Goal: Transaction & Acquisition: Purchase product/service

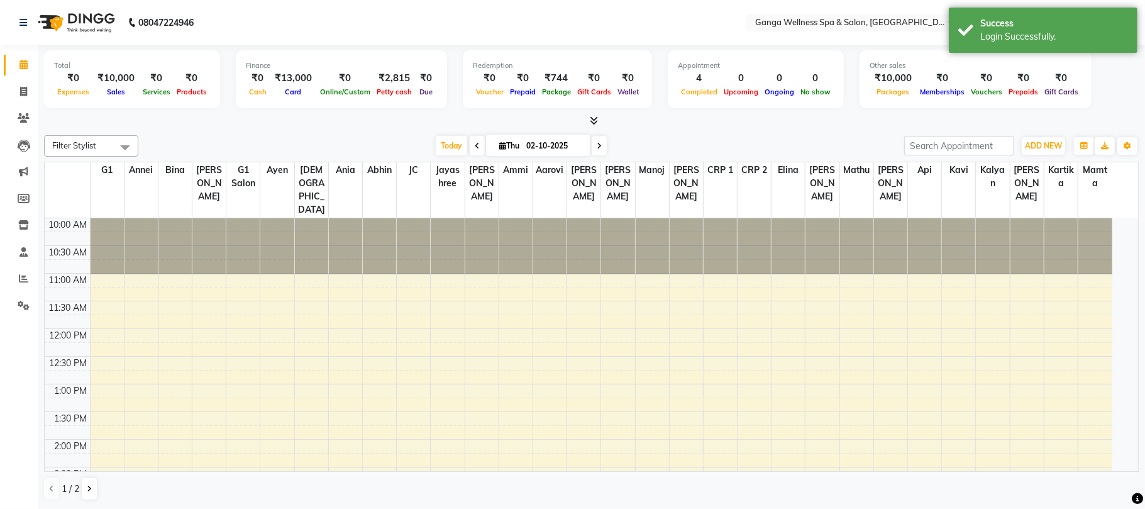
select select "en"
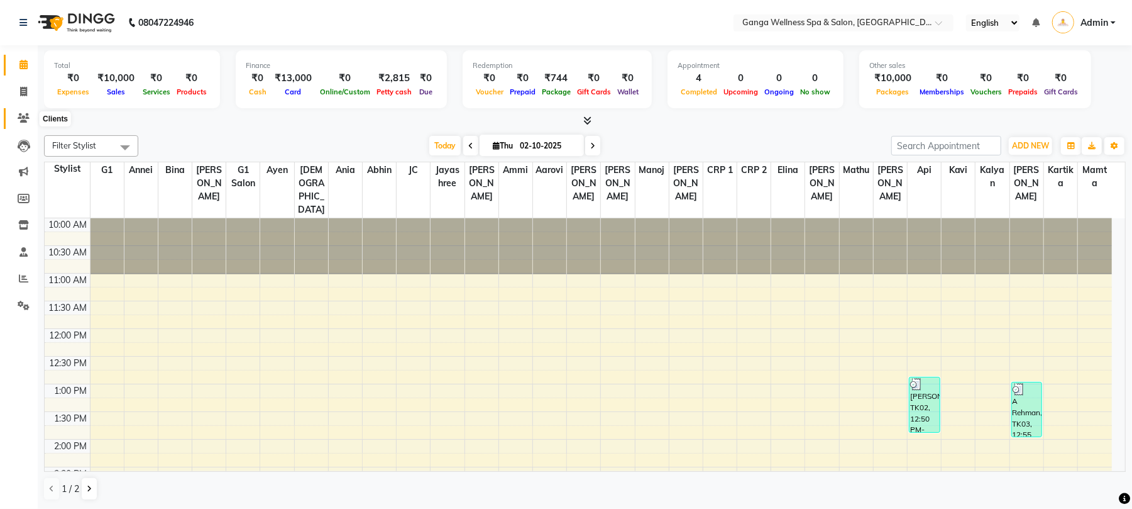
click at [21, 121] on icon at bounding box center [24, 117] width 12 height 9
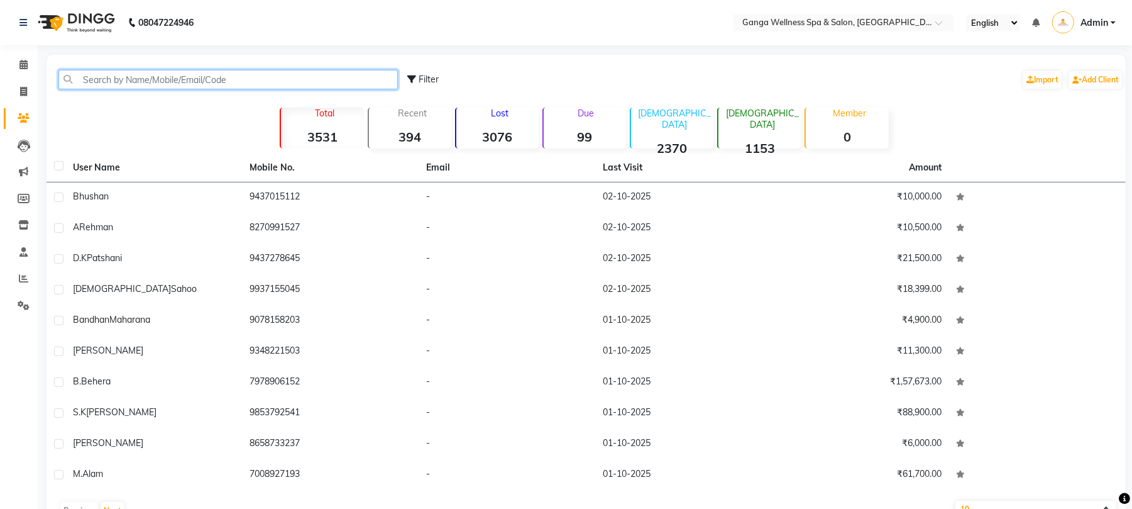
click at [154, 74] on input "text" at bounding box center [227, 79] width 339 height 19
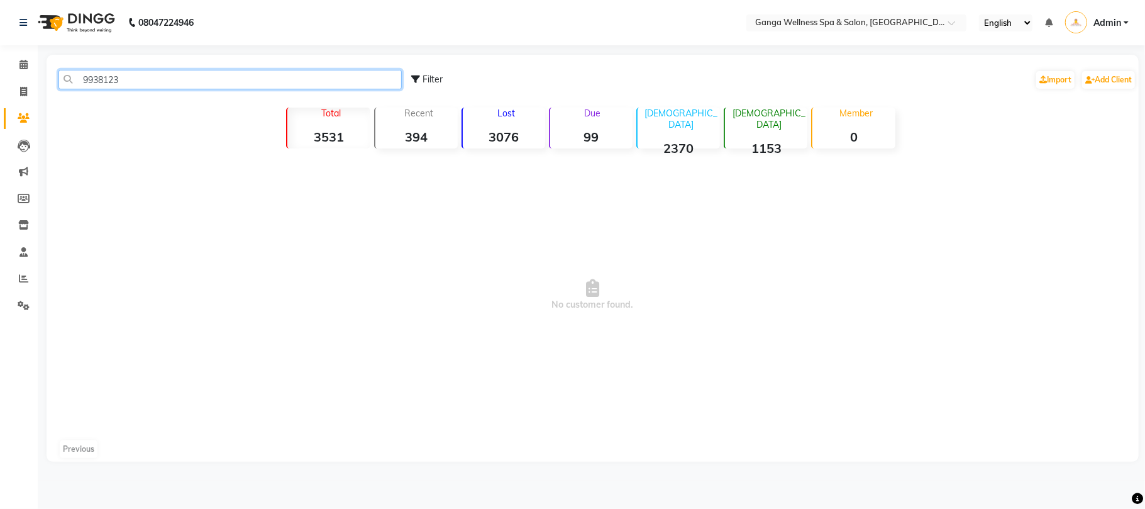
click at [103, 81] on input "9938123" at bounding box center [229, 79] width 343 height 19
type input "9938123"
click at [793, 21] on input "text" at bounding box center [843, 24] width 182 height 13
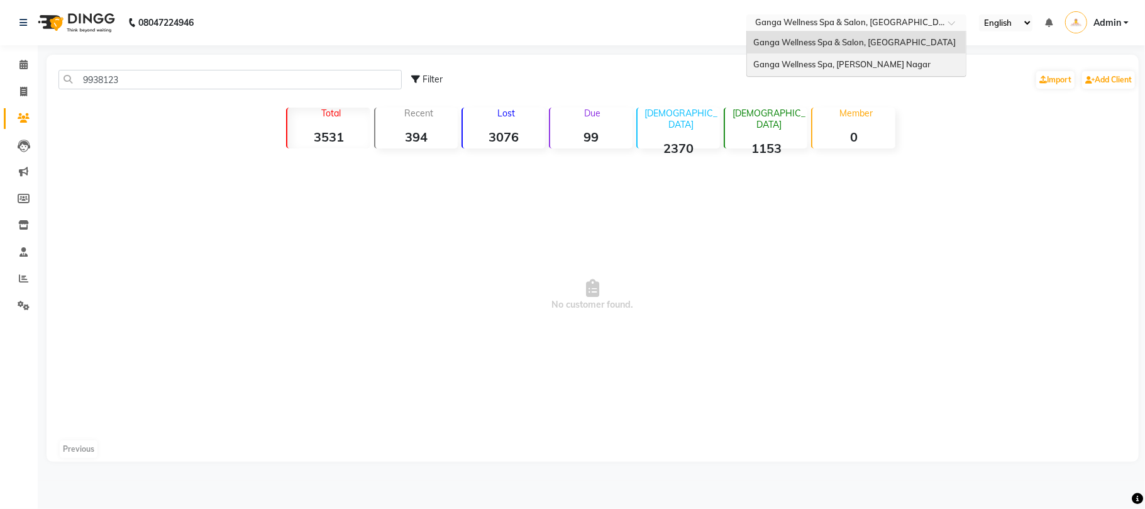
click at [833, 67] on span "Ganga Wellness Spa, [PERSON_NAME] Nagar" at bounding box center [841, 64] width 177 height 10
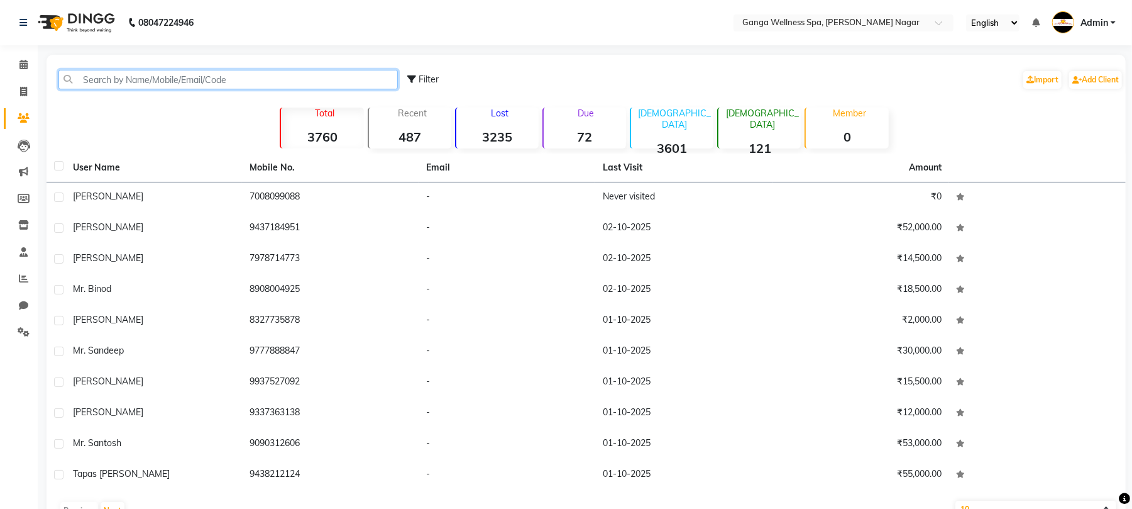
click at [116, 82] on input "text" at bounding box center [227, 79] width 339 height 19
paste input "9938123"
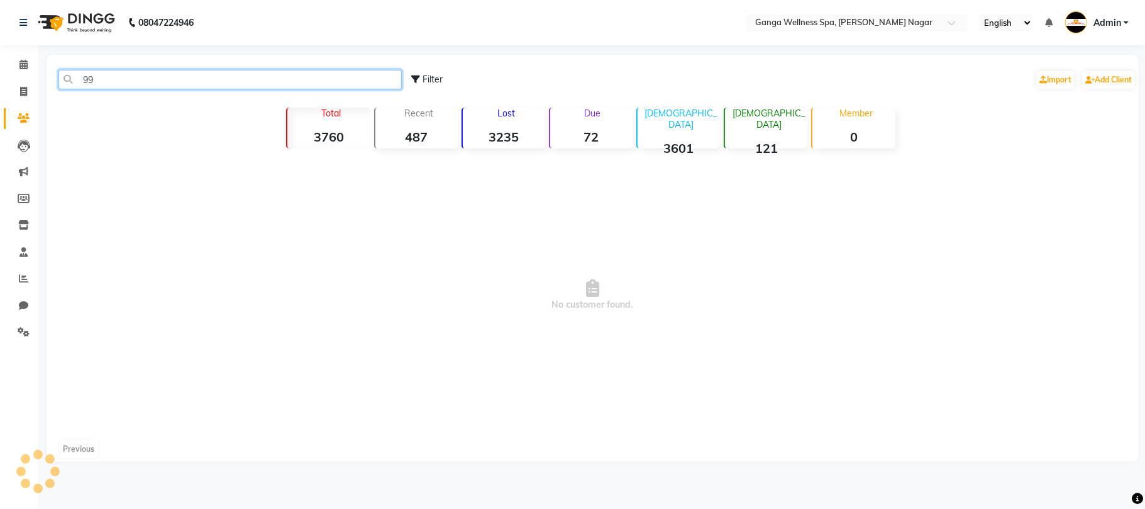
type input "9"
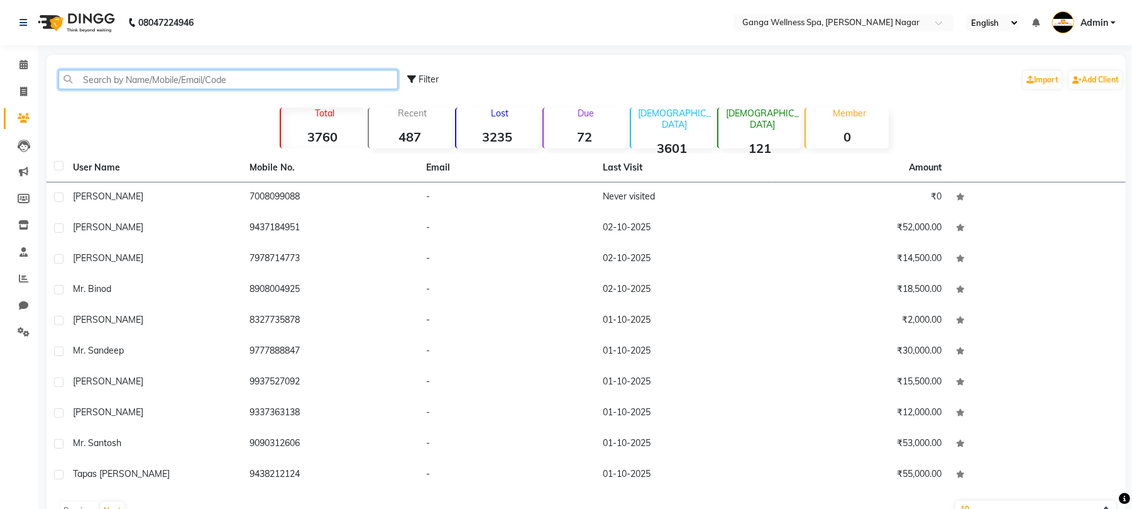
paste input "9938123"
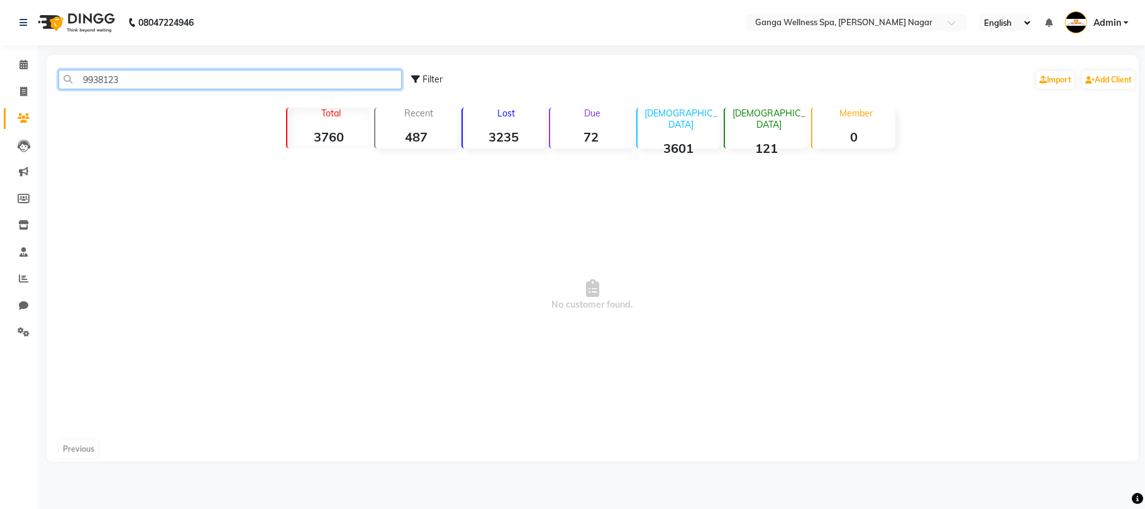
click at [84, 79] on input "9938123" at bounding box center [229, 79] width 343 height 19
click at [148, 75] on input "9938123" at bounding box center [229, 79] width 343 height 19
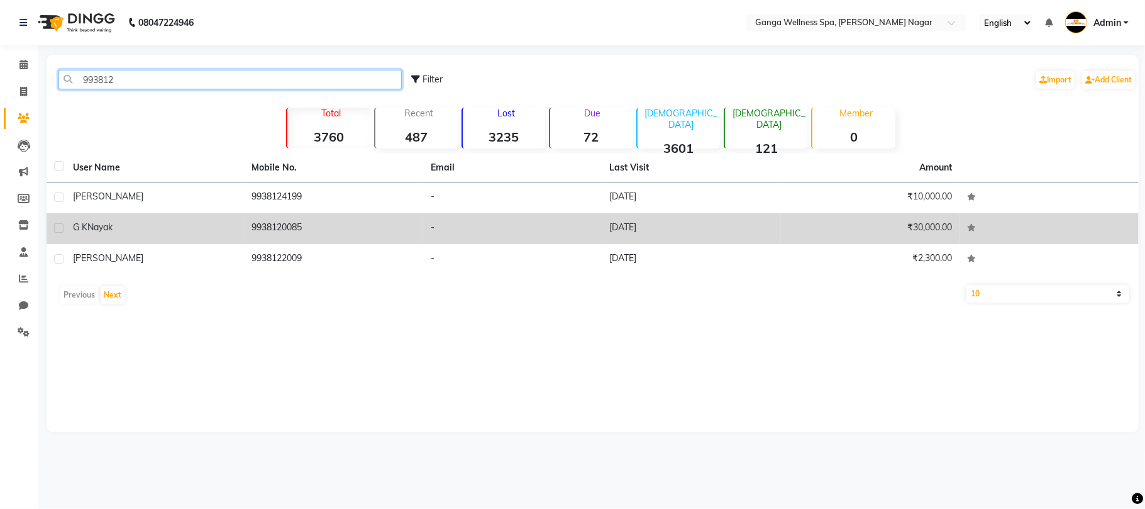
type input "993812"
click at [262, 229] on td "9938120085" at bounding box center [334, 228] width 179 height 31
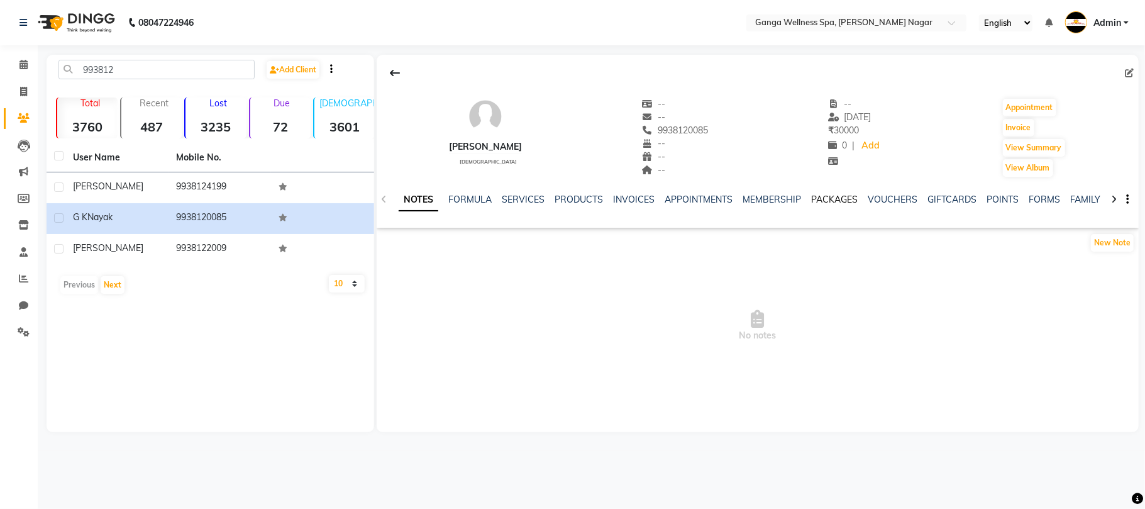
click at [817, 199] on link "PACKAGES" at bounding box center [834, 199] width 47 height 11
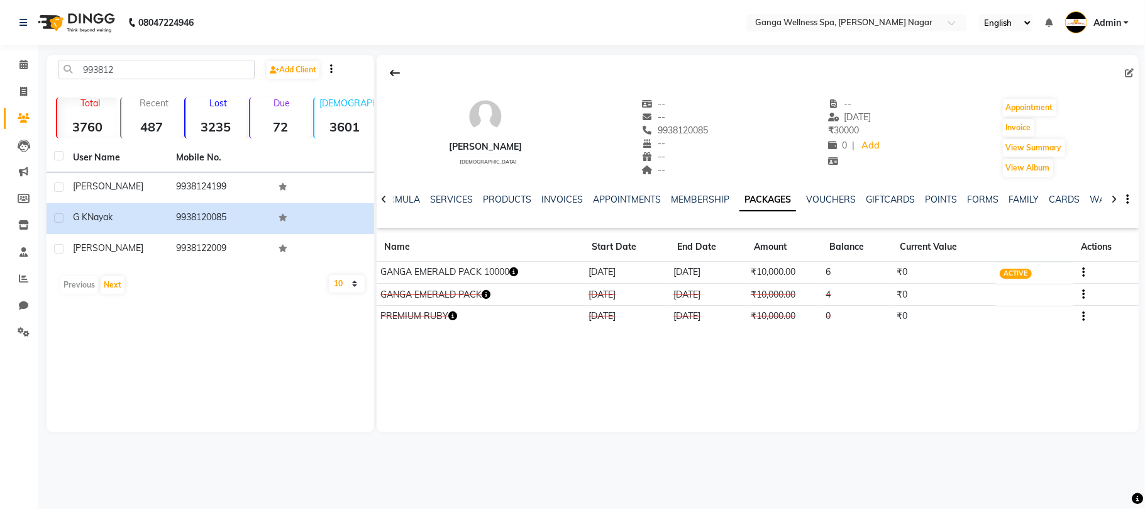
click at [518, 272] on icon "button" at bounding box center [513, 271] width 9 height 9
click at [597, 358] on div "G K Nayak male -- -- 9938120085 -- -- -- -- 26-08-2025 ₹ 30000 0 | Add Appointm…" at bounding box center [758, 243] width 762 height 377
click at [1006, 131] on button "Invoice" at bounding box center [1018, 128] width 31 height 18
select select "service"
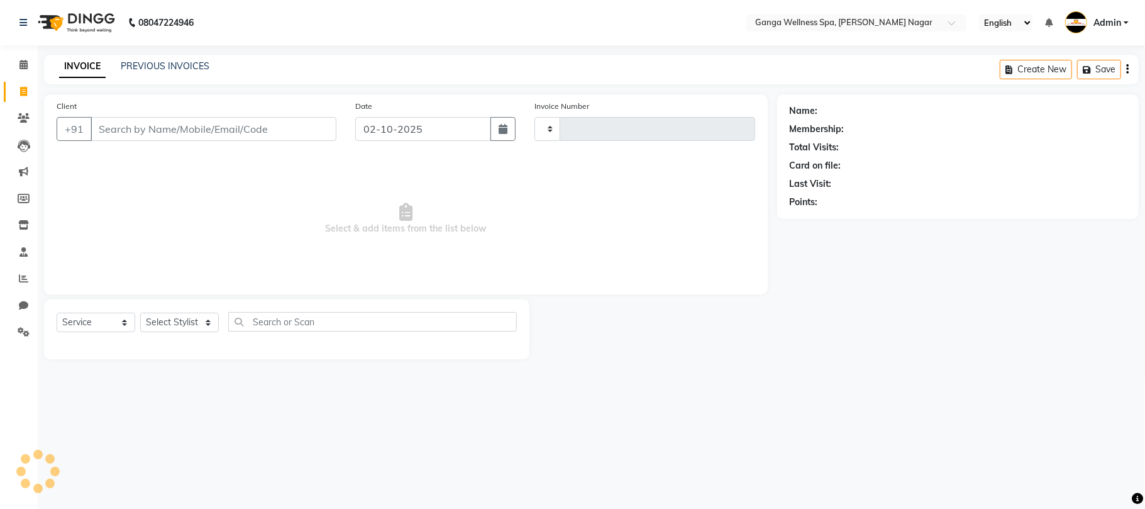
type input "3371"
select select "762"
type input "9938120085"
click at [171, 317] on select "Select Stylist Abhi akhil Alexa AMMY AMMY Annie anya APPI Arohi Ayen BANCHI Bin…" at bounding box center [179, 321] width 79 height 19
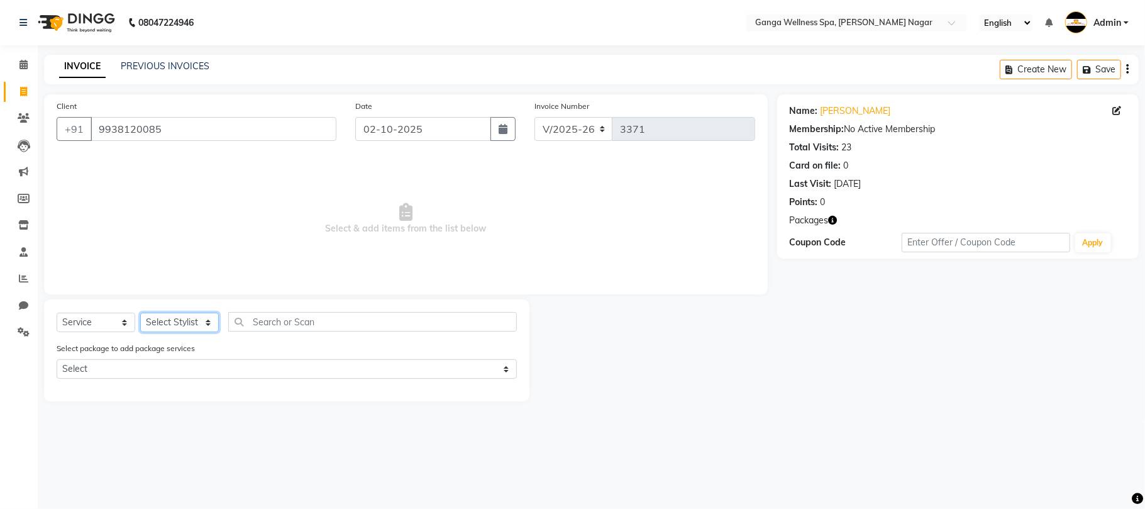
select select "12281"
click at [140, 312] on select "Select Stylist Abhi akhil Alexa AMMY AMMY Annie anya APPI Arohi Ayen BANCHI Bin…" at bounding box center [179, 321] width 79 height 19
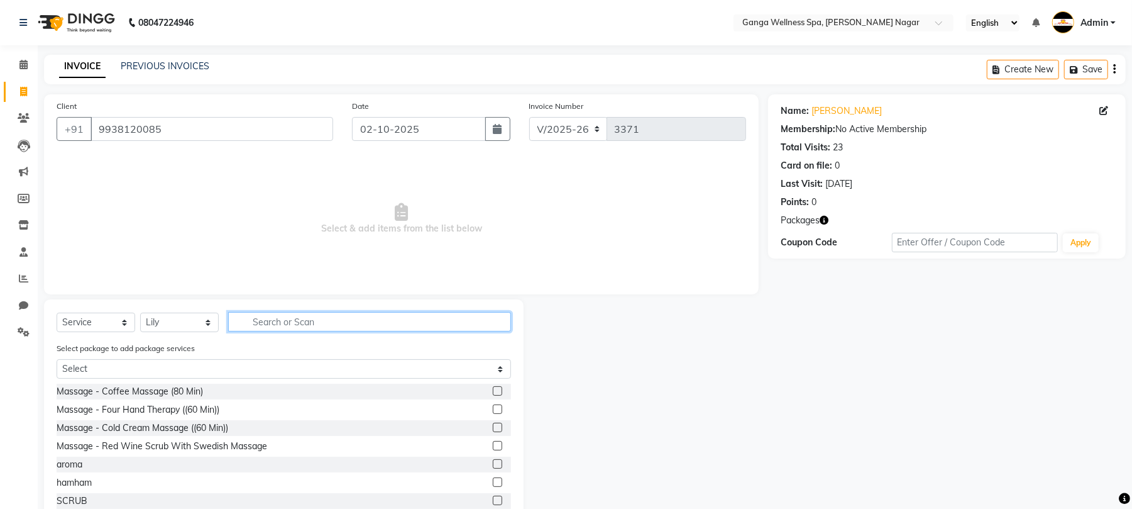
click at [277, 323] on input "text" at bounding box center [369, 321] width 283 height 19
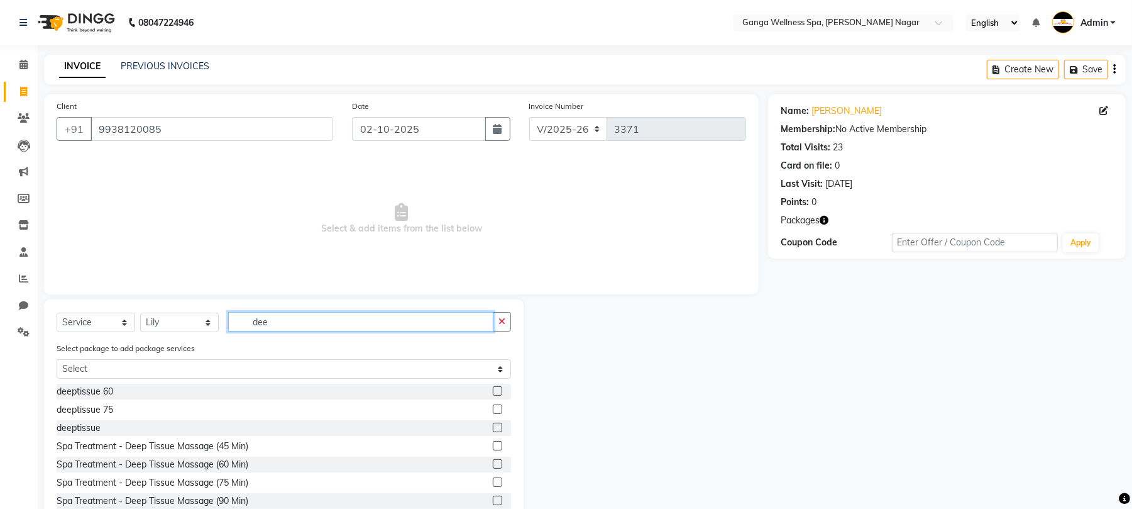
type input "dee"
click at [493, 393] on label at bounding box center [497, 390] width 9 height 9
click at [493, 393] on input "checkbox" at bounding box center [497, 391] width 8 height 8
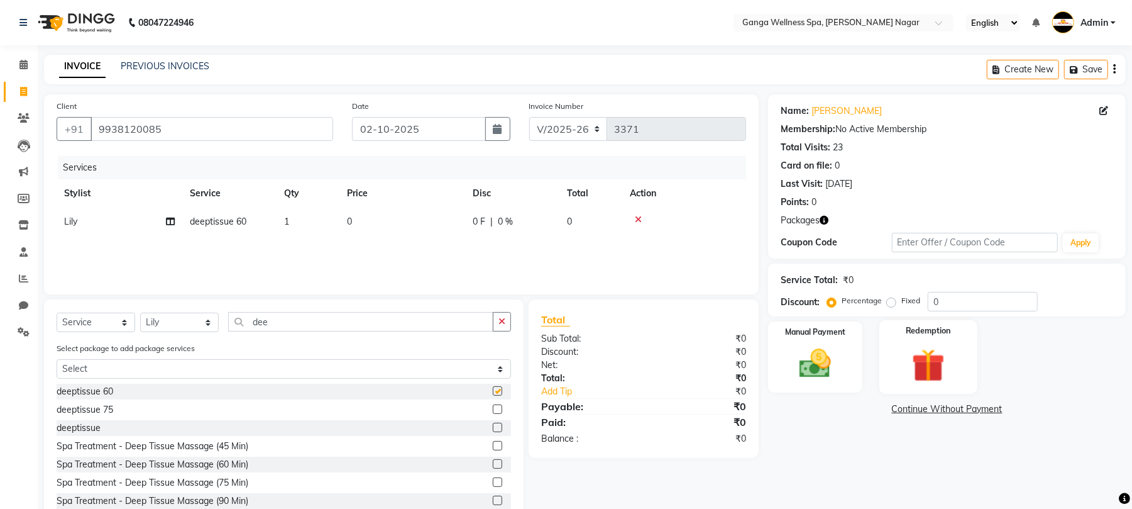
checkbox input "false"
click at [932, 363] on img at bounding box center [928, 364] width 54 height 41
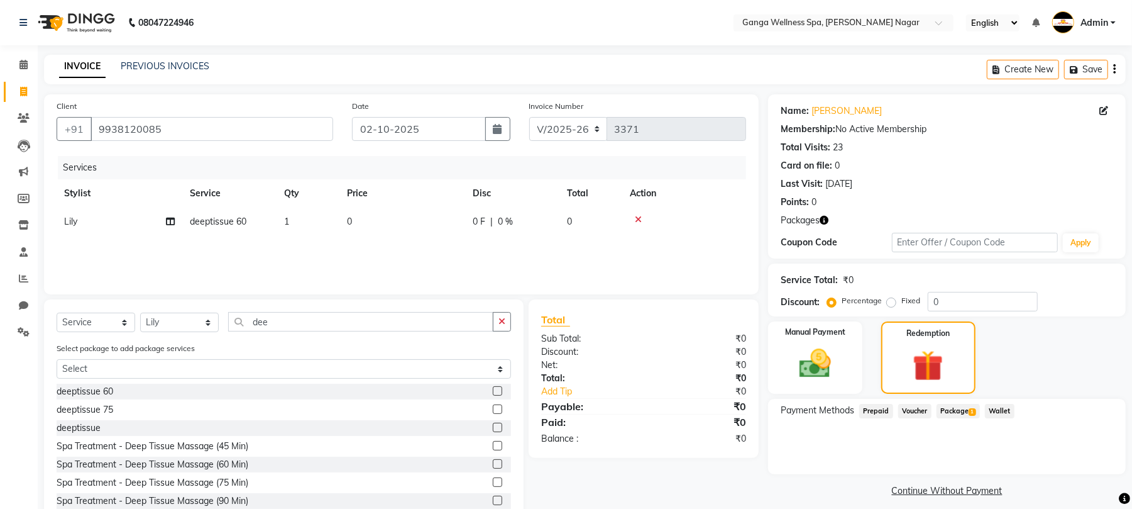
click at [947, 415] on span "Package 1" at bounding box center [958, 411] width 43 height 14
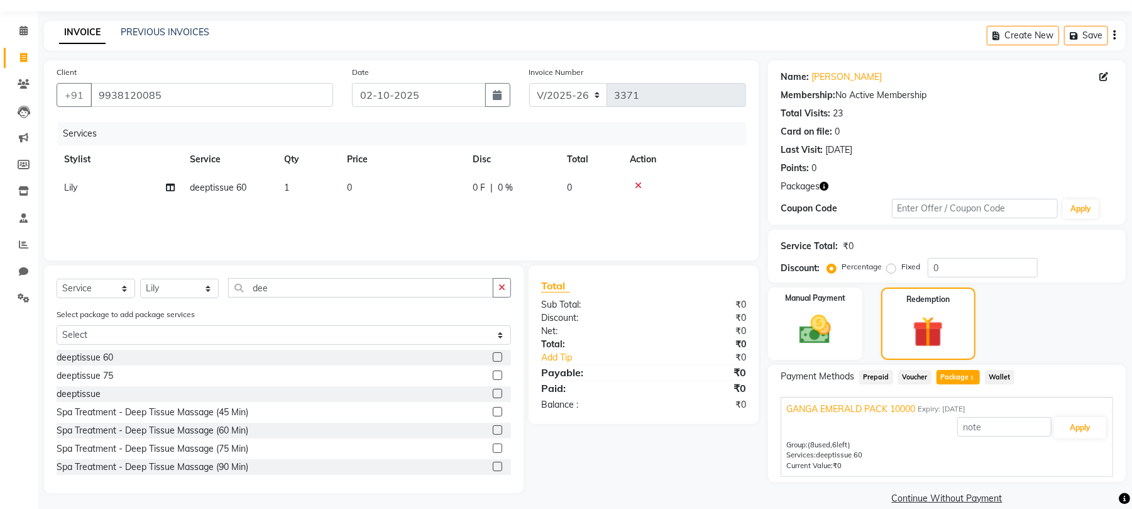
scroll to position [52, 0]
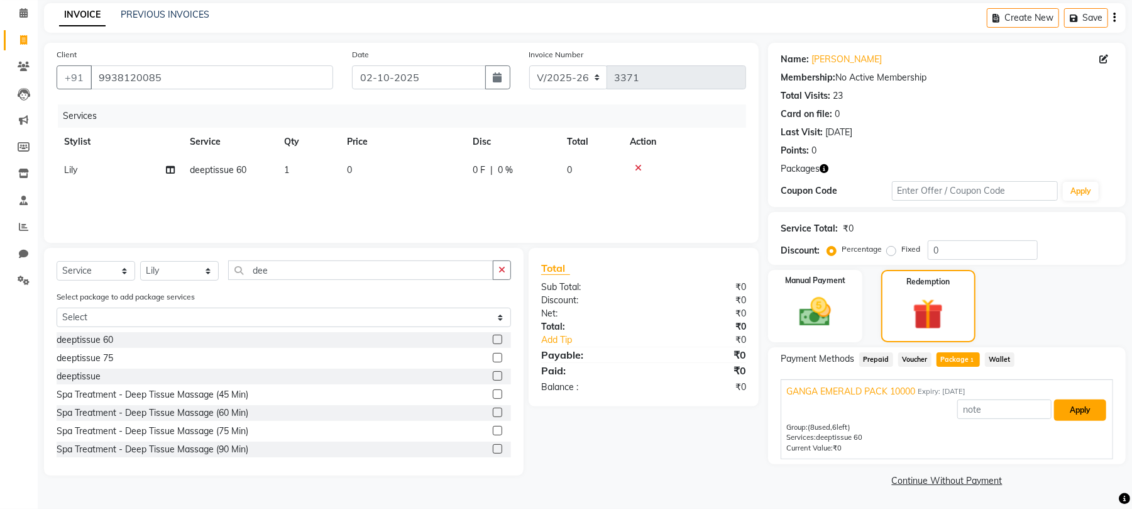
click at [1069, 408] on button "Apply" at bounding box center [1080, 409] width 52 height 21
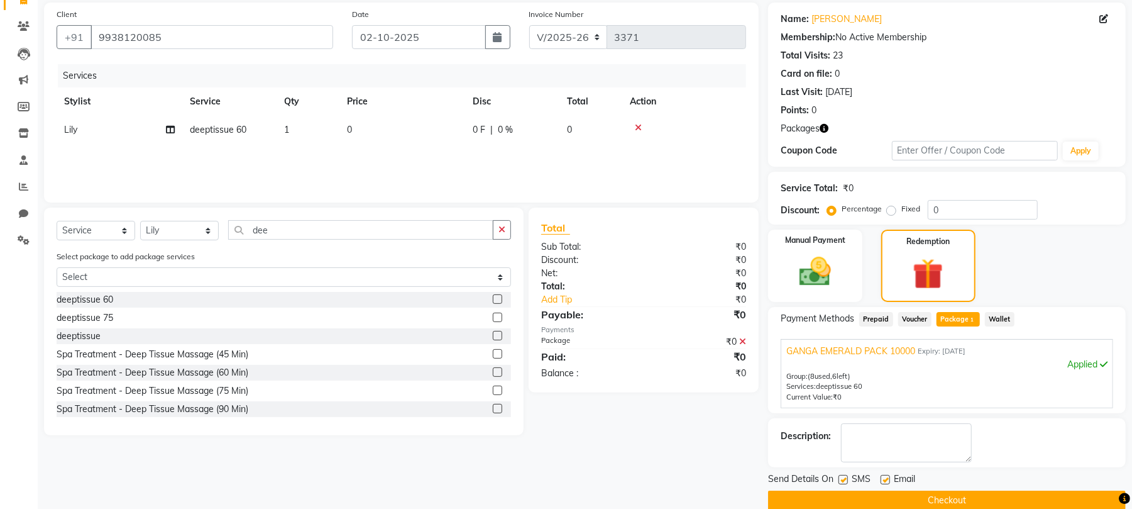
scroll to position [113, 0]
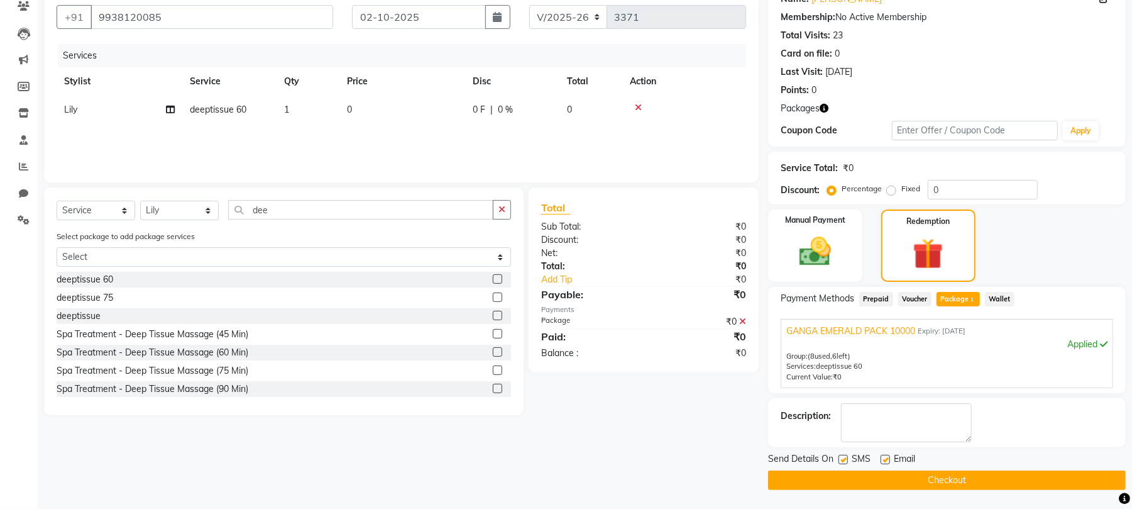
click at [933, 482] on button "Checkout" at bounding box center [947, 479] width 358 height 19
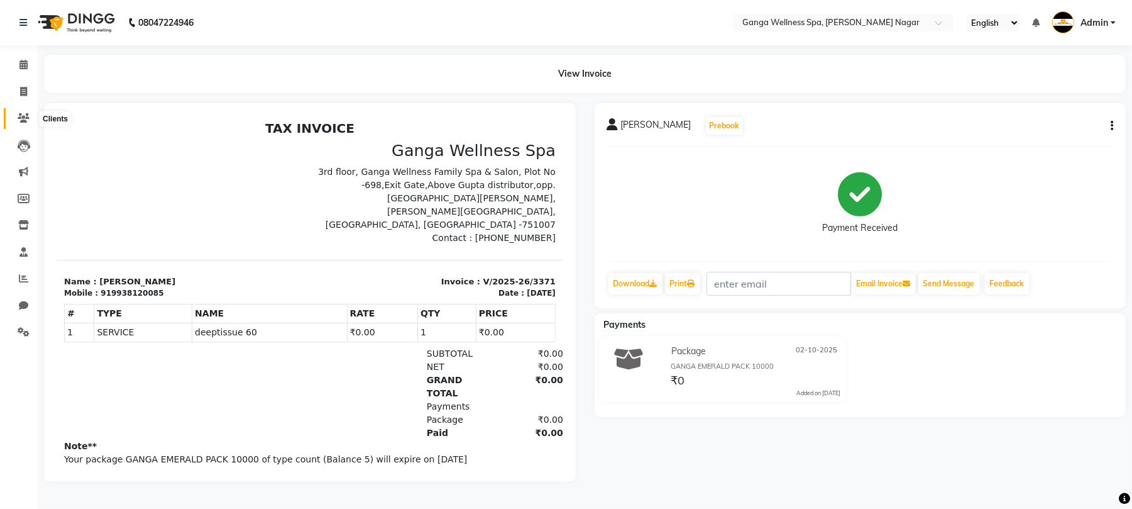
click at [26, 111] on span at bounding box center [24, 118] width 22 height 14
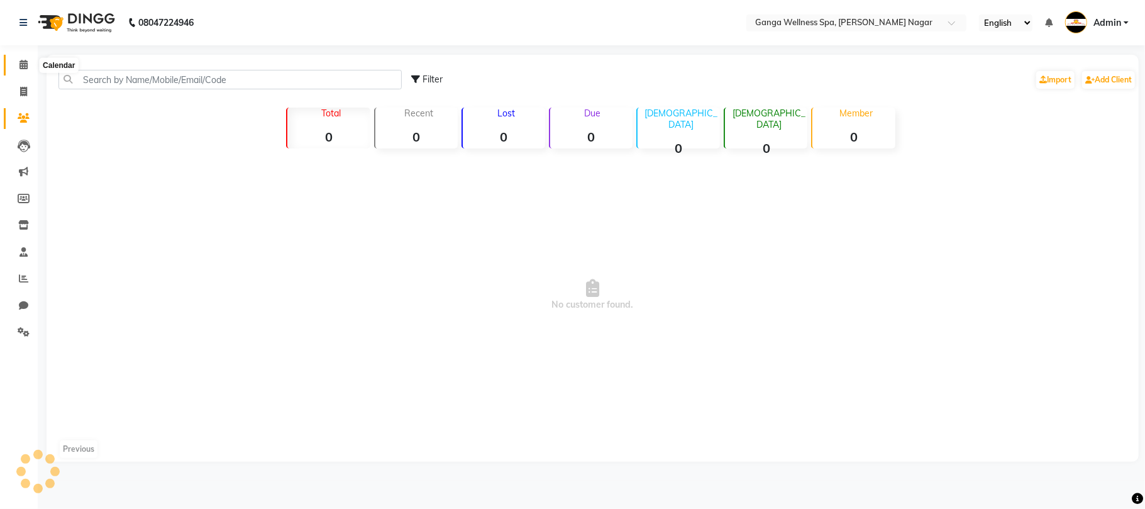
click at [16, 63] on span at bounding box center [24, 65] width 22 height 14
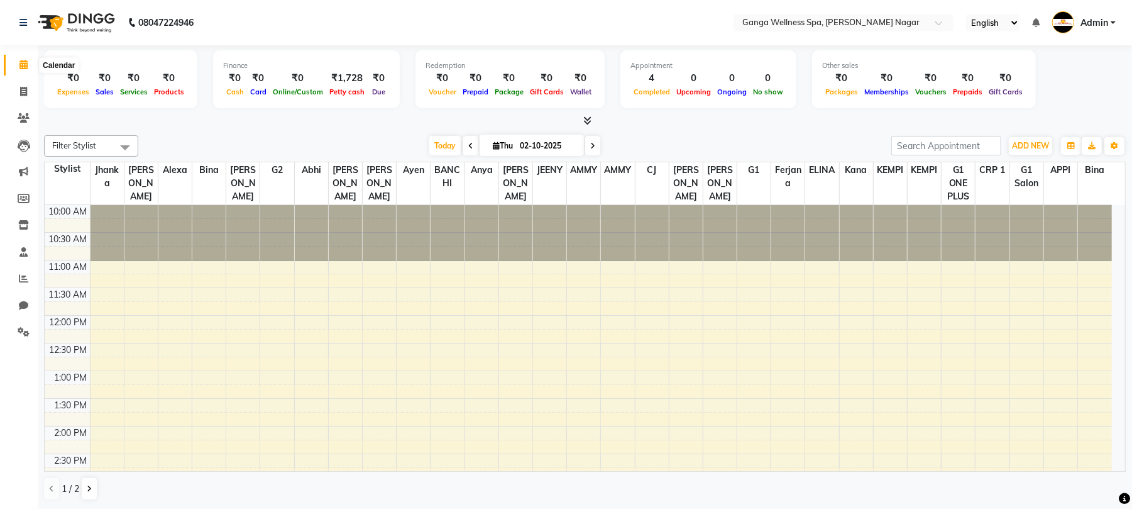
click at [20, 60] on icon at bounding box center [23, 64] width 8 height 9
click at [28, 119] on icon at bounding box center [24, 117] width 12 height 9
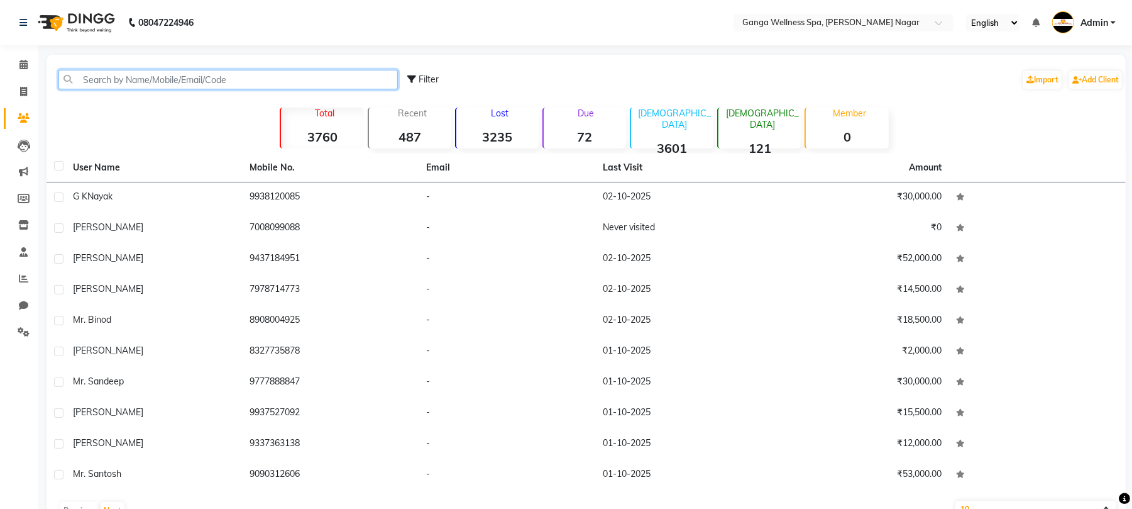
click at [197, 76] on input "text" at bounding box center [227, 79] width 339 height 19
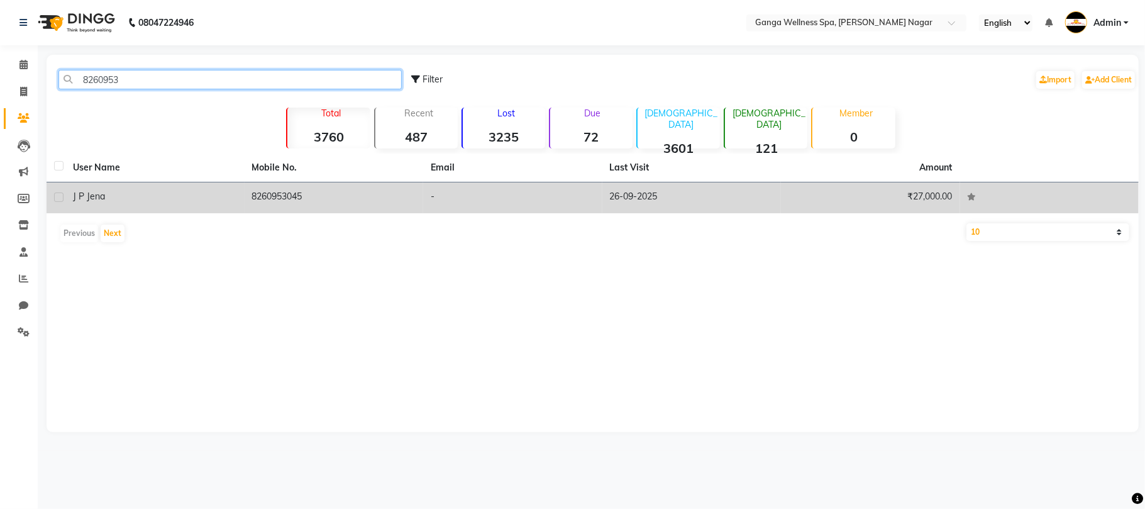
type input "8260953"
click at [308, 202] on td "8260953045" at bounding box center [334, 197] width 179 height 31
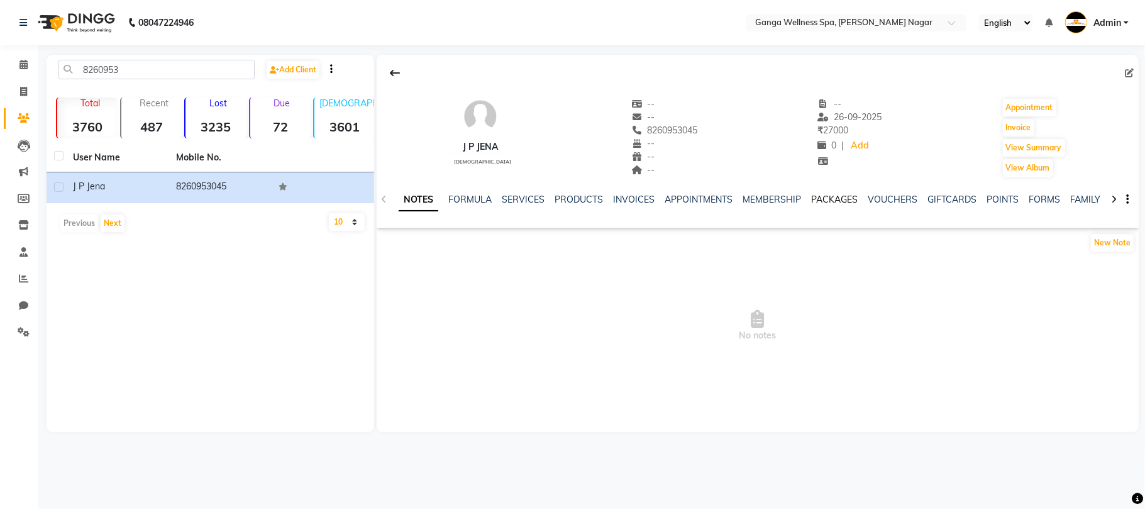
click at [843, 199] on link "PACKAGES" at bounding box center [834, 199] width 47 height 11
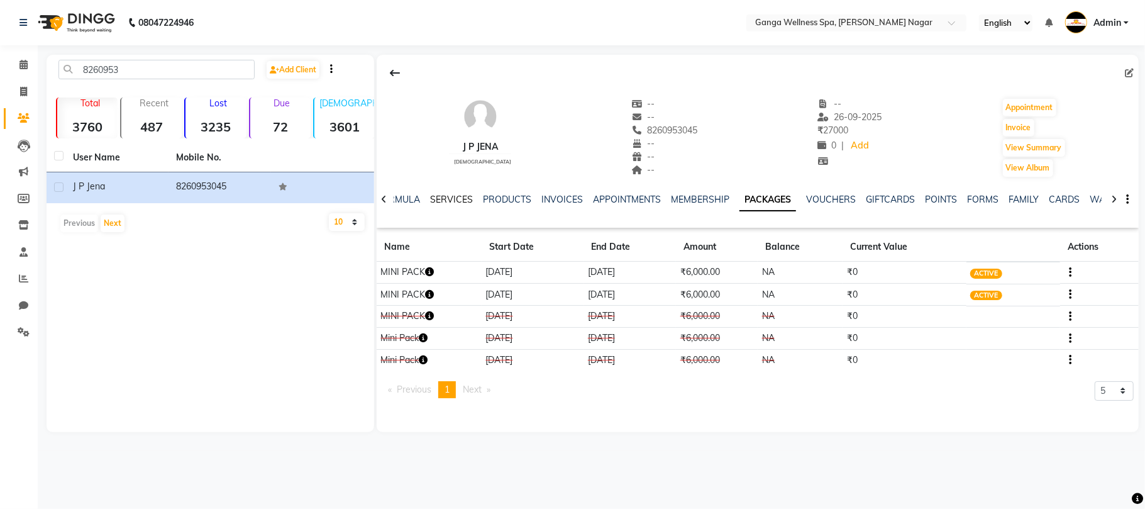
click at [436, 199] on link "SERVICES" at bounding box center [451, 199] width 43 height 11
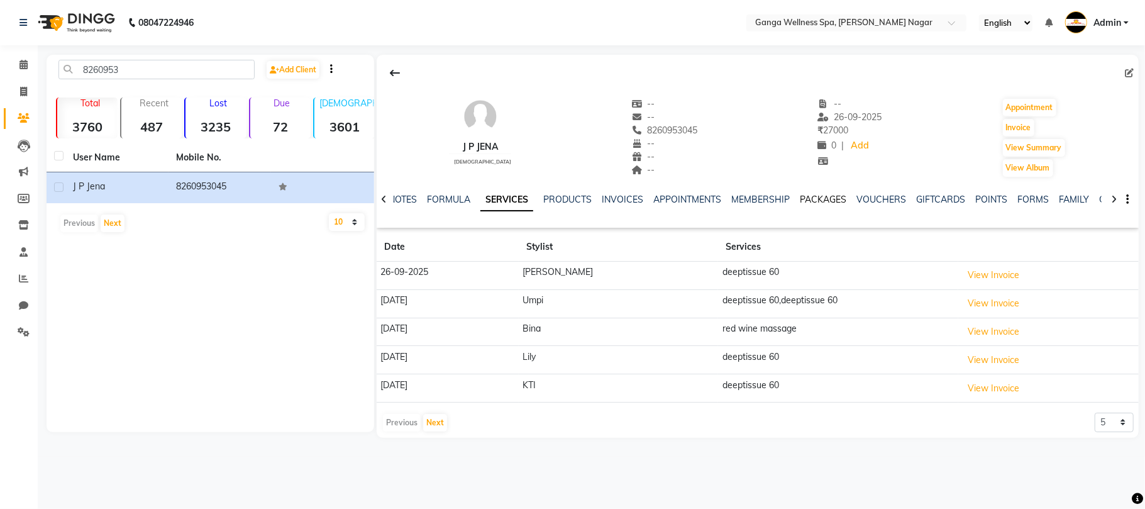
click at [829, 197] on link "PACKAGES" at bounding box center [823, 199] width 47 height 11
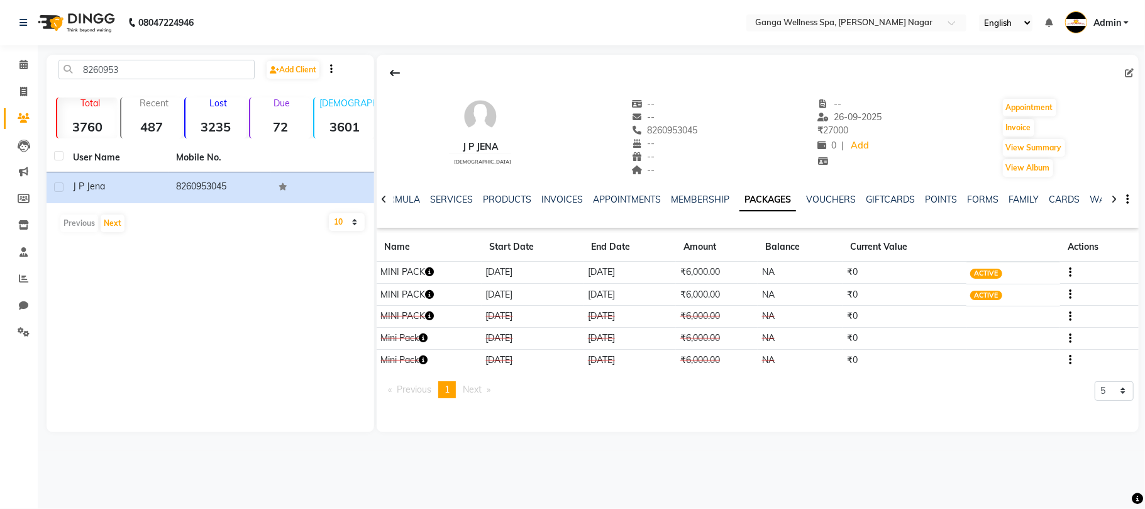
click at [434, 295] on icon "button" at bounding box center [429, 294] width 9 height 9
click at [1071, 295] on icon "button" at bounding box center [1070, 294] width 3 height 1
click at [979, 298] on div "Edit" at bounding box center [1010, 303] width 82 height 16
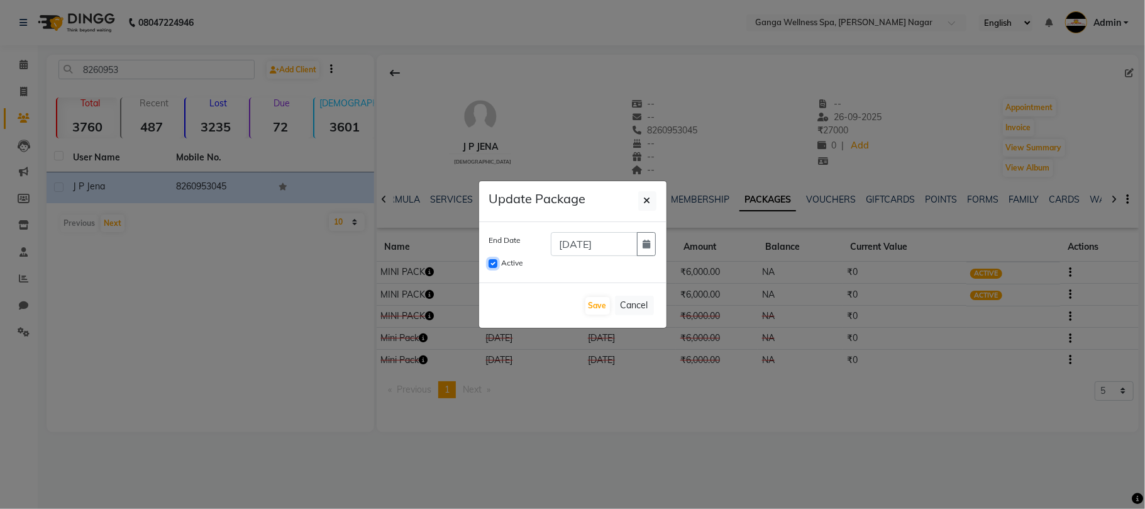
click at [490, 263] on input "Active" at bounding box center [492, 263] width 9 height 9
checkbox input "false"
click at [594, 303] on button "Save" at bounding box center [597, 306] width 25 height 18
checkbox input "false"
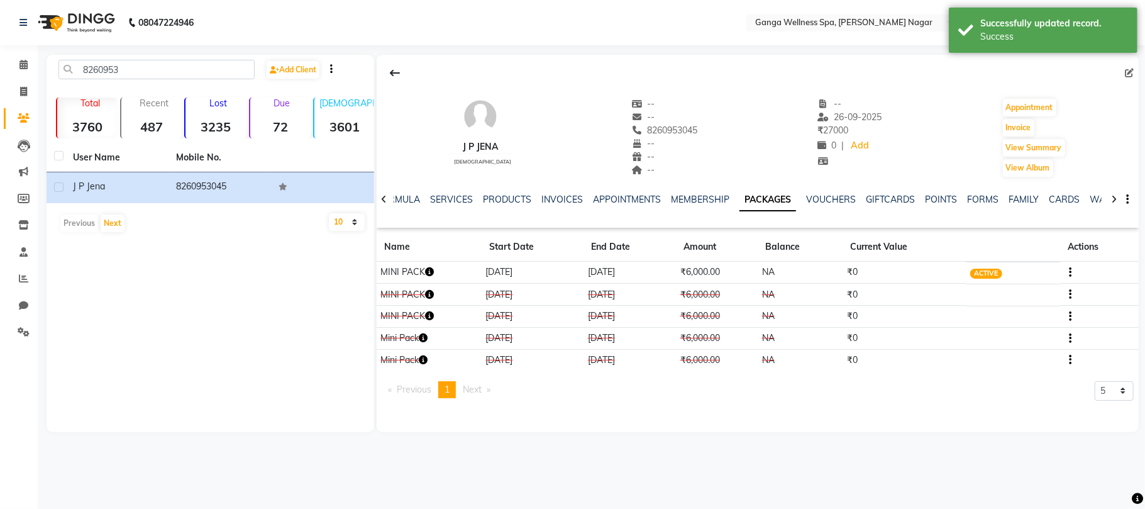
click at [430, 273] on icon "button" at bounding box center [429, 271] width 9 height 9
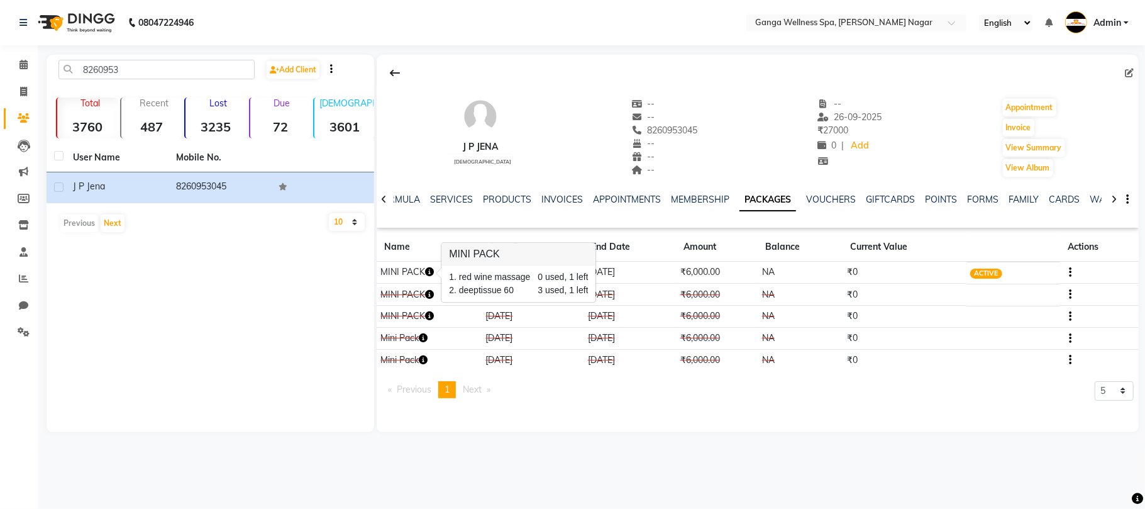
click at [741, 129] on div "J p jena male -- -- 8260953045 -- -- -- -- 26-09-2025 ₹ 27000 0 | Add Appointme…" at bounding box center [758, 131] width 762 height 93
click at [664, 127] on span "8260953045" at bounding box center [664, 129] width 67 height 11
copy span "8260953045"
click at [549, 200] on link "INVOICES" at bounding box center [561, 199] width 41 height 11
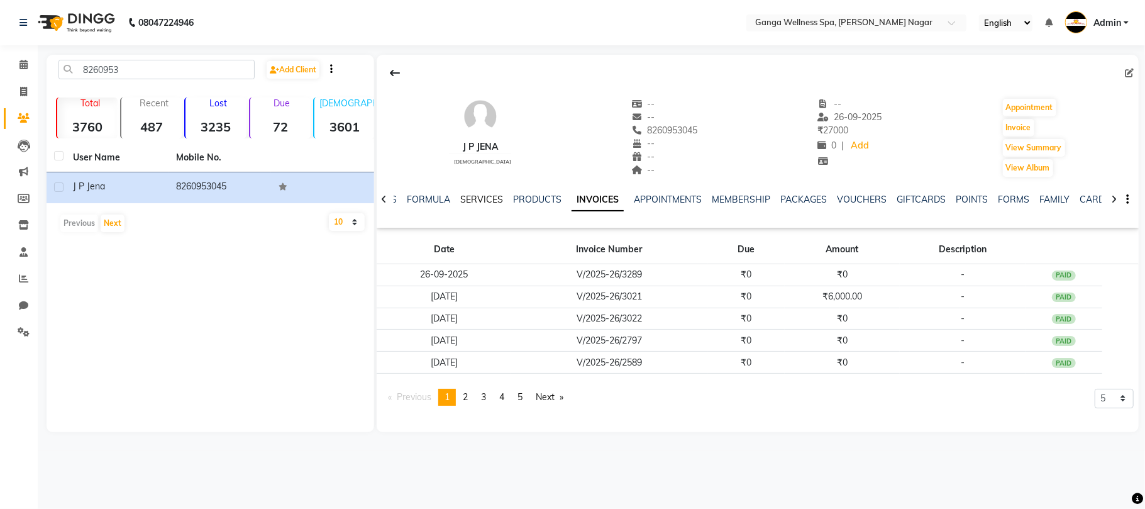
click at [466, 199] on link "SERVICES" at bounding box center [481, 199] width 43 height 11
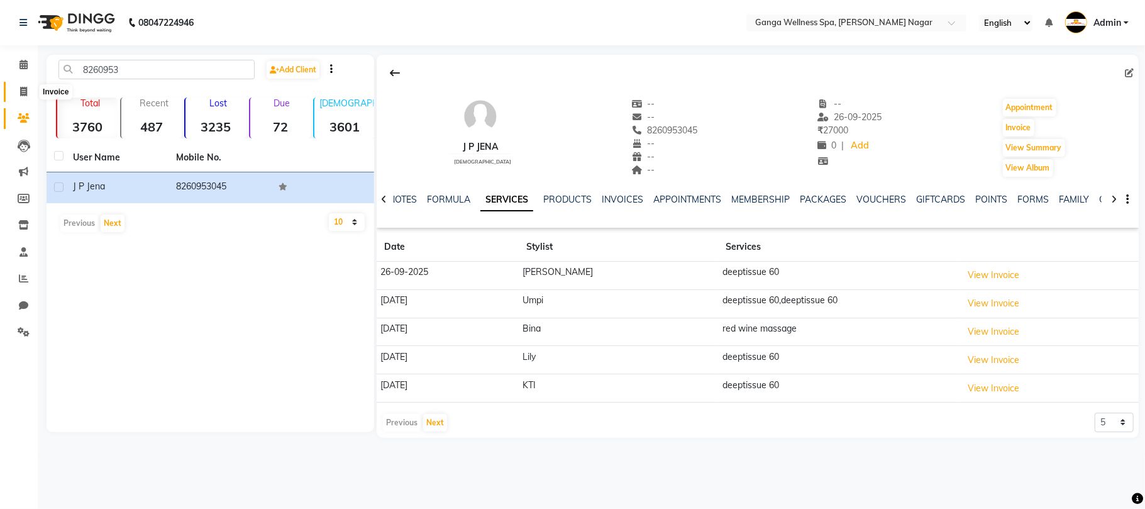
click at [28, 87] on span at bounding box center [24, 92] width 22 height 14
select select "service"
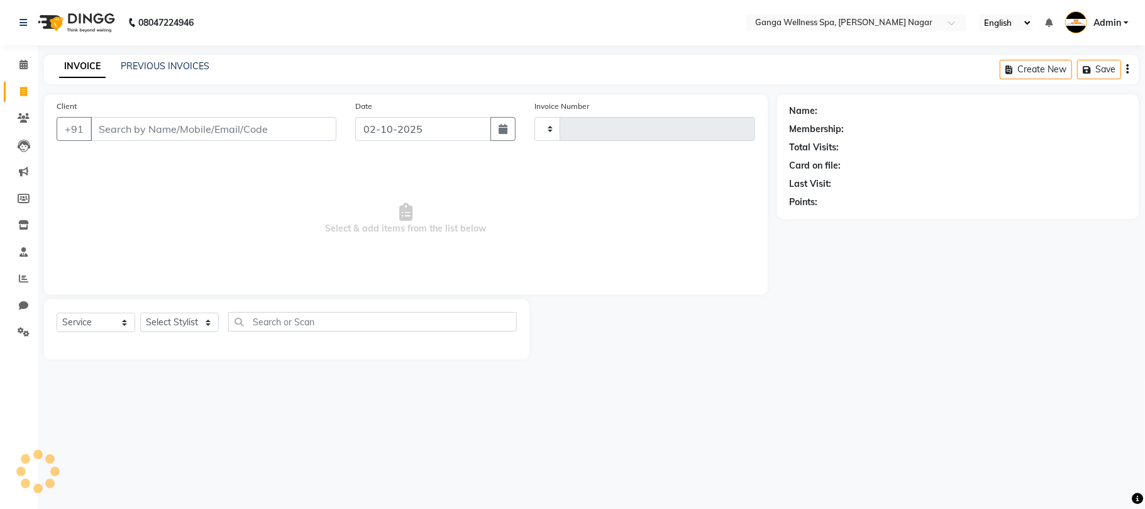
type input "3372"
select select "762"
click at [23, 96] on icon at bounding box center [23, 91] width 7 height 9
select select "service"
type input "3372"
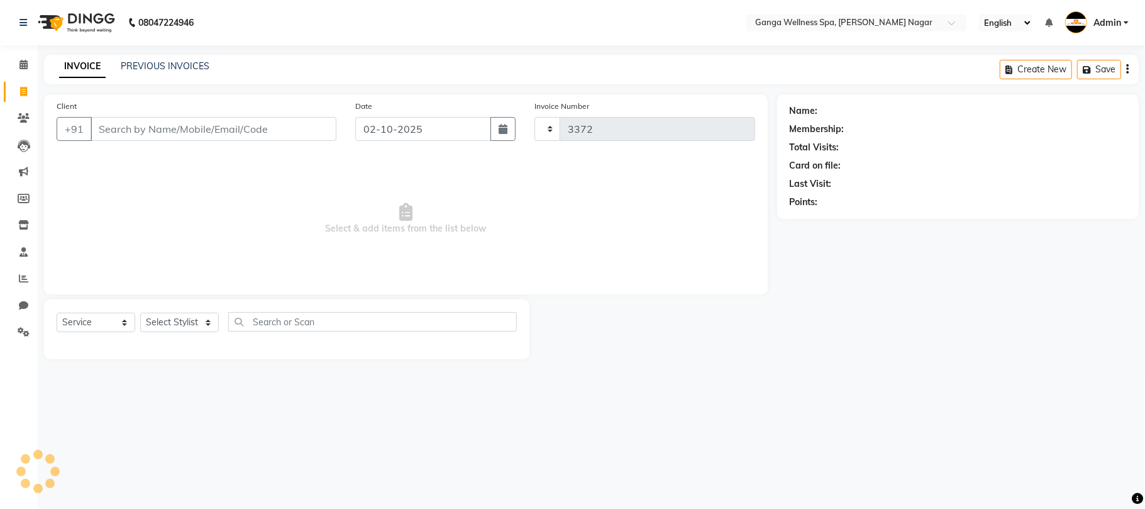
select select "762"
click at [21, 111] on span at bounding box center [24, 118] width 22 height 14
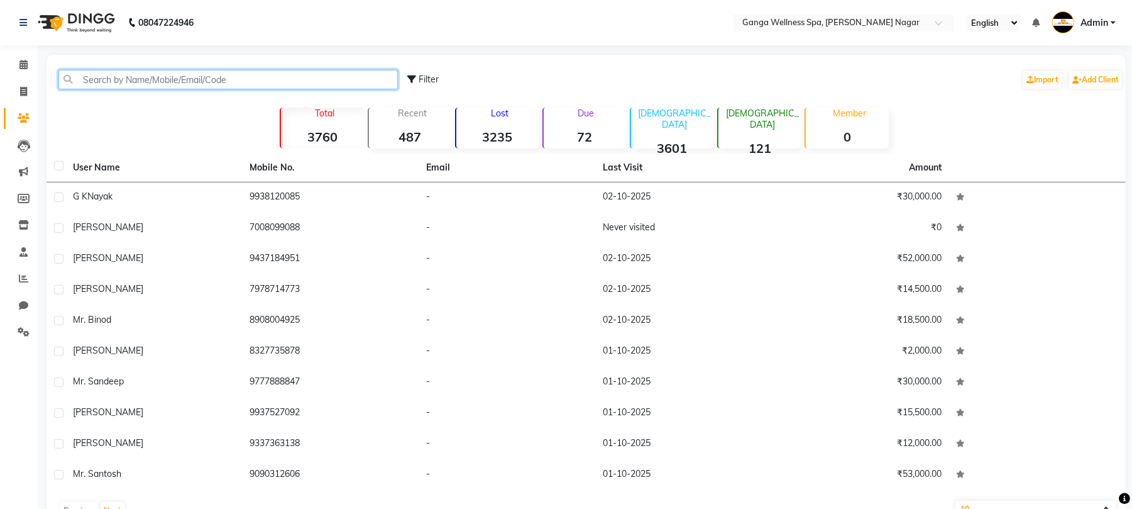
click at [104, 79] on input "text" at bounding box center [227, 79] width 339 height 19
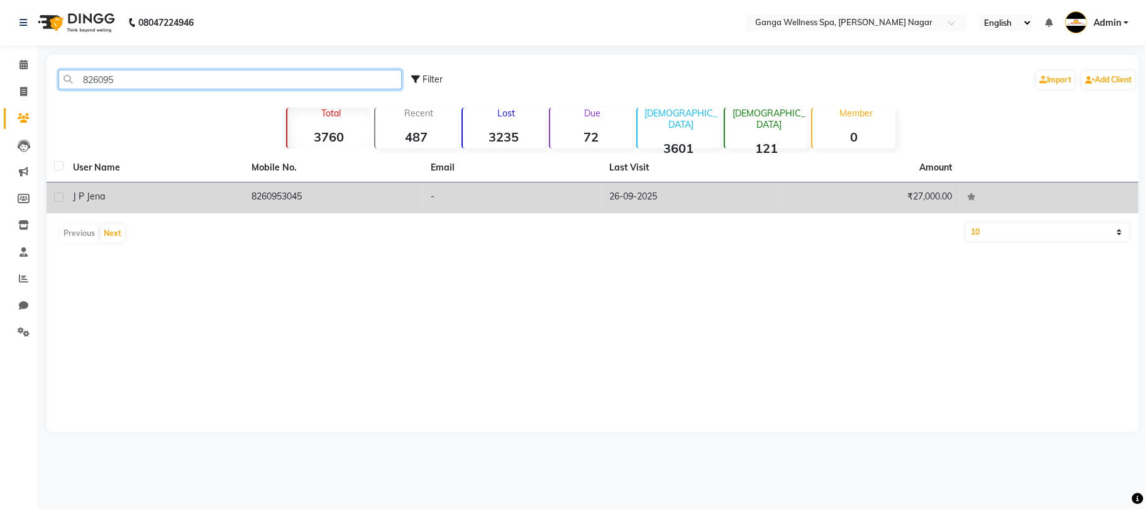
type input "826095"
click at [285, 194] on td "8260953045" at bounding box center [334, 197] width 179 height 31
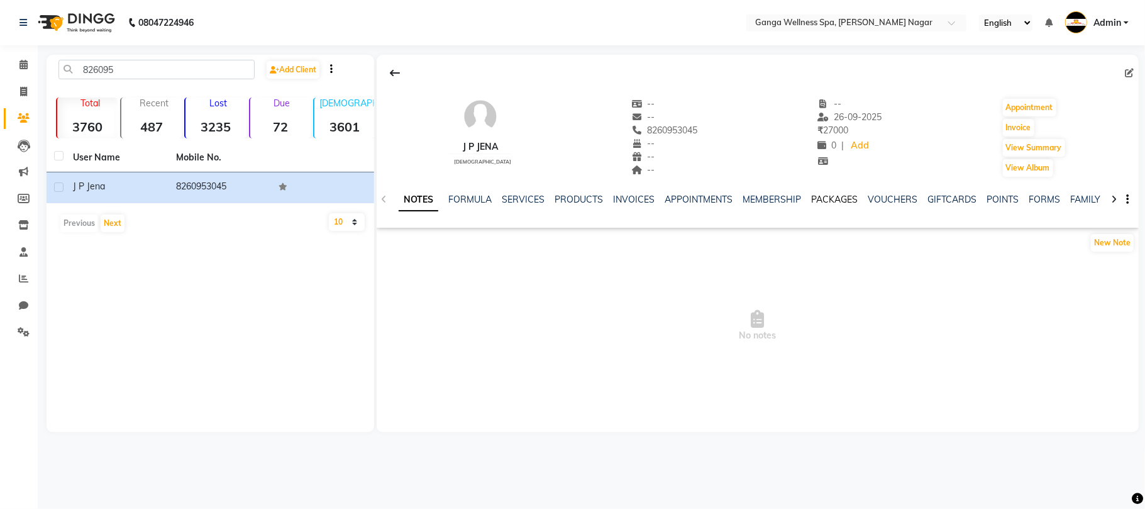
click at [828, 197] on link "PACKAGES" at bounding box center [834, 199] width 47 height 11
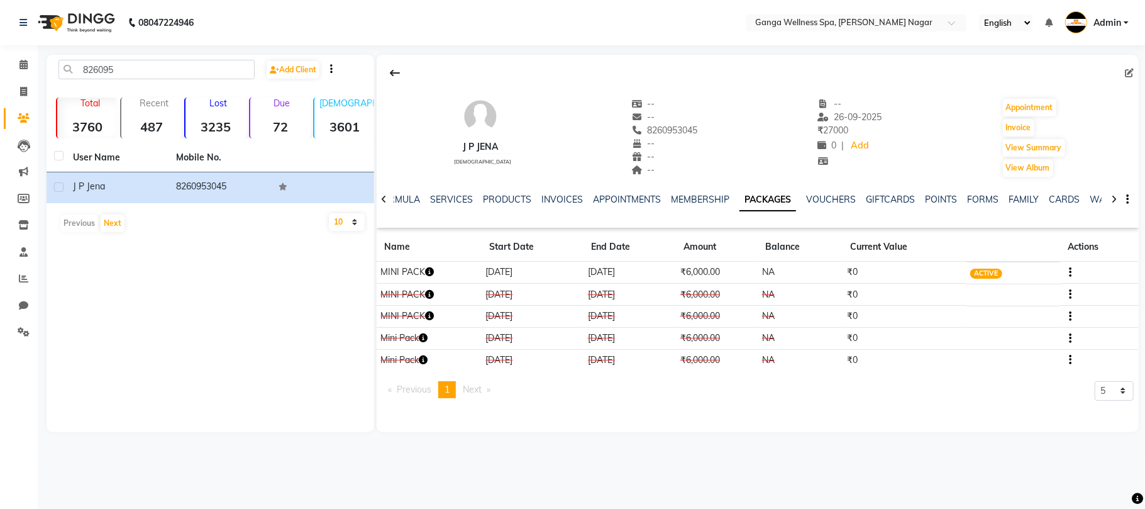
click at [433, 275] on icon "button" at bounding box center [429, 271] width 9 height 9
click at [1070, 273] on icon "button" at bounding box center [1070, 272] width 3 height 1
click at [983, 258] on div "Redemption History" at bounding box center [1010, 257] width 82 height 16
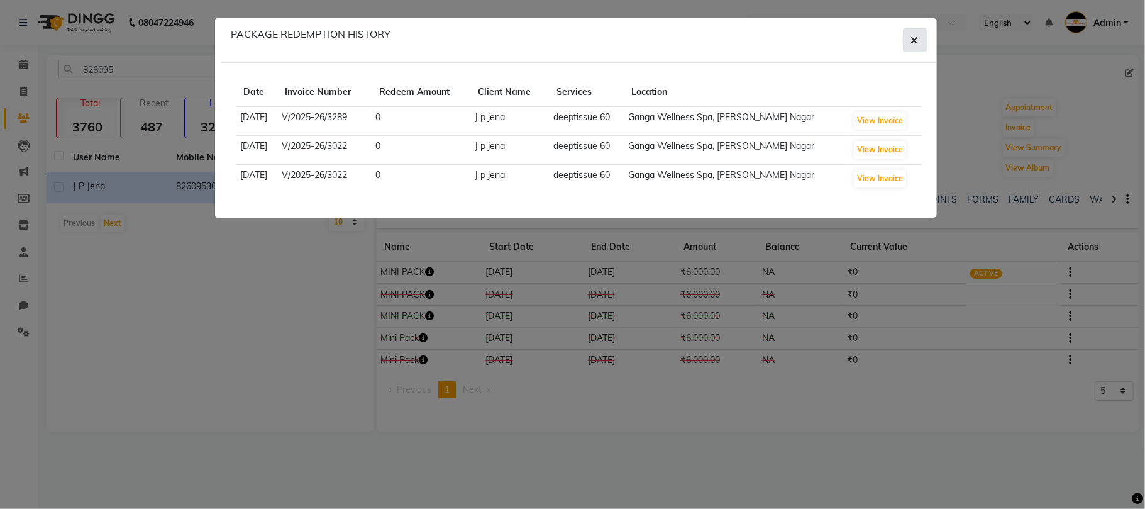
click at [913, 34] on span "button" at bounding box center [915, 40] width 8 height 13
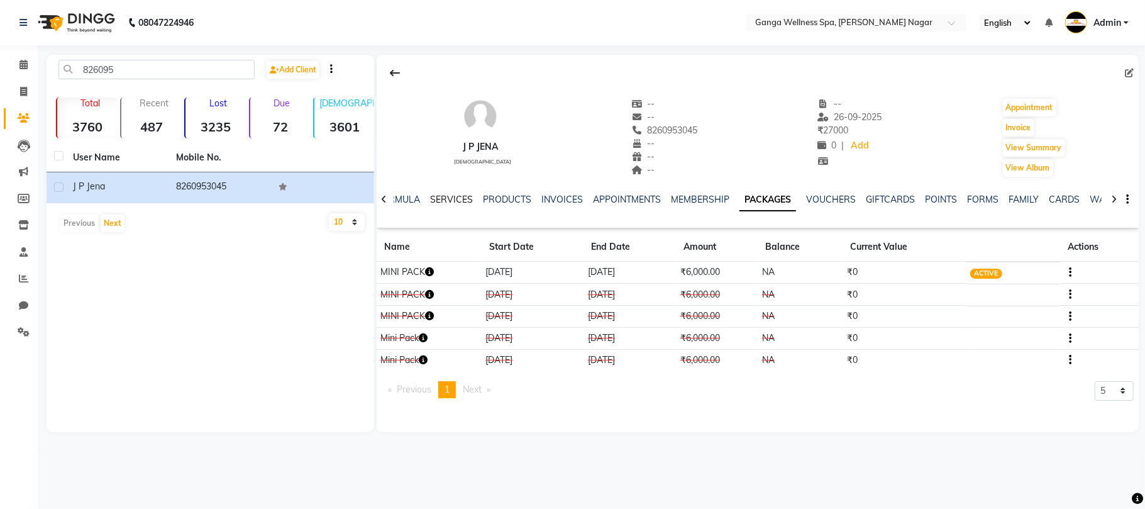
click at [453, 202] on link "SERVICES" at bounding box center [451, 199] width 43 height 11
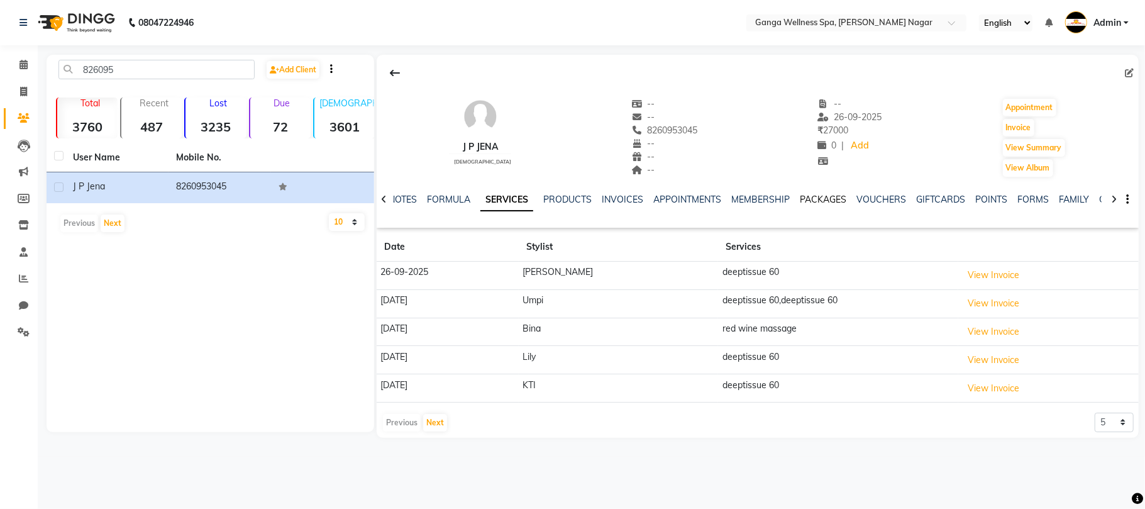
click at [833, 200] on link "PACKAGES" at bounding box center [823, 199] width 47 height 11
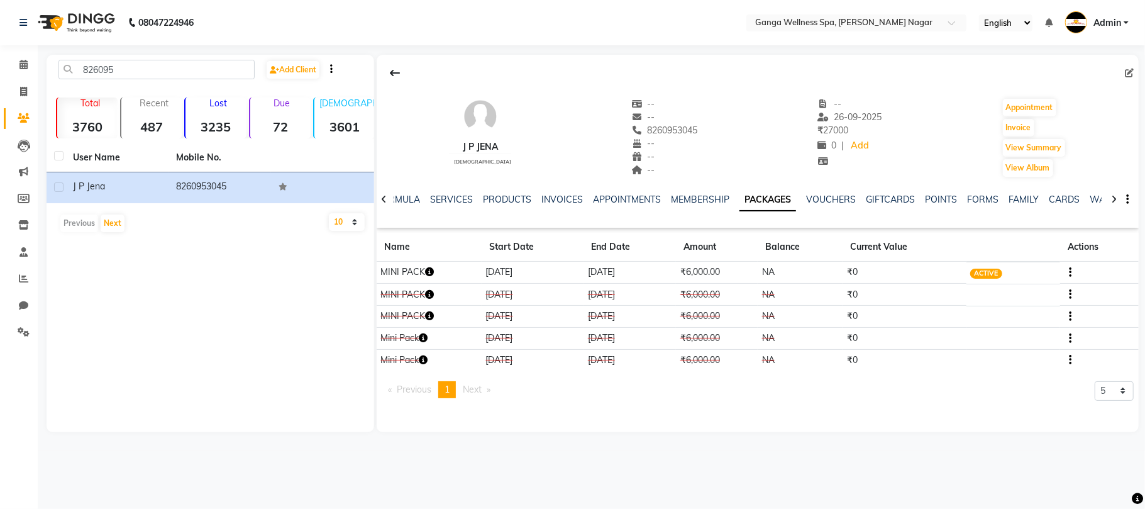
click at [431, 274] on icon "button" at bounding box center [429, 271] width 9 height 9
click at [1013, 126] on button "Invoice" at bounding box center [1018, 128] width 31 height 18
select select "service"
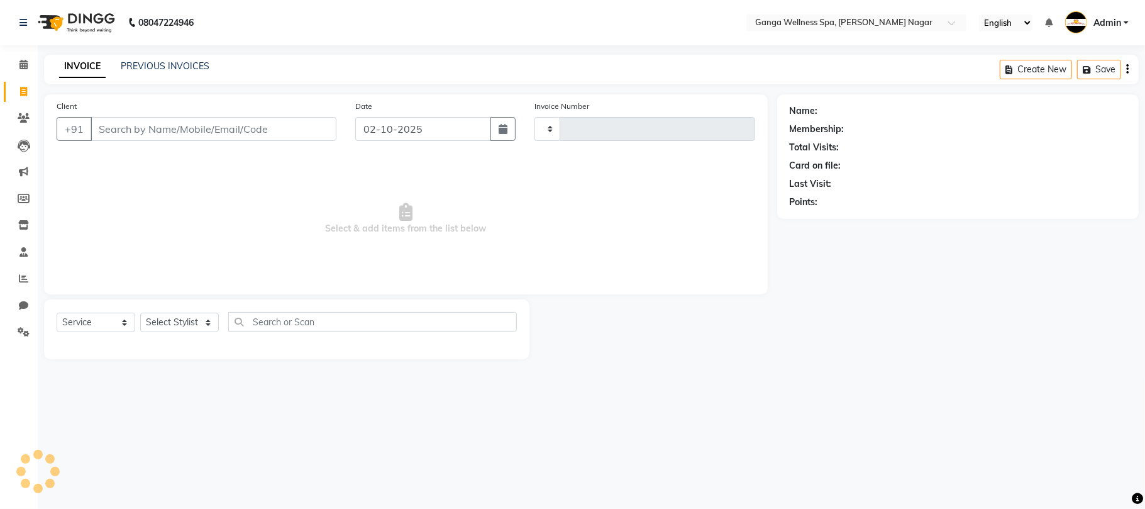
type input "3372"
select select "762"
click at [173, 321] on select "Select Stylist" at bounding box center [179, 321] width 79 height 19
type input "8260953045"
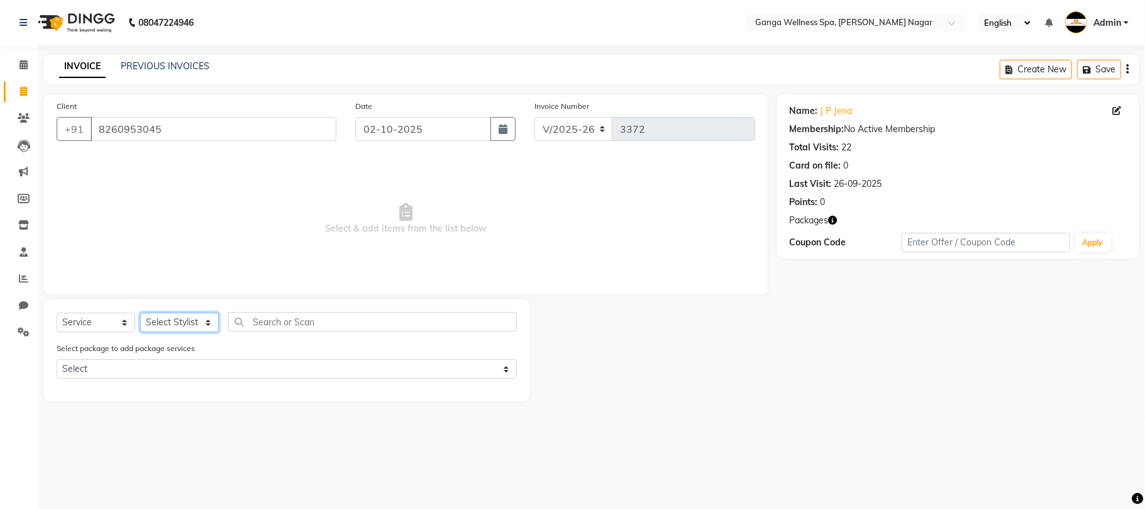
select select "70875"
click at [140, 312] on select "Select Stylist Abhi akhil Alexa AMMY AMMY Annie anya APPI Arohi Ayen BANCHI Bin…" at bounding box center [179, 321] width 79 height 19
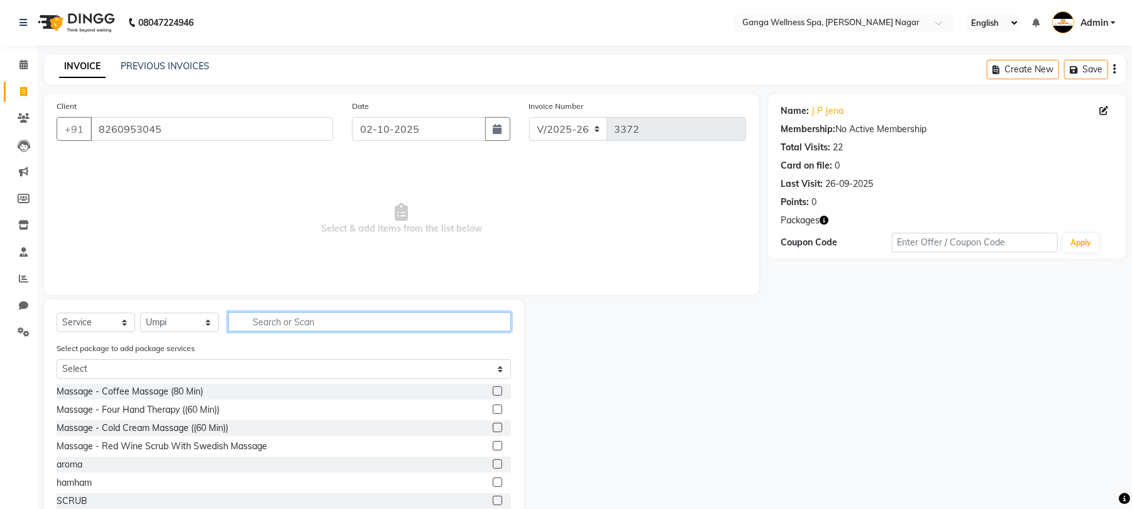
click at [292, 317] on input "text" at bounding box center [369, 321] width 283 height 19
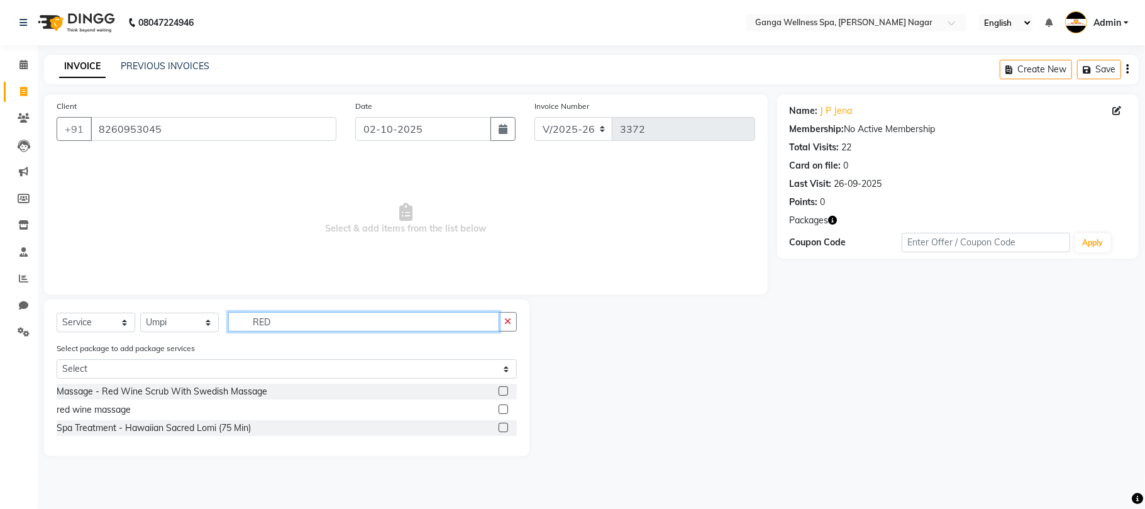
type input "RED"
click at [503, 411] on label at bounding box center [502, 408] width 9 height 9
click at [503, 411] on input "checkbox" at bounding box center [502, 409] width 8 height 8
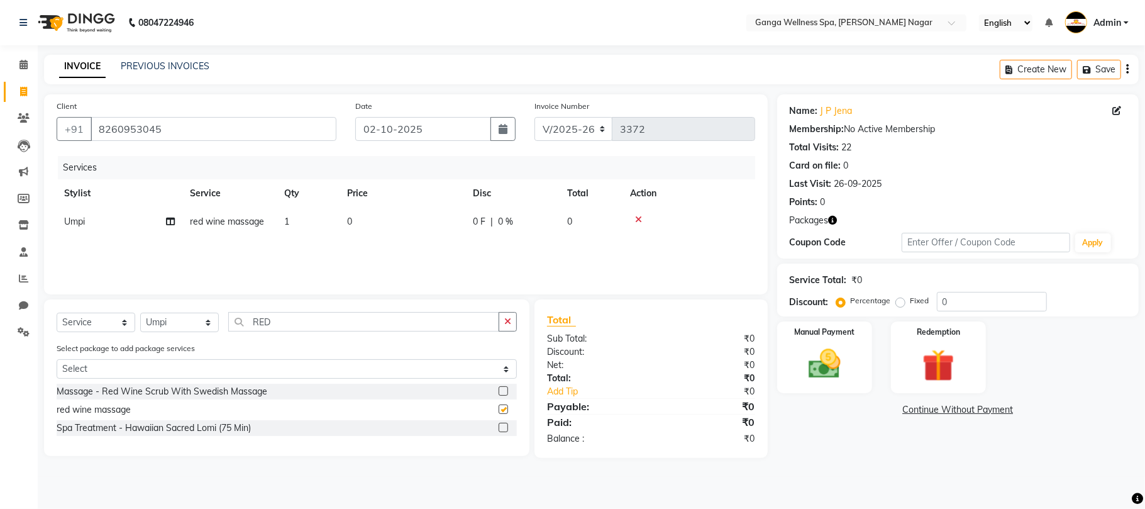
checkbox input "false"
click at [299, 322] on input "RED" at bounding box center [363, 321] width 271 height 19
type input "R"
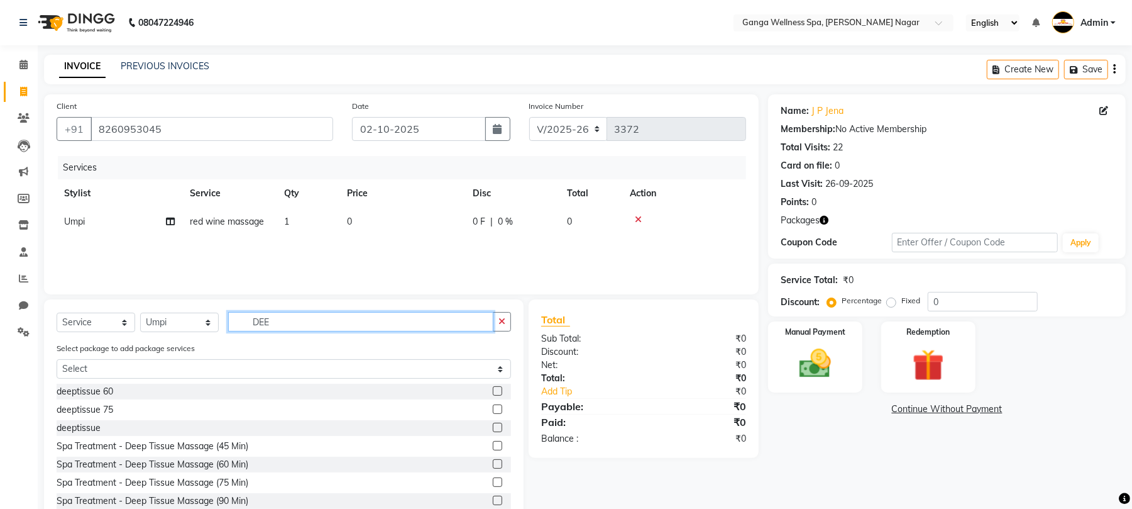
type input "DEE"
click at [493, 388] on label at bounding box center [497, 390] width 9 height 9
click at [493, 388] on input "checkbox" at bounding box center [497, 391] width 8 height 8
checkbox input "false"
click at [917, 373] on img at bounding box center [928, 364] width 54 height 41
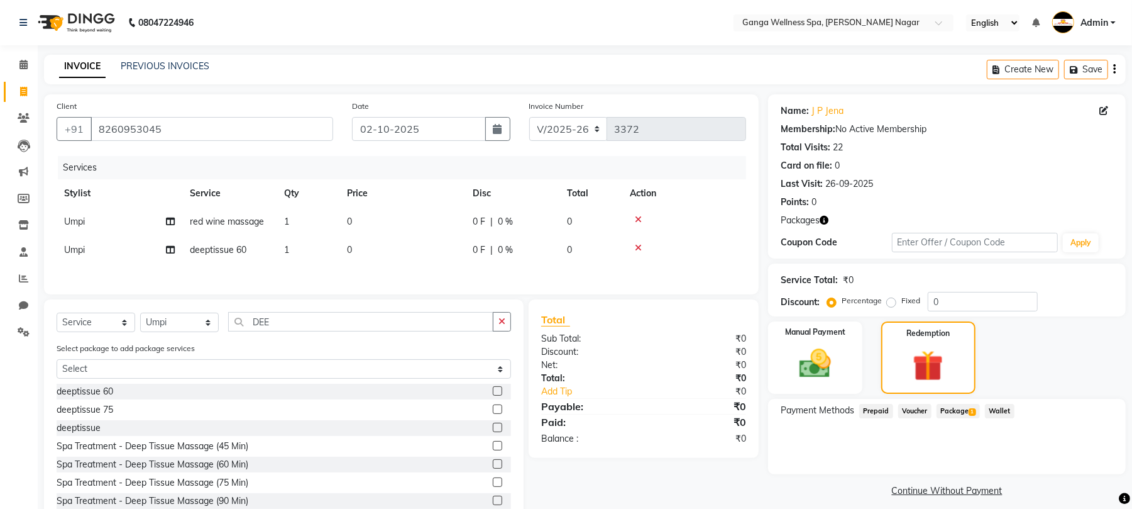
click at [966, 409] on span "Package 1" at bounding box center [958, 411] width 43 height 14
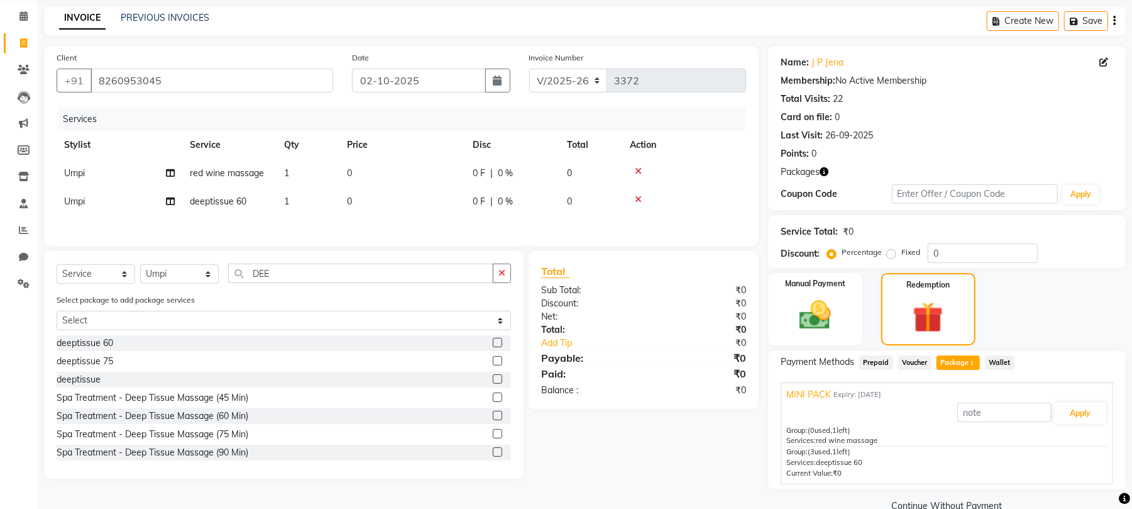
scroll to position [74, 0]
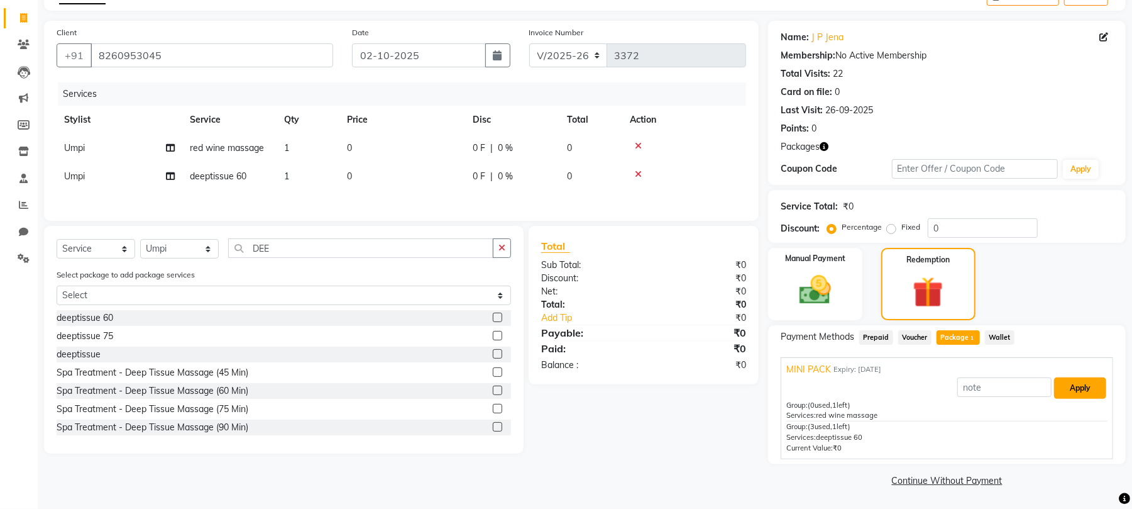
click at [1067, 386] on button "Apply" at bounding box center [1080, 387] width 52 height 21
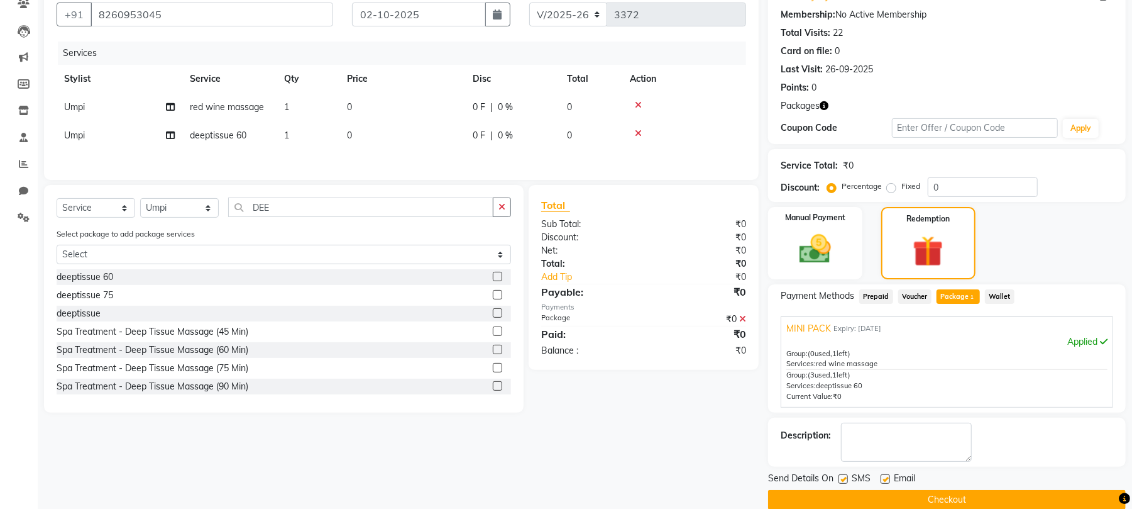
scroll to position [136, 0]
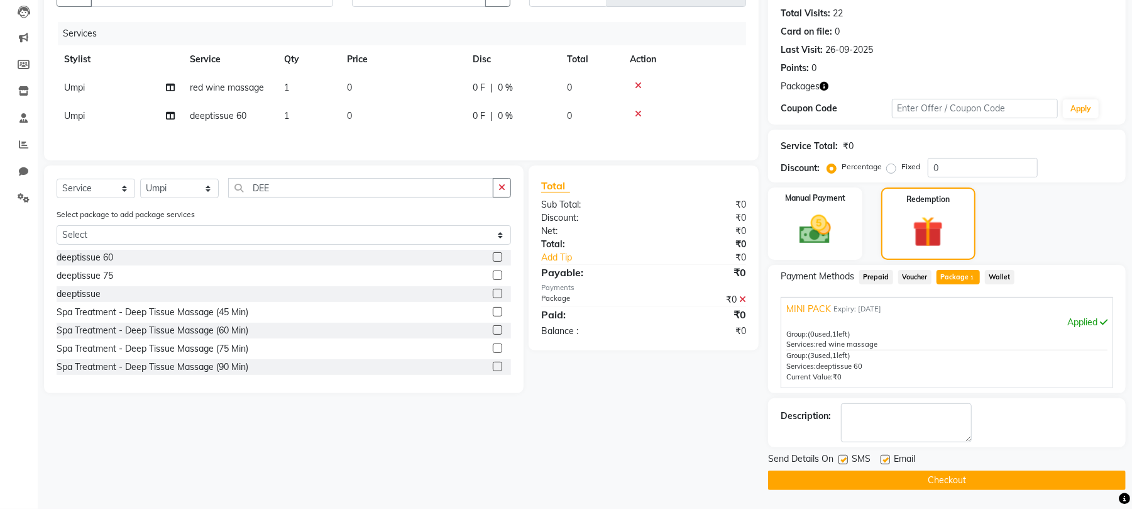
click at [954, 478] on button "Checkout" at bounding box center [947, 479] width 358 height 19
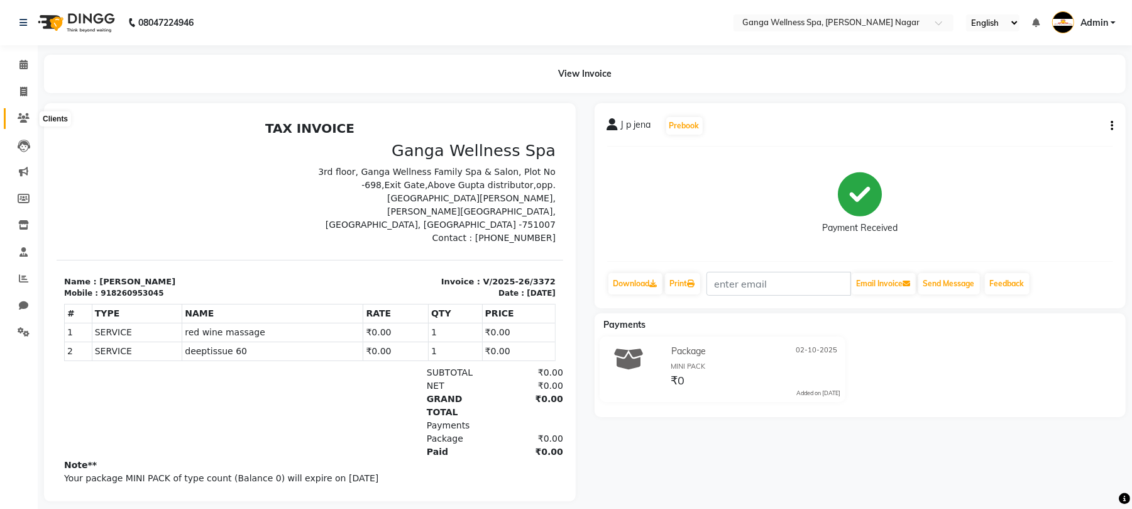
click at [19, 113] on icon at bounding box center [24, 117] width 12 height 9
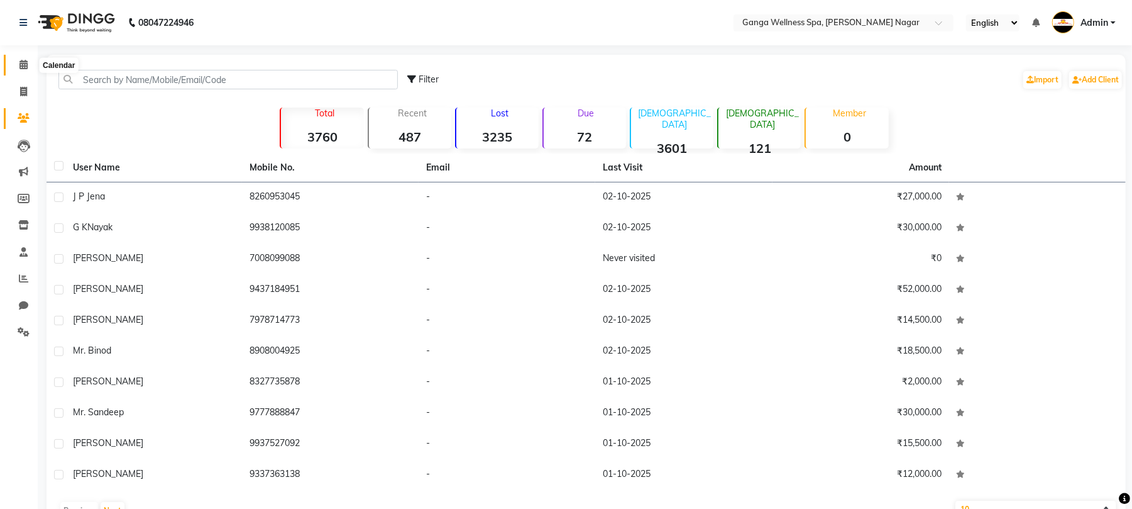
click at [21, 62] on icon at bounding box center [23, 64] width 8 height 9
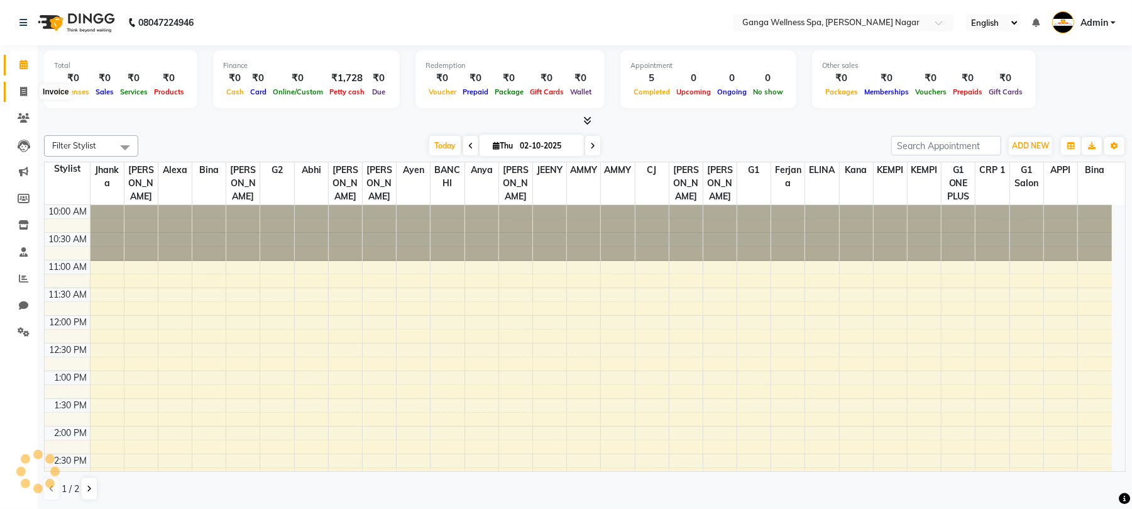
click at [23, 97] on span at bounding box center [24, 92] width 22 height 14
select select "service"
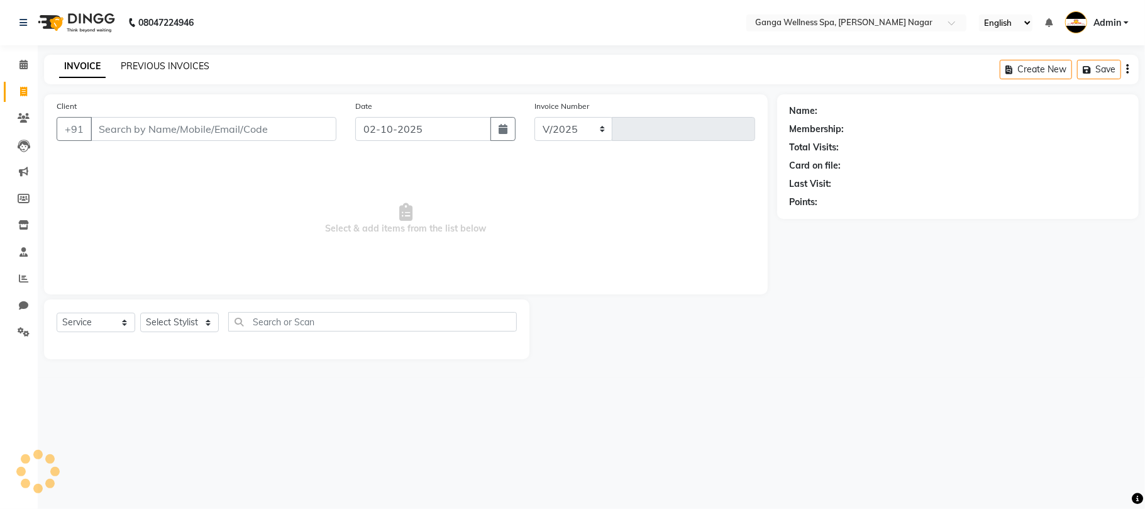
click at [166, 69] on link "PREVIOUS INVOICES" at bounding box center [165, 65] width 89 height 11
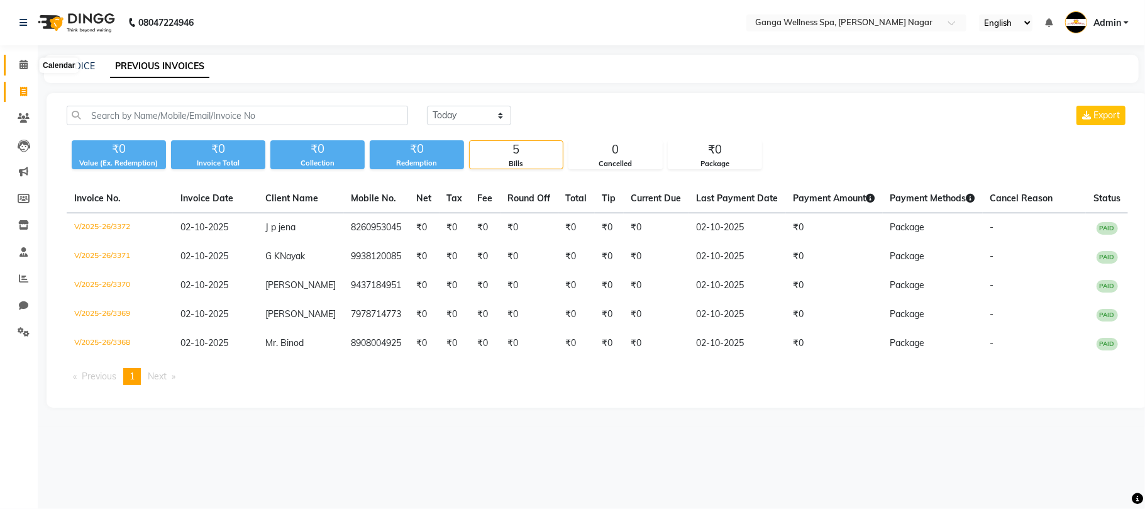
click at [24, 68] on icon at bounding box center [23, 64] width 8 height 9
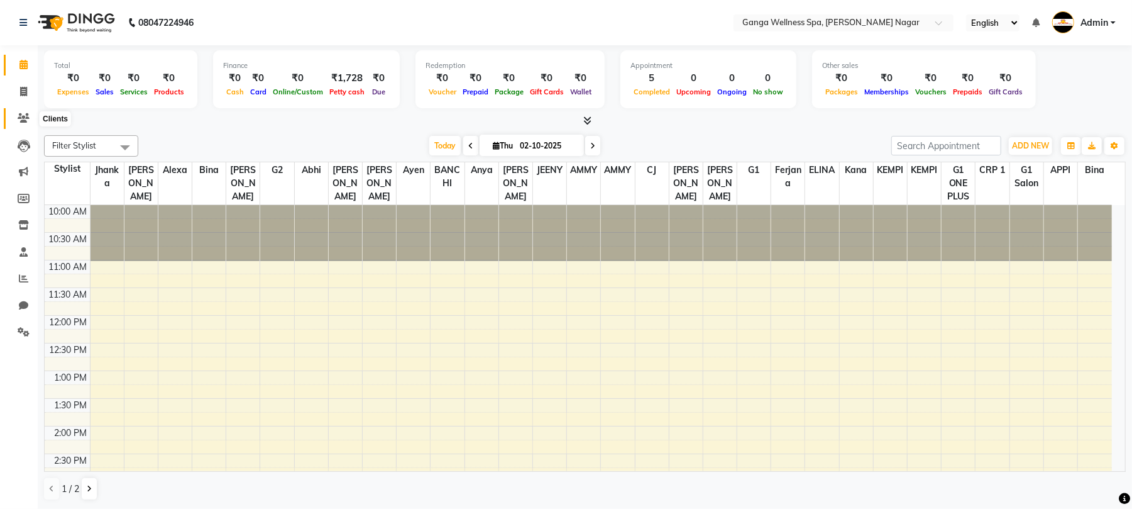
click at [21, 118] on icon at bounding box center [24, 117] width 12 height 9
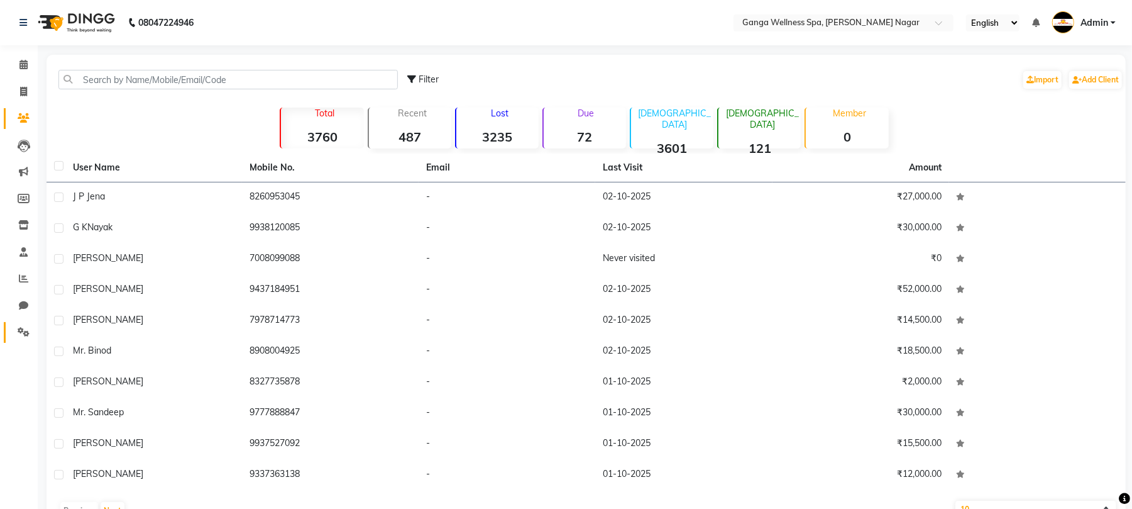
click at [14, 328] on span at bounding box center [24, 332] width 22 height 14
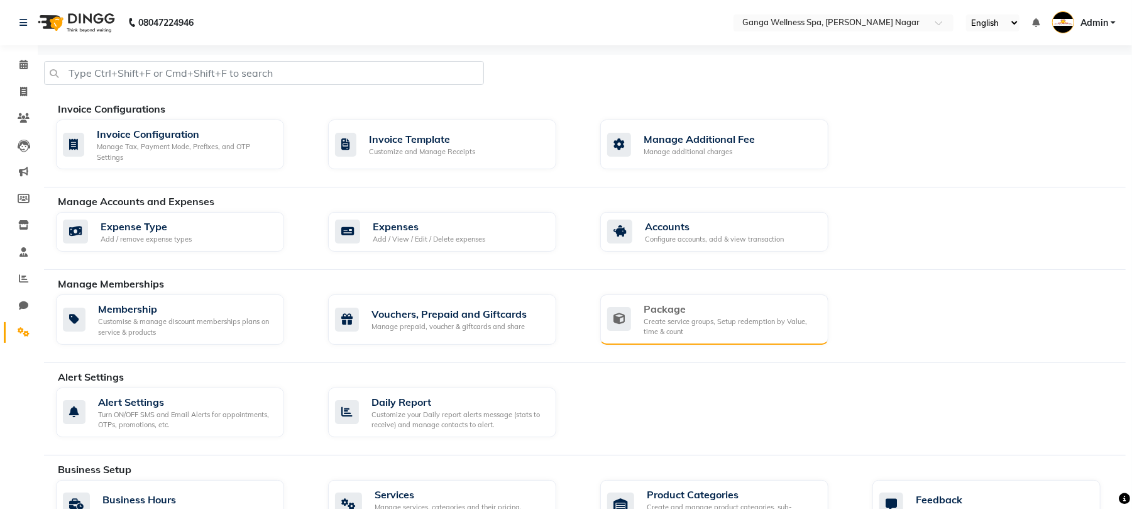
click at [636, 317] on div "Package Create service groups, Setup redemption by Value, time & count" at bounding box center [712, 319] width 211 height 36
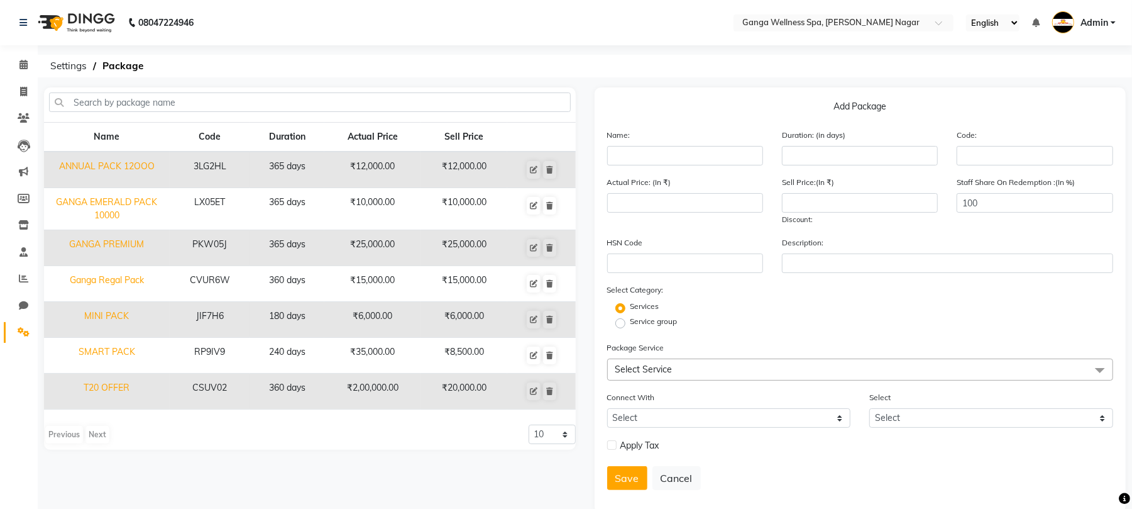
scroll to position [21, 0]
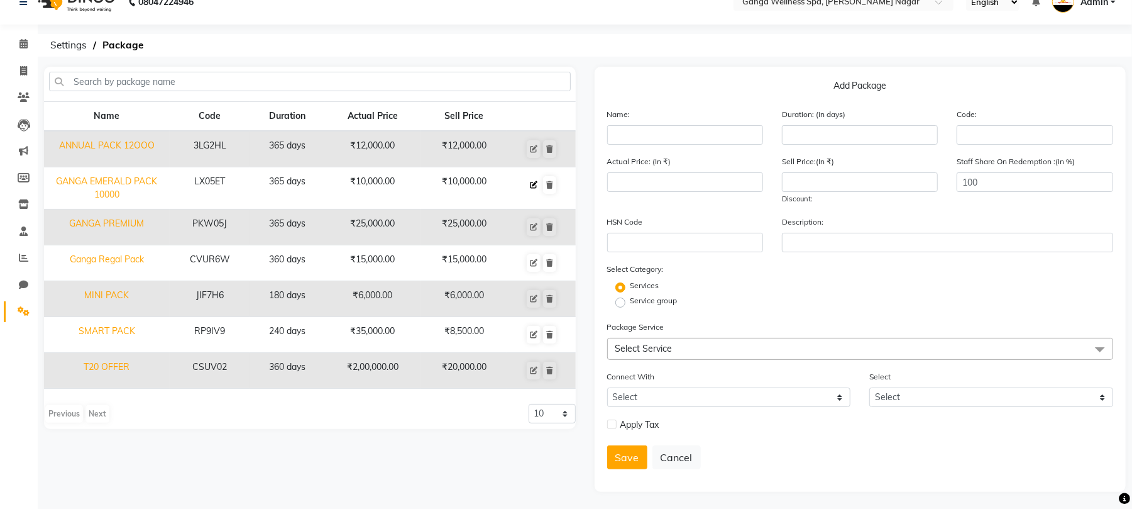
click at [529, 185] on button at bounding box center [534, 185] width 14 height 18
type input "GANGA EMERALD PACK 10000"
type input "365"
type input "LX05ET"
type input "10000"
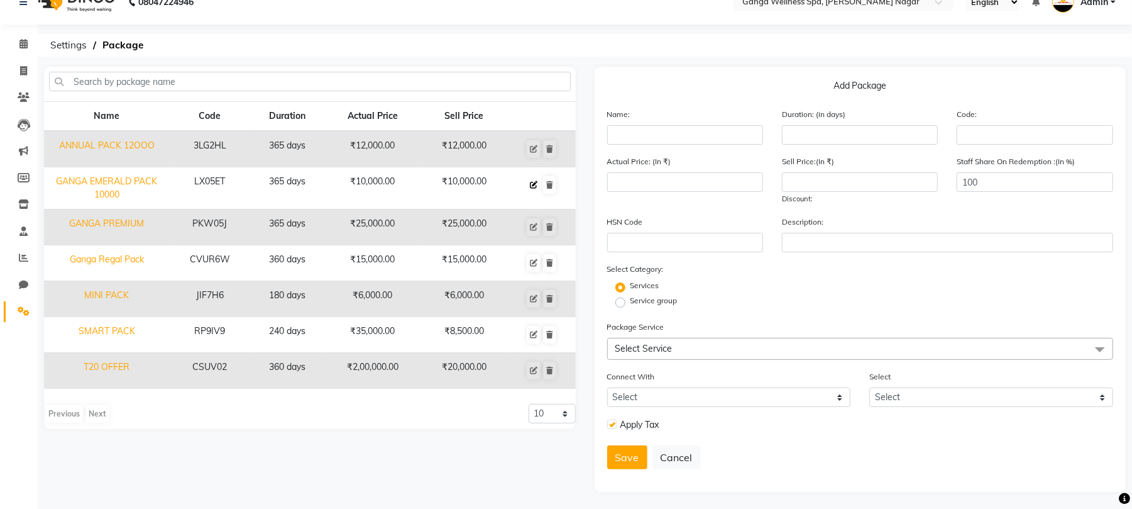
type input "10000"
checkbox input "true"
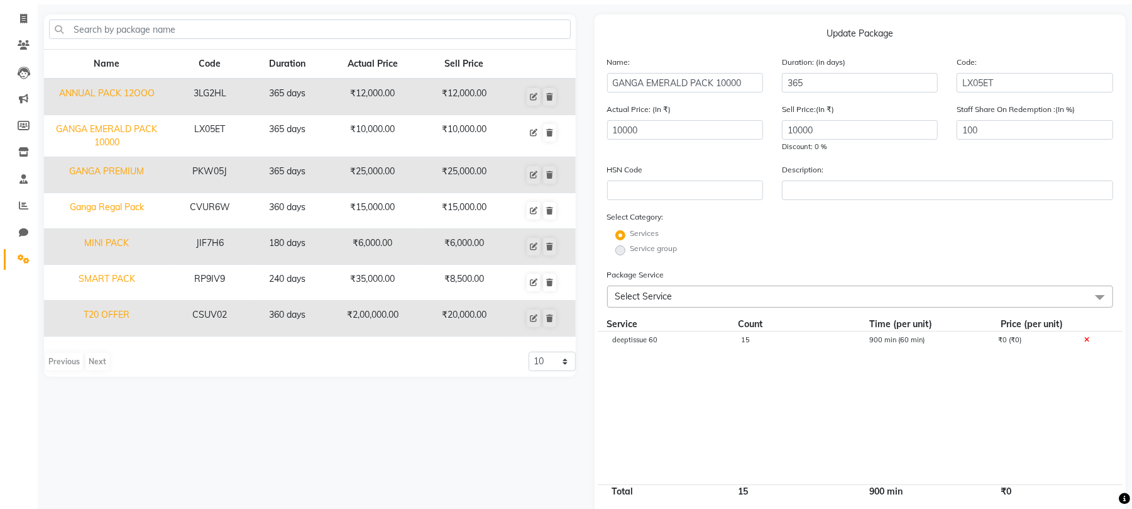
scroll to position [189, 0]
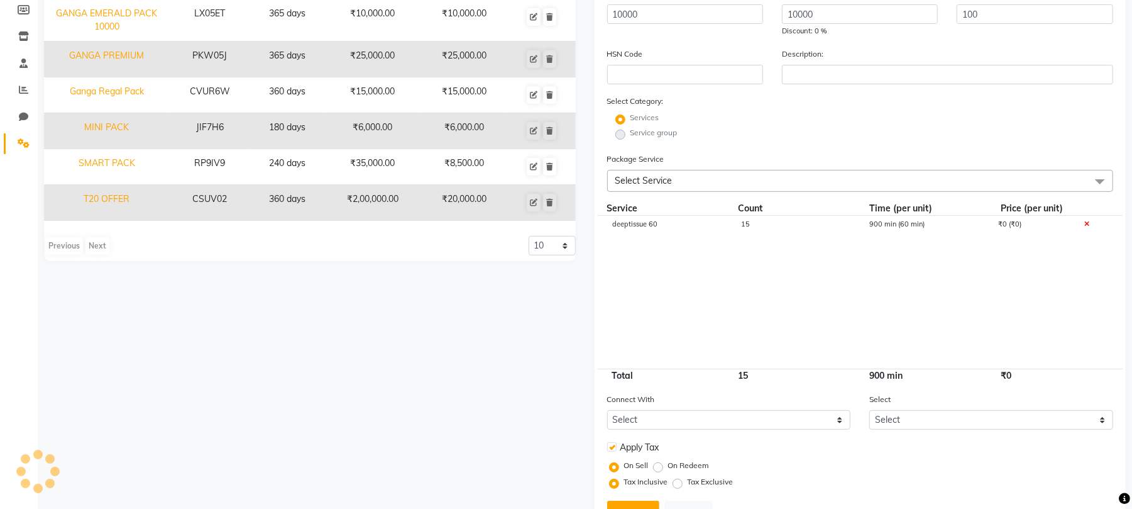
click at [735, 224] on div "15" at bounding box center [795, 231] width 129 height 21
click at [765, 224] on input "15" at bounding box center [796, 230] width 110 height 19
type input "13"
click at [483, 360] on div "Name Code Duration Actual Price Sell Price ANNUAL PACK 12OOO 3LG2HL 365 days ₹1…" at bounding box center [310, 223] width 551 height 648
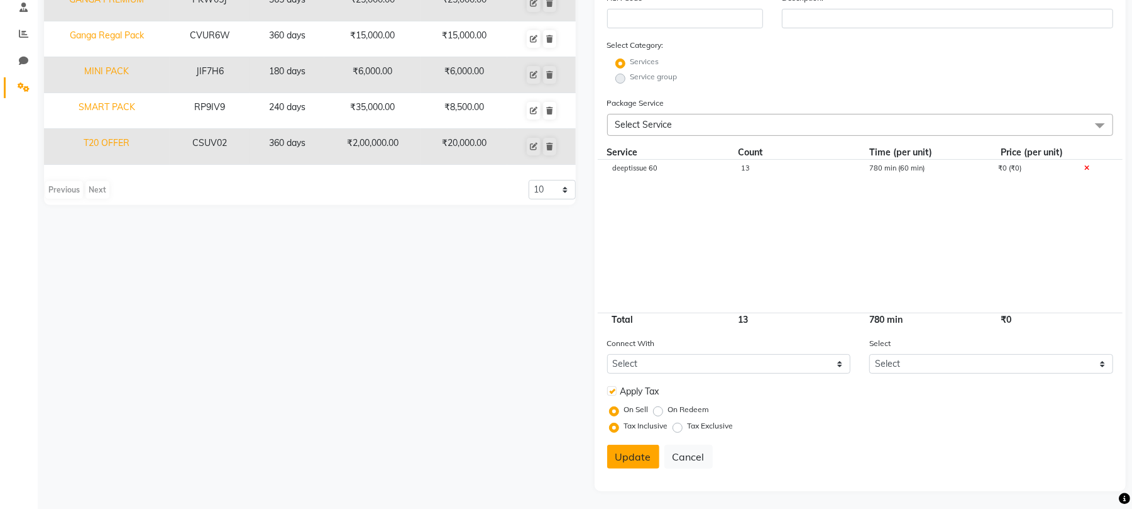
click at [639, 458] on button "Update" at bounding box center [633, 456] width 52 height 24
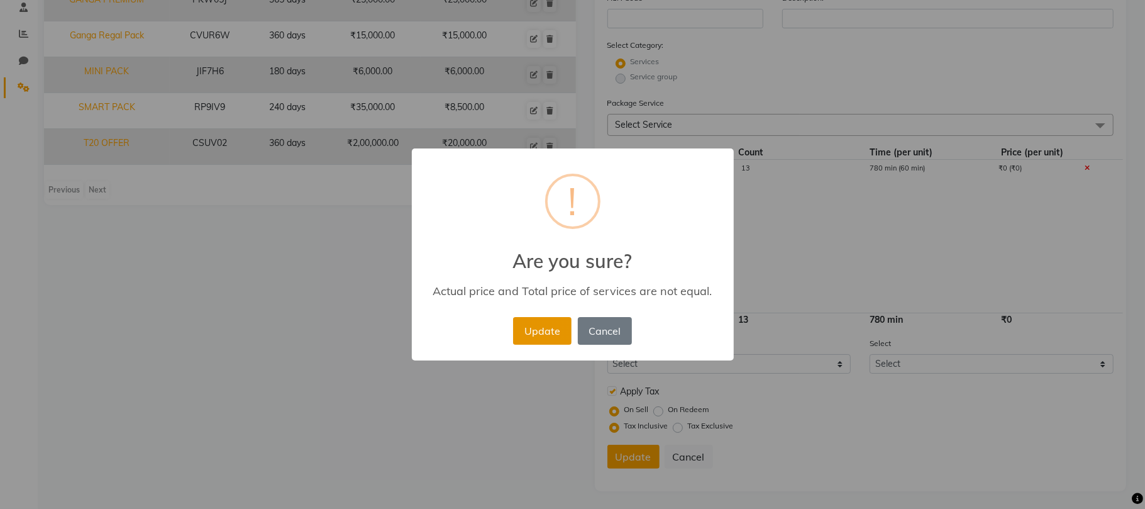
click at [544, 331] on button "Update" at bounding box center [542, 331] width 58 height 28
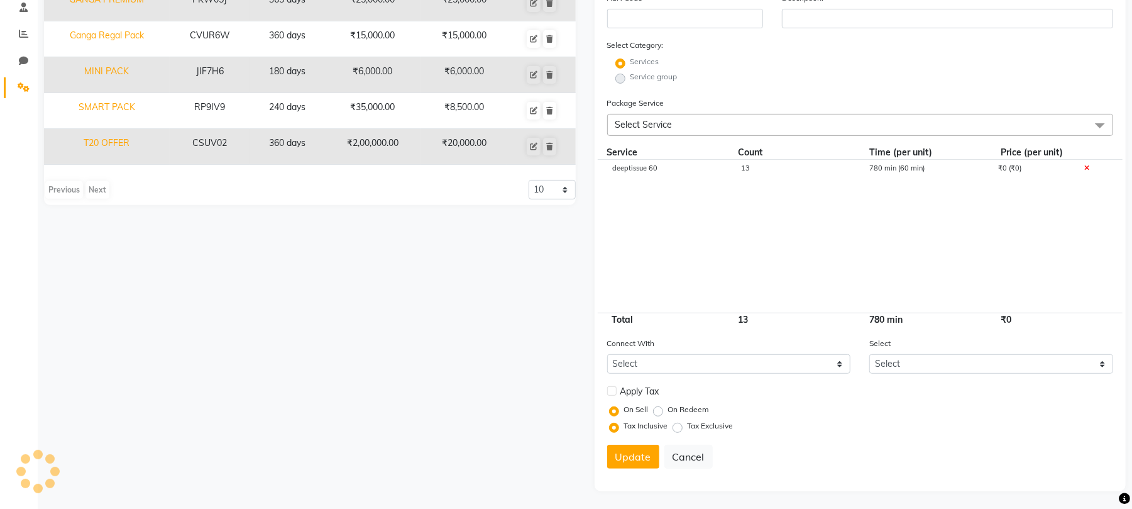
select select
checkbox input "false"
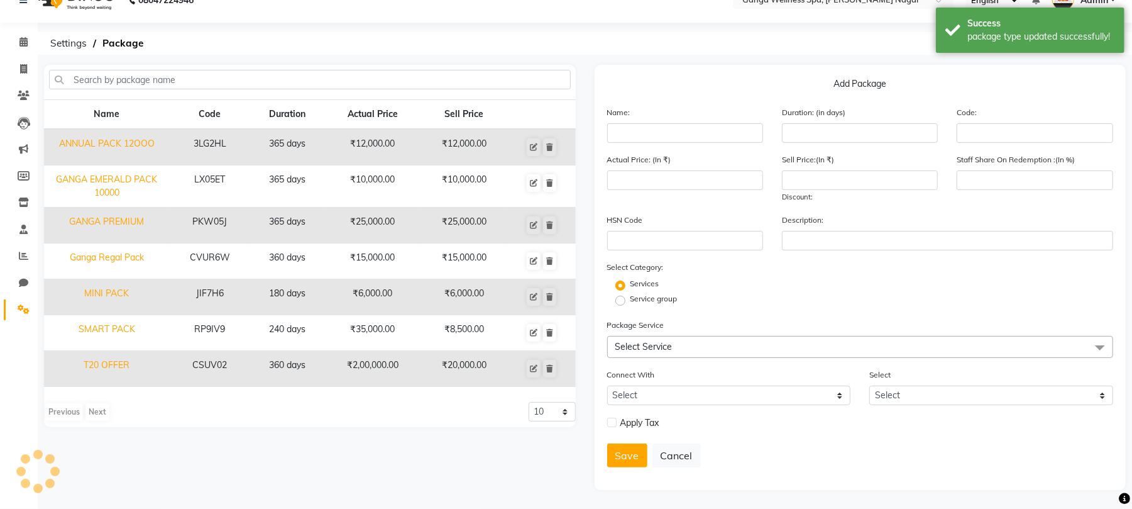
scroll to position [0, 0]
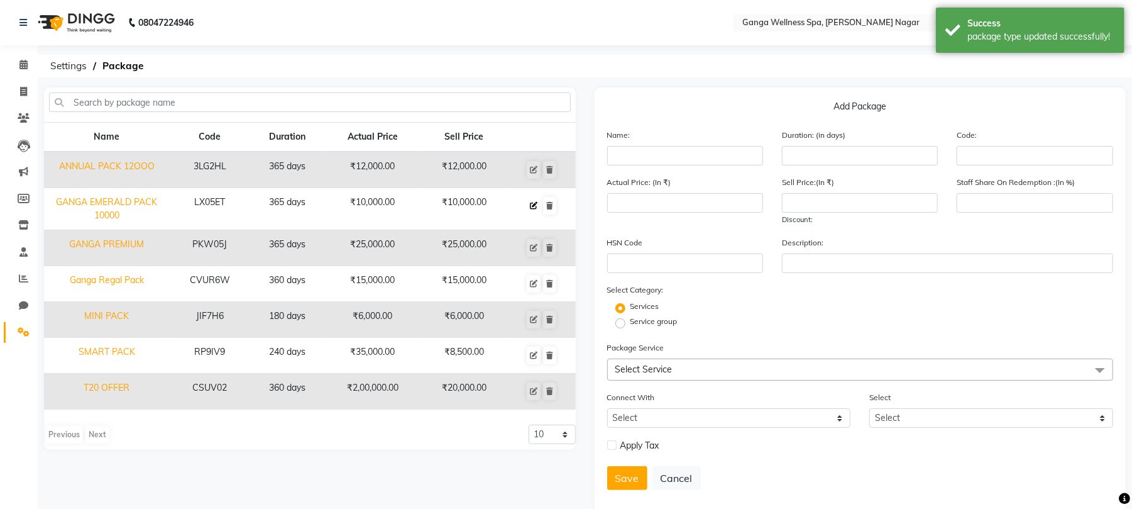
click at [534, 209] on button at bounding box center [534, 206] width 14 height 18
type input "GANGA EMERALD PACK 10000"
type input "365"
type input "LX05ET"
type input "10000"
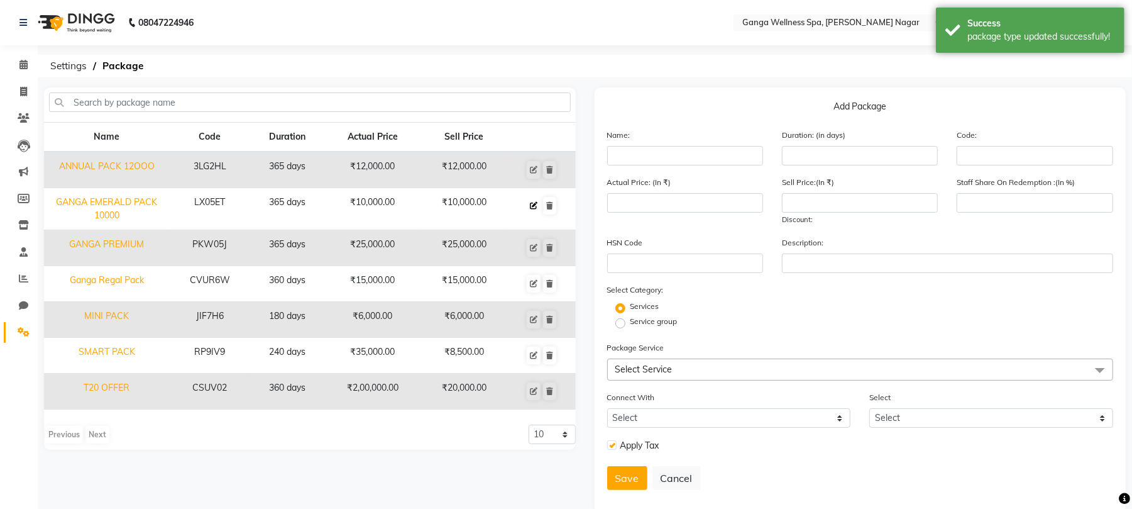
type input "10000"
type input "100"
checkbox input "true"
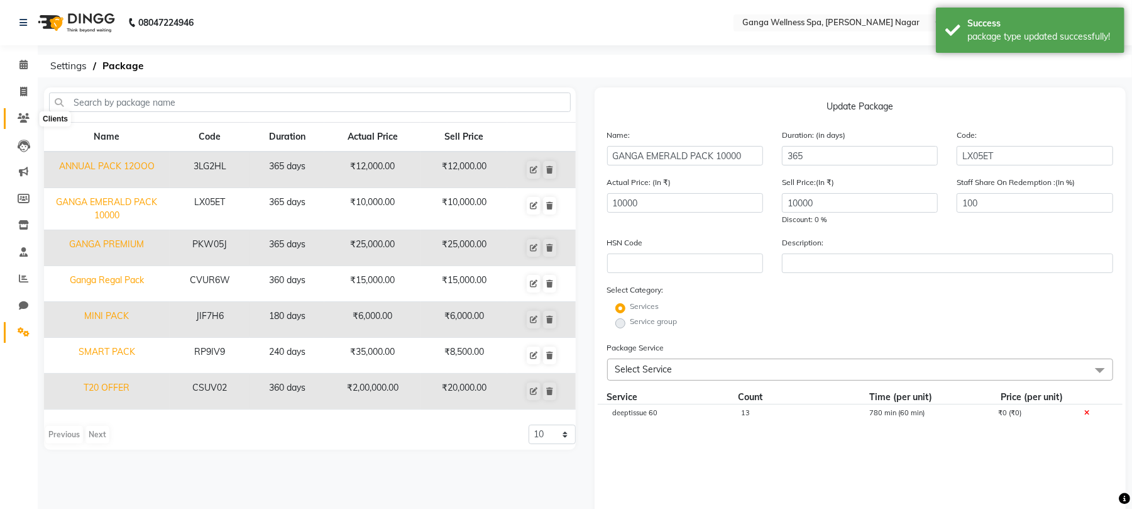
click at [19, 121] on icon at bounding box center [24, 117] width 12 height 9
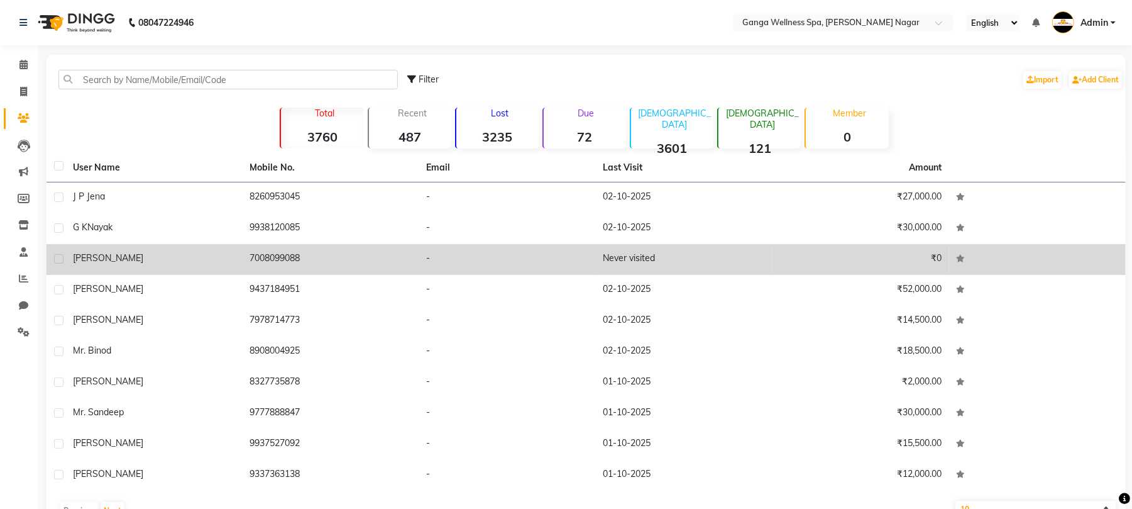
click at [304, 255] on td "7008099088" at bounding box center [330, 259] width 177 height 31
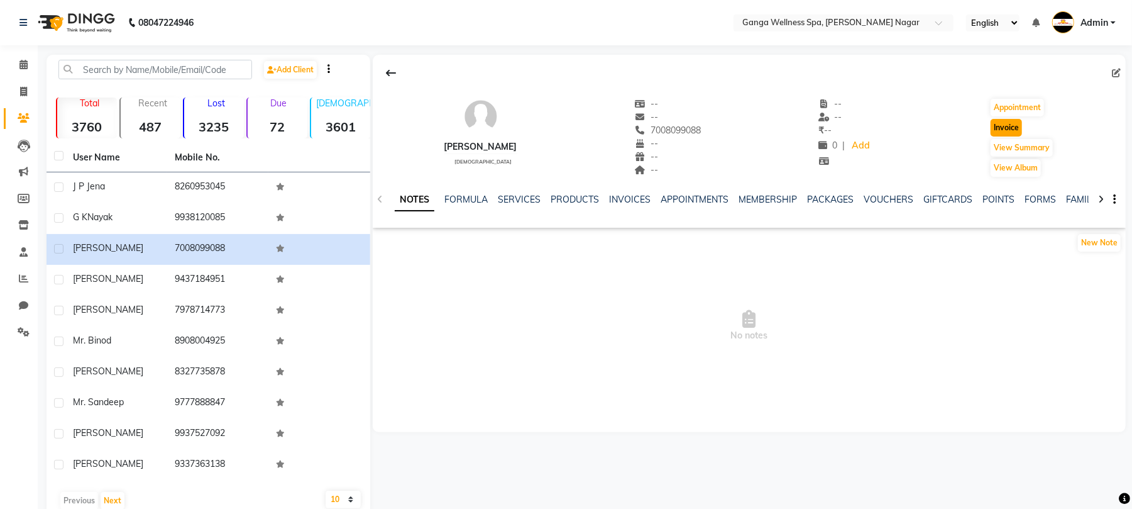
click at [1007, 131] on button "Invoice" at bounding box center [1006, 128] width 31 height 18
select select "service"
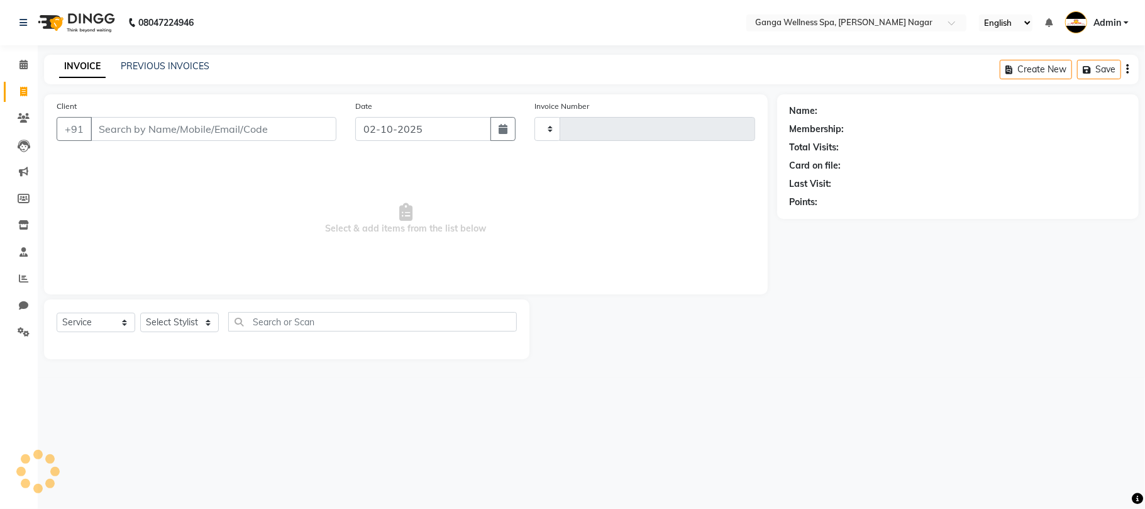
type input "3373"
select select "762"
click at [99, 318] on select "Select Service Product Membership Package Voucher Prepaid Gift Card" at bounding box center [96, 321] width 79 height 19
type input "7008099088"
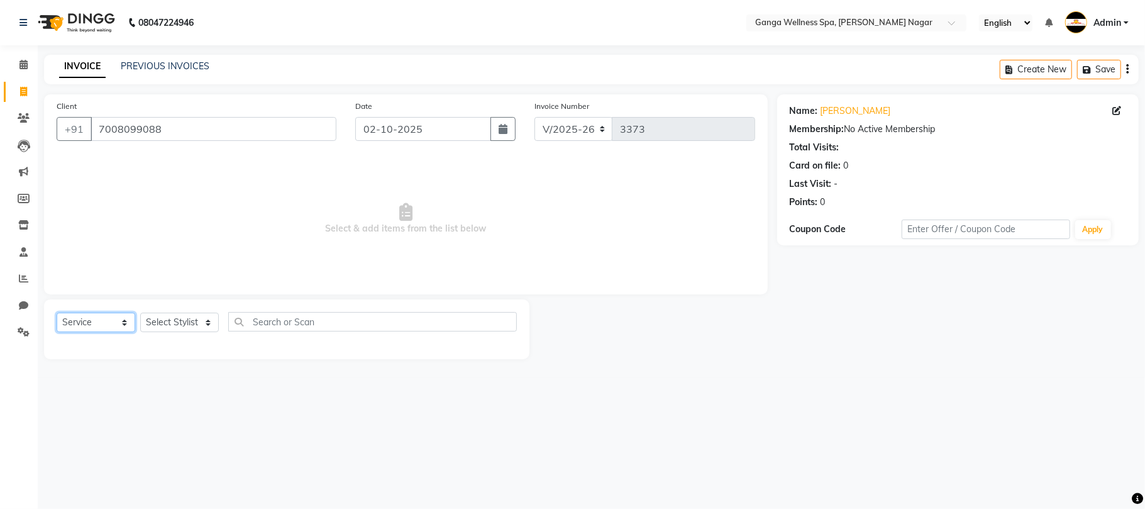
select select "package"
click at [57, 312] on select "Select Service Product Membership Package Voucher Prepaid Gift Card" at bounding box center [96, 321] width 79 height 19
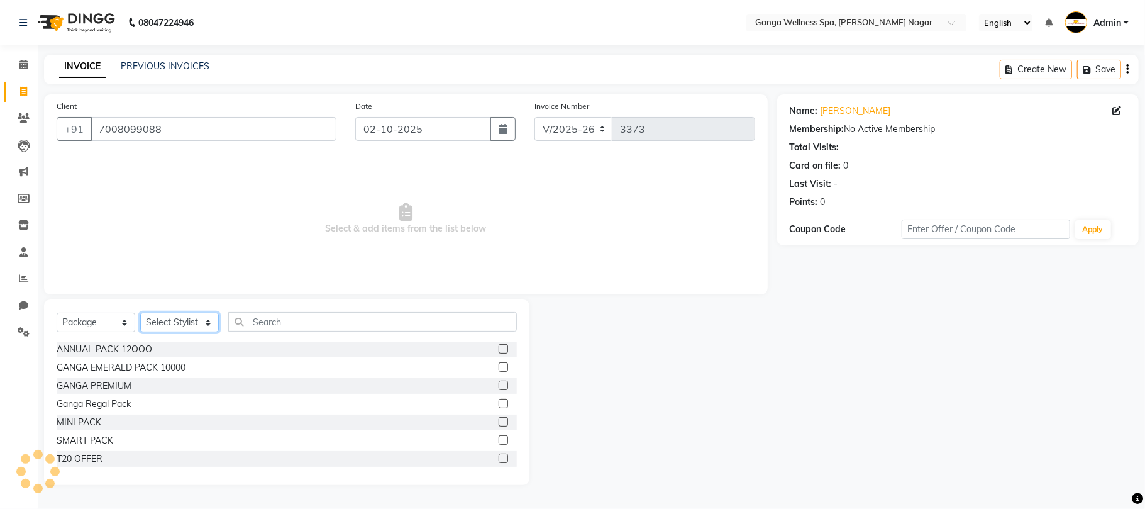
click at [166, 322] on select "Select Stylist Abhi akhil Alexa AMMY AMMY Annie anya APPI Arohi Ayen BANCHI Bin…" at bounding box center [179, 321] width 79 height 19
select select "70875"
click at [140, 312] on select "Select Stylist Abhi akhil Alexa AMMY AMMY Annie anya APPI Arohi Ayen BANCHI Bin…" at bounding box center [179, 321] width 79 height 19
click at [342, 326] on input "text" at bounding box center [372, 321] width 289 height 19
click at [498, 365] on label at bounding box center [502, 366] width 9 height 9
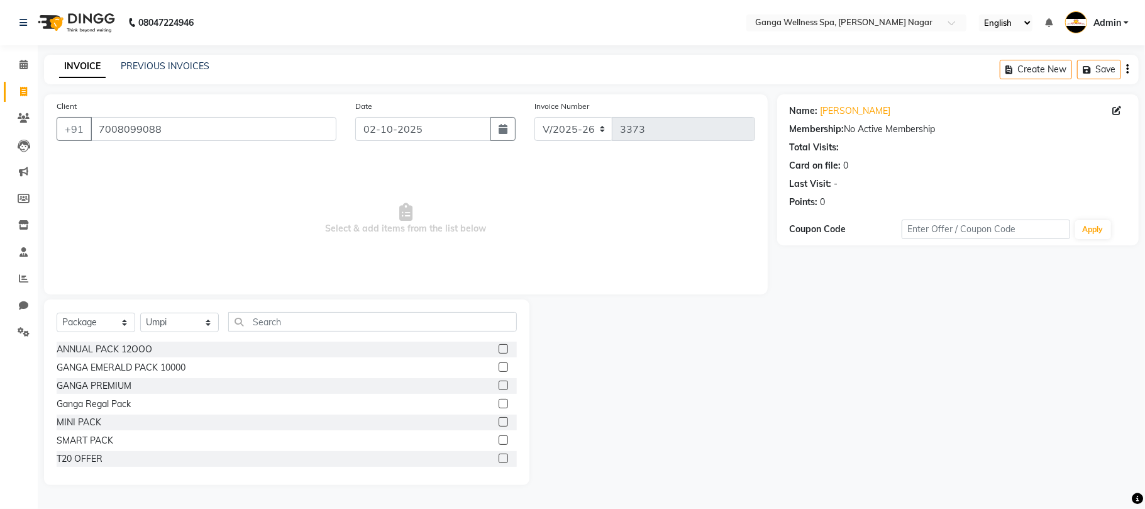
click at [498, 365] on input "checkbox" at bounding box center [502, 367] width 8 height 8
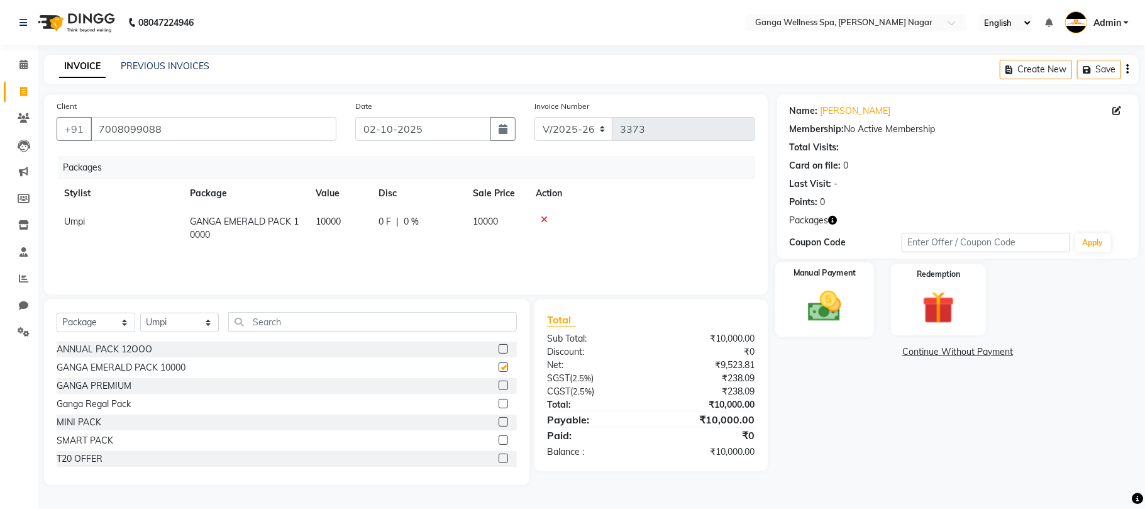
checkbox input "false"
click at [816, 321] on img at bounding box center [824, 306] width 55 height 39
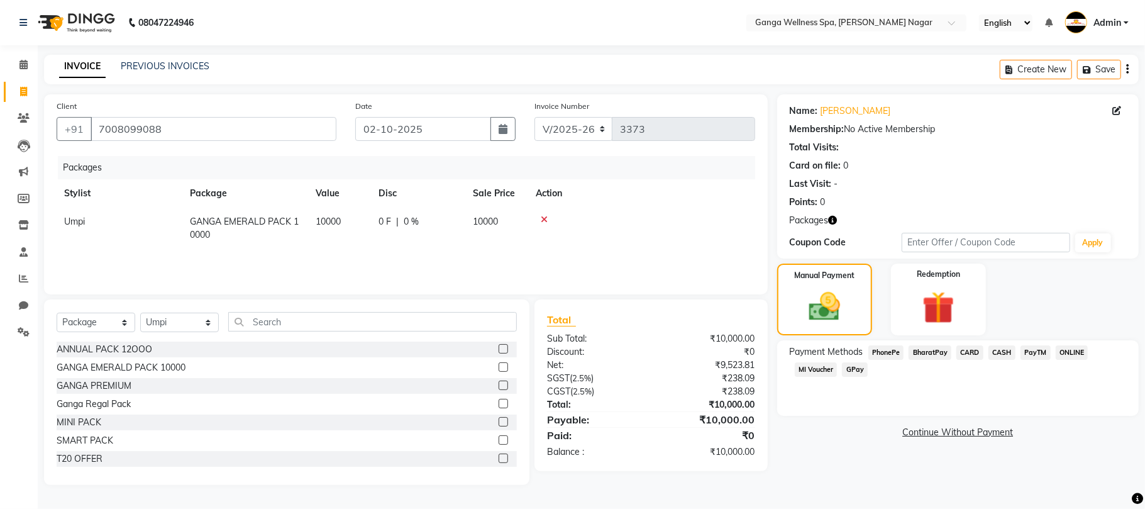
click at [891, 355] on span "PhonePe" at bounding box center [886, 352] width 36 height 14
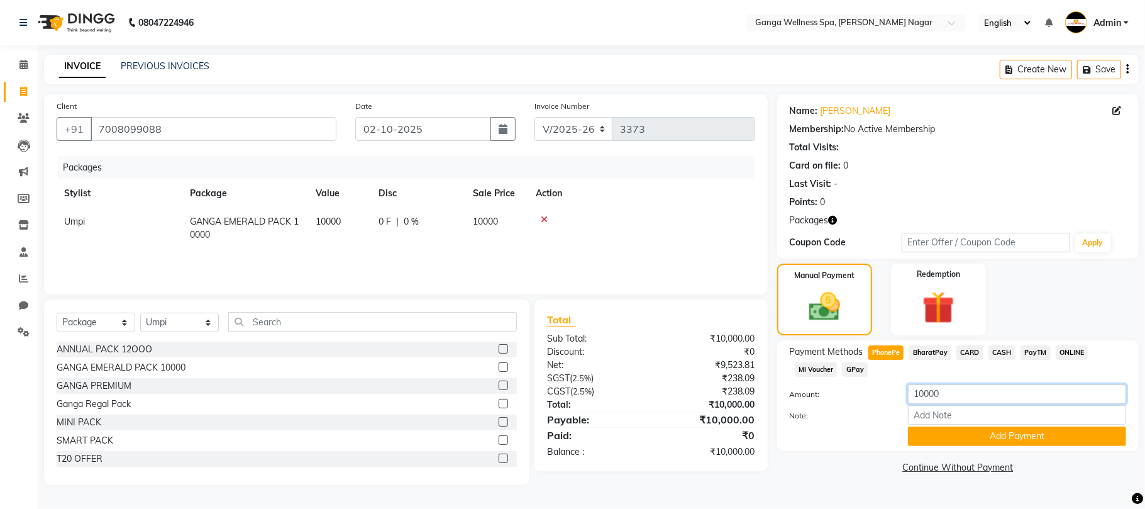
click at [959, 400] on input "10000" at bounding box center [1017, 393] width 218 height 19
type input "1"
click at [1001, 353] on span "CASH" at bounding box center [1001, 352] width 27 height 14
click at [955, 385] on input "10000" at bounding box center [1017, 393] width 218 height 19
type input "1"
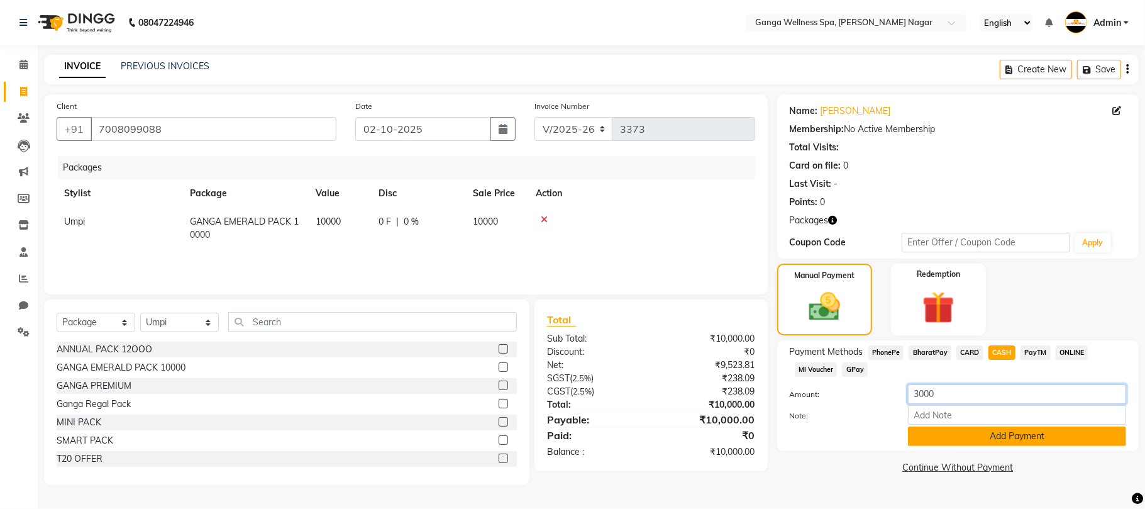
type input "3000"
click at [976, 438] on button "Add Payment" at bounding box center [1017, 435] width 218 height 19
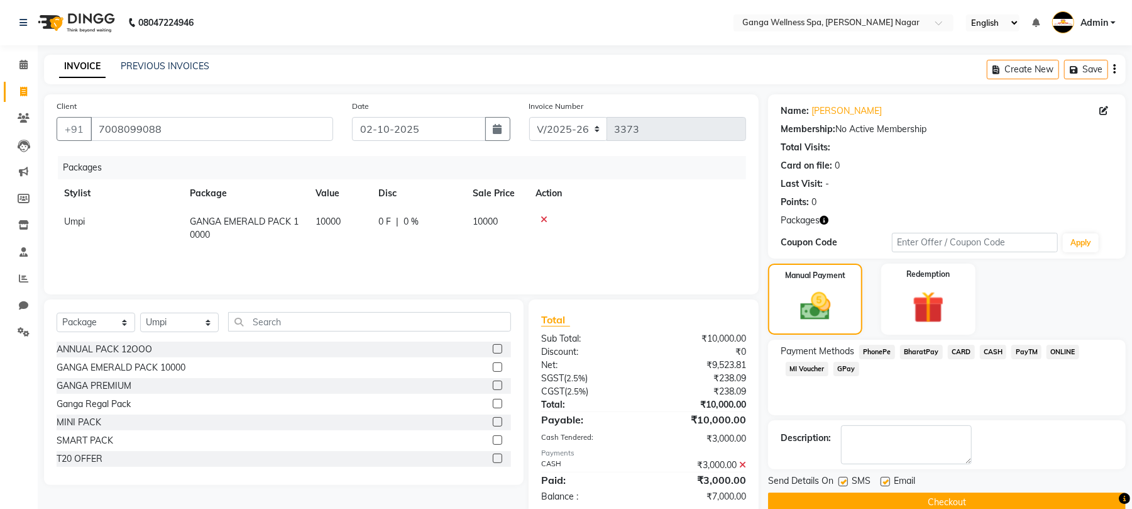
scroll to position [26, 0]
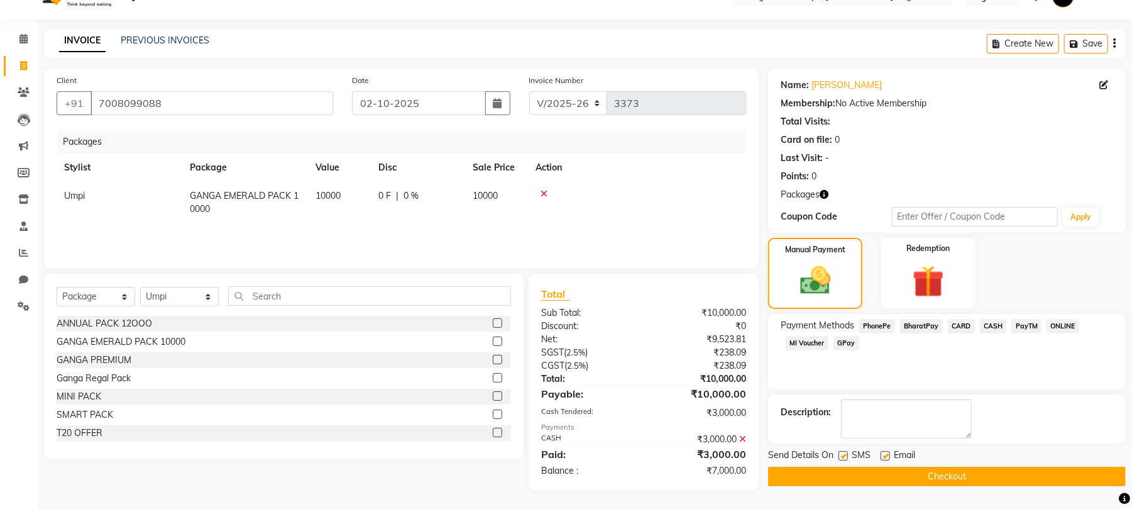
click at [883, 328] on span "PhonePe" at bounding box center [877, 326] width 36 height 14
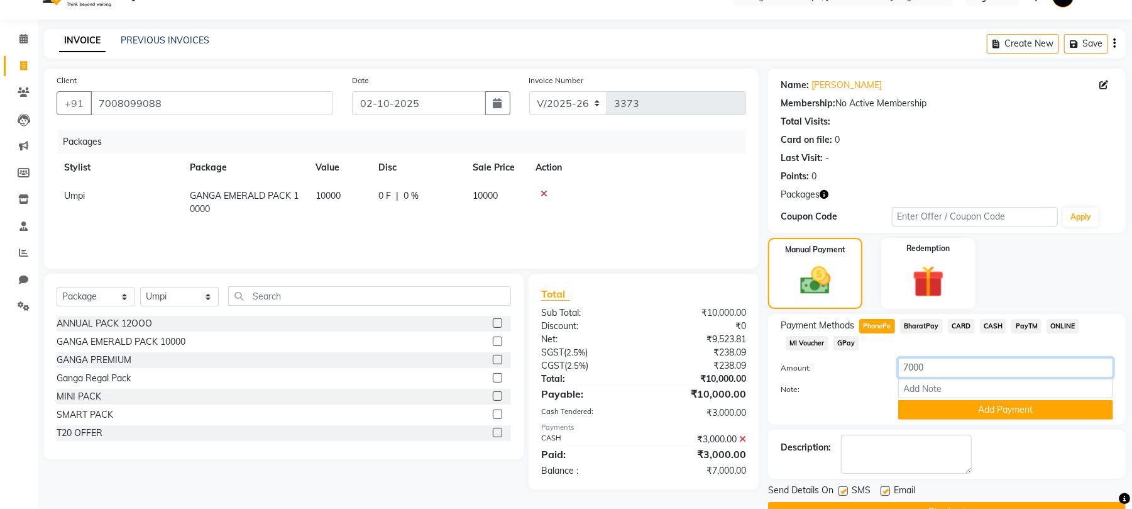
click at [913, 367] on input "7000" at bounding box center [1005, 367] width 215 height 19
type input "3000"
click at [984, 411] on button "Add Payment" at bounding box center [1005, 409] width 215 height 19
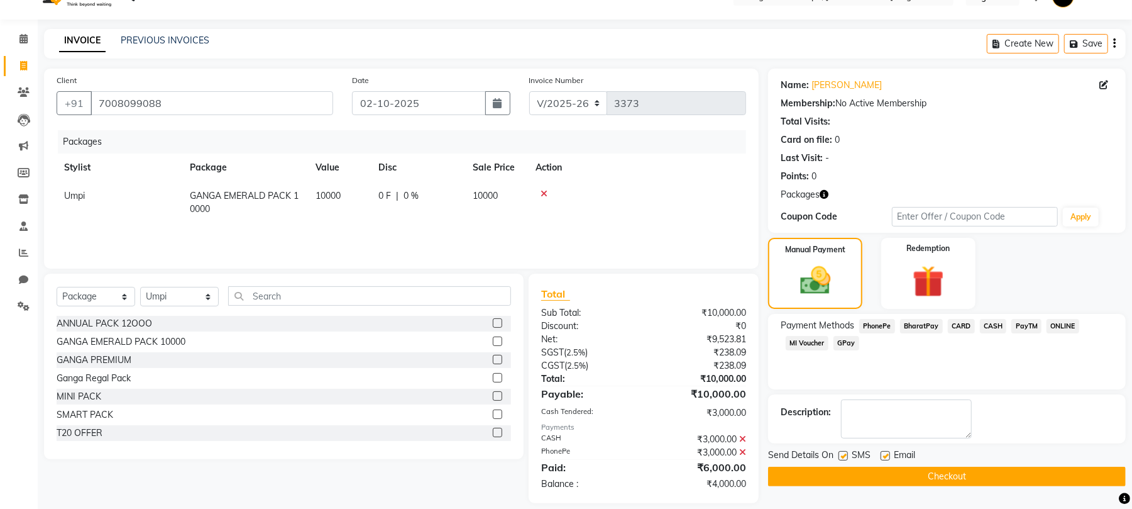
scroll to position [39, 0]
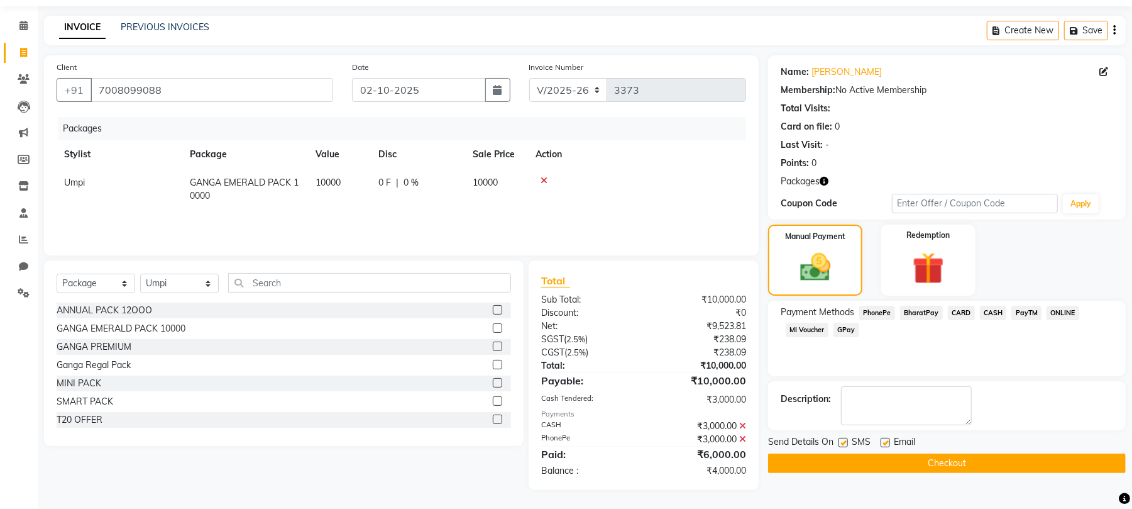
click at [940, 466] on button "Checkout" at bounding box center [947, 462] width 358 height 19
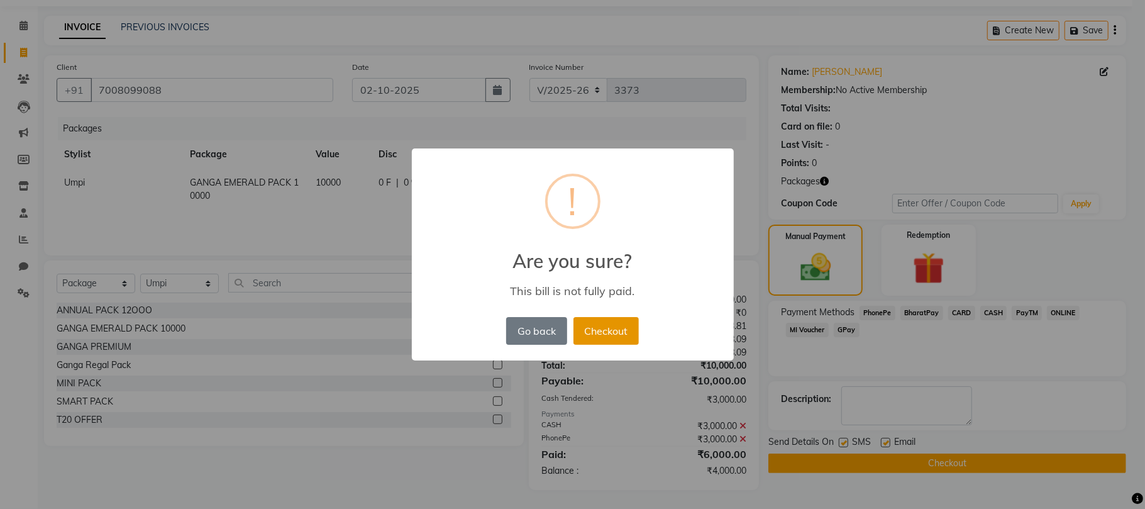
click at [617, 333] on button "Checkout" at bounding box center [605, 331] width 65 height 28
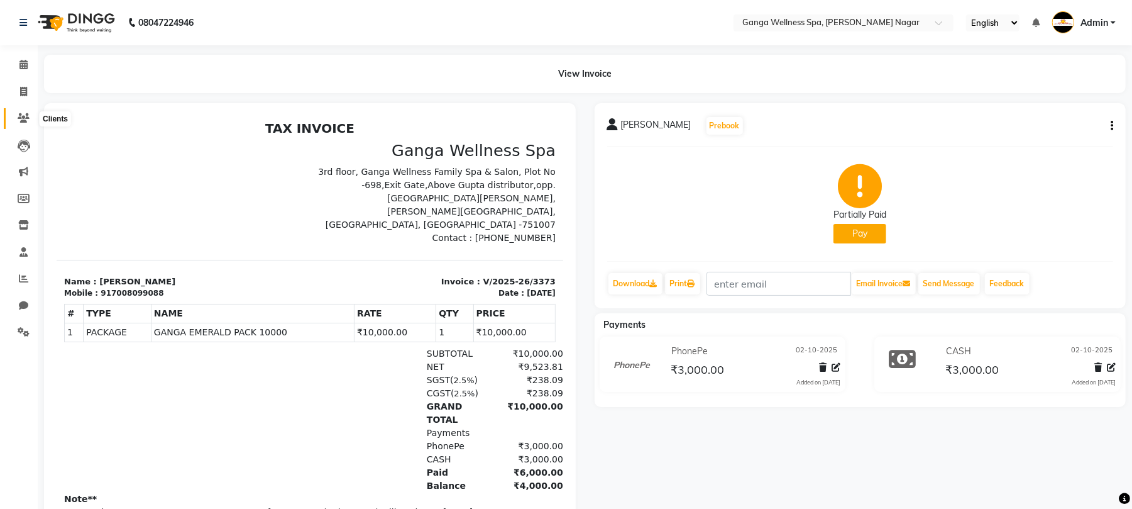
click at [23, 121] on icon at bounding box center [24, 117] width 12 height 9
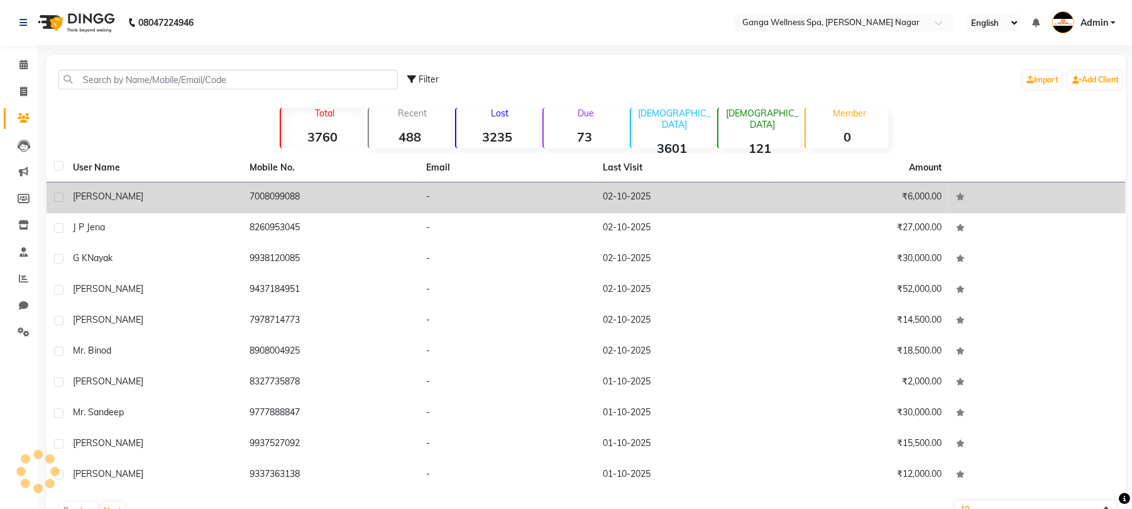
click at [333, 200] on td "7008099088" at bounding box center [330, 197] width 177 height 31
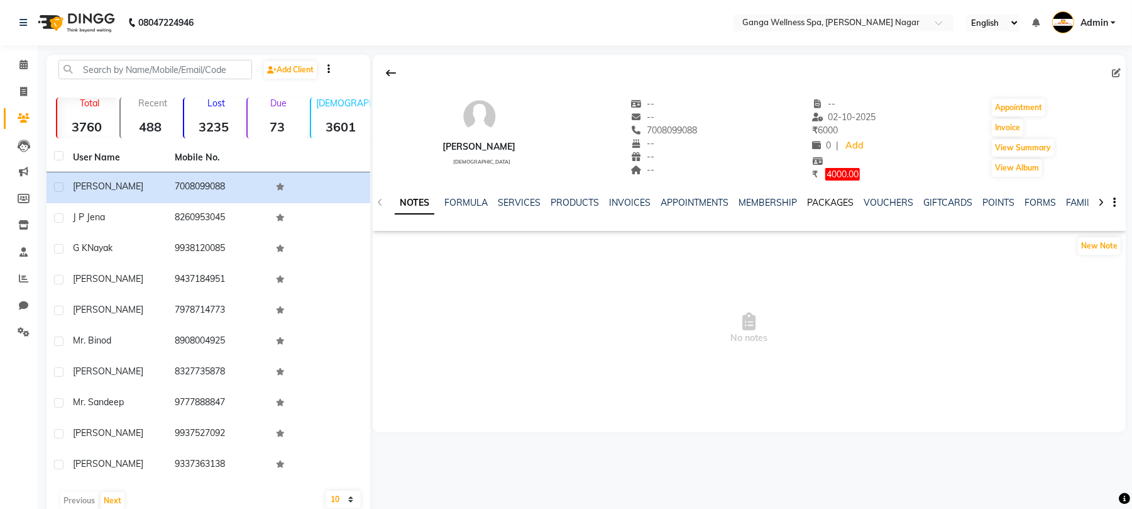
click at [822, 204] on link "PACKAGES" at bounding box center [830, 202] width 47 height 11
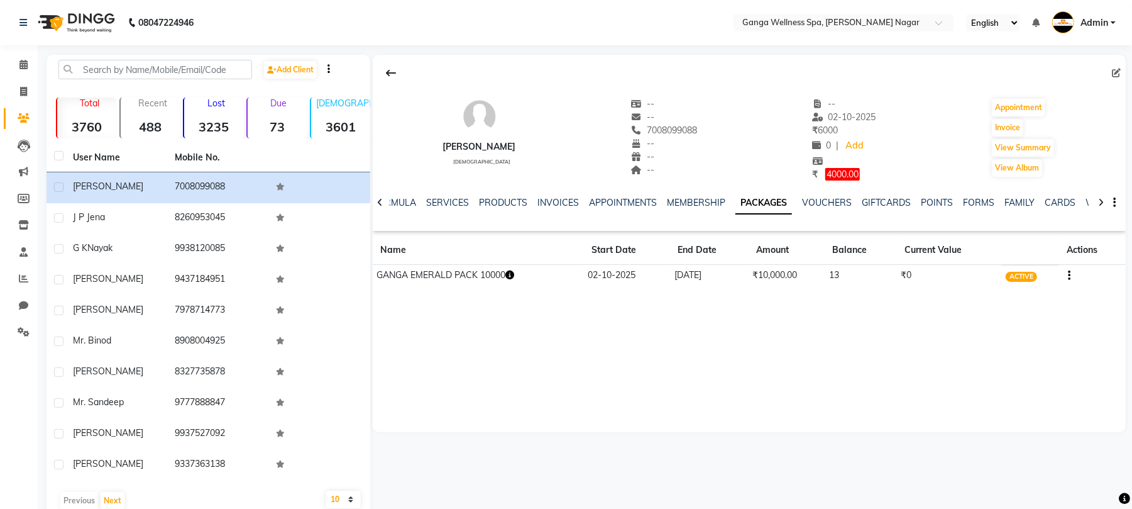
click at [514, 274] on icon "button" at bounding box center [509, 274] width 9 height 9
click at [644, 346] on div "RAGHAV male -- -- 7008099088 -- -- -- -- 02-10-2025 ₹ 6000 0 | Add ₹ 4000.00 Ap…" at bounding box center [749, 243] width 753 height 377
click at [998, 129] on button "Invoice" at bounding box center [1007, 128] width 31 height 18
select select "service"
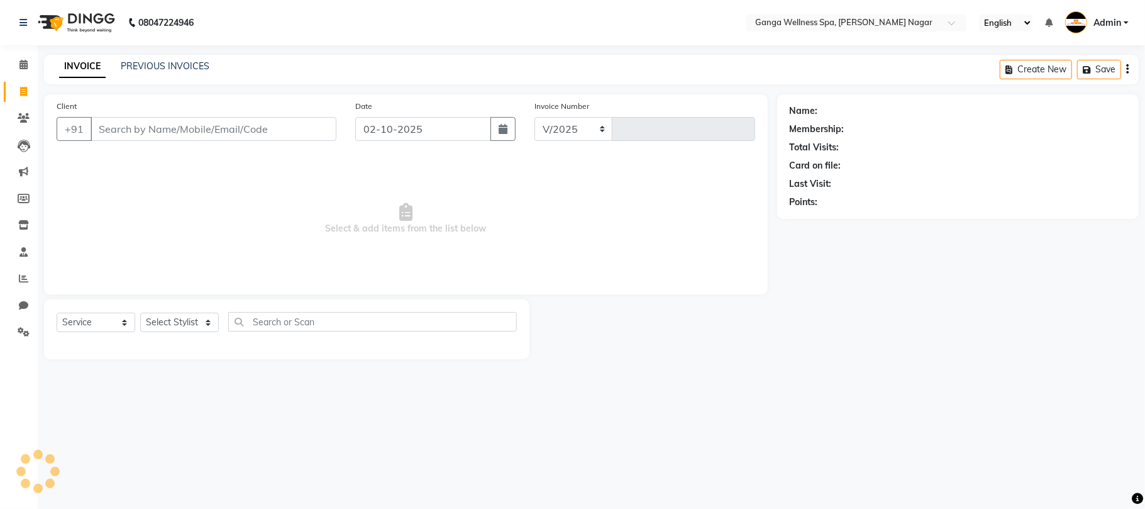
select select "762"
type input "3374"
type input "7008099088"
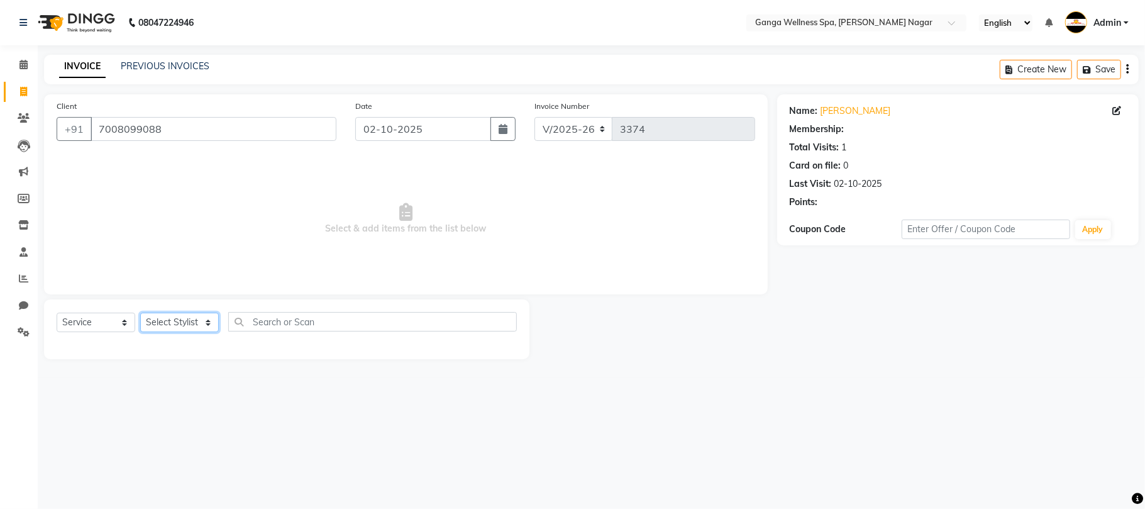
click at [172, 320] on select "Select Stylist Abhi akhil Alexa AMMY AMMY Annie anya APPI Arohi Ayen BANCHI Bin…" at bounding box center [179, 321] width 79 height 19
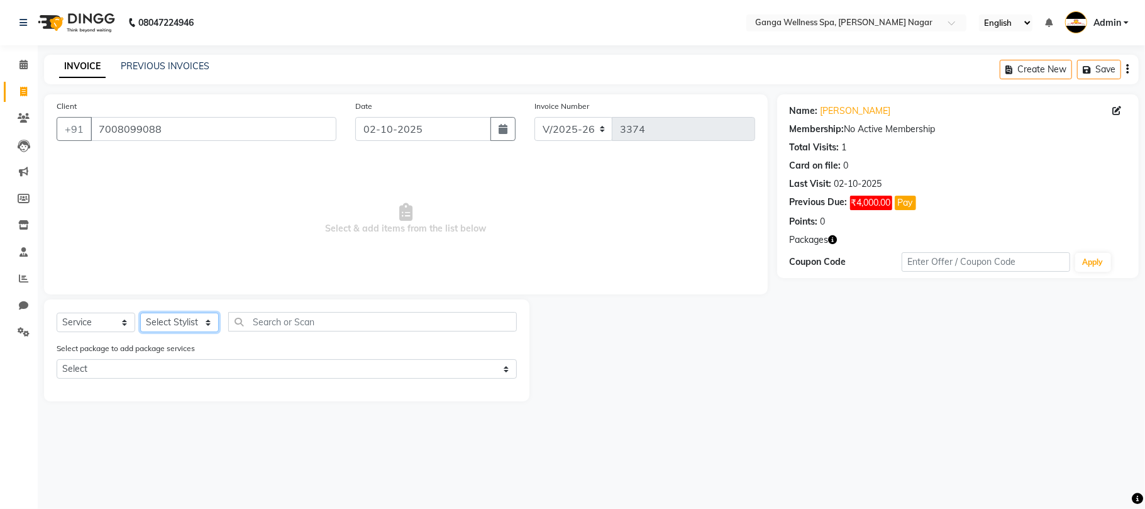
select select "70875"
click at [140, 312] on select "Select Stylist Abhi akhil Alexa AMMY AMMY Annie anya APPI Arohi Ayen BANCHI Bin…" at bounding box center [179, 321] width 79 height 19
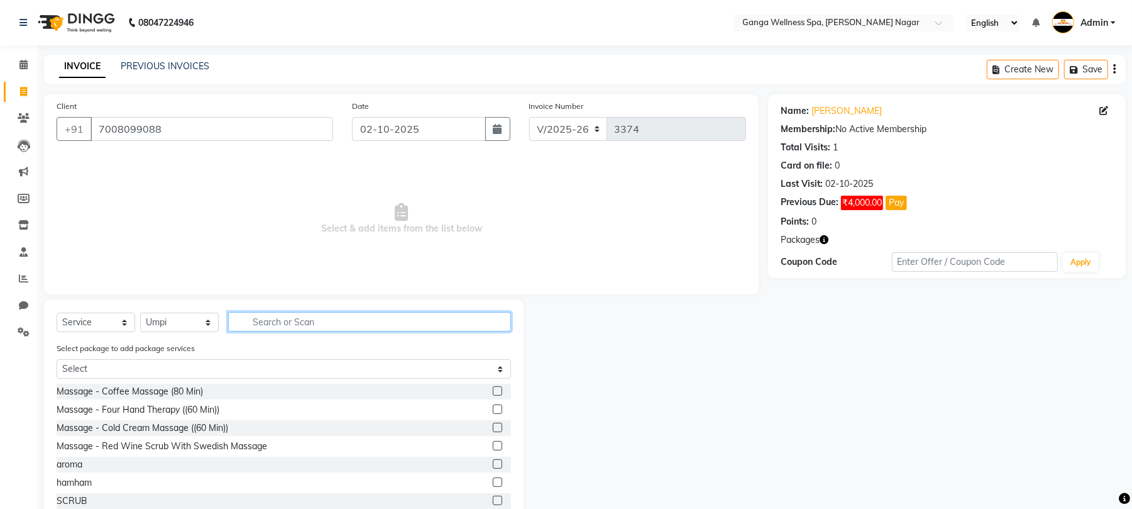
click at [317, 331] on input "text" at bounding box center [369, 321] width 283 height 19
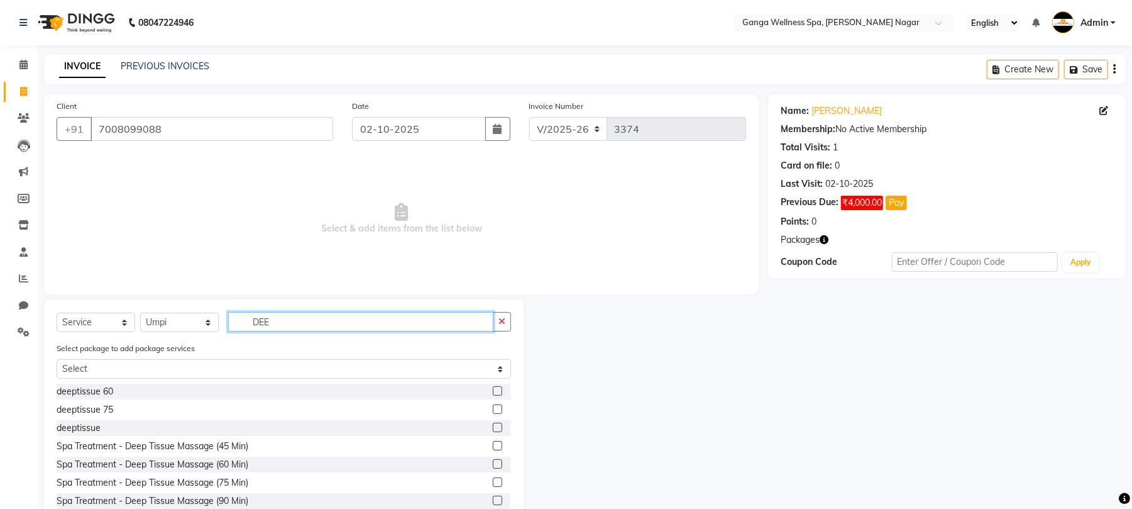
type input "DEE"
click at [493, 393] on label at bounding box center [497, 390] width 9 height 9
click at [493, 393] on input "checkbox" at bounding box center [497, 391] width 8 height 8
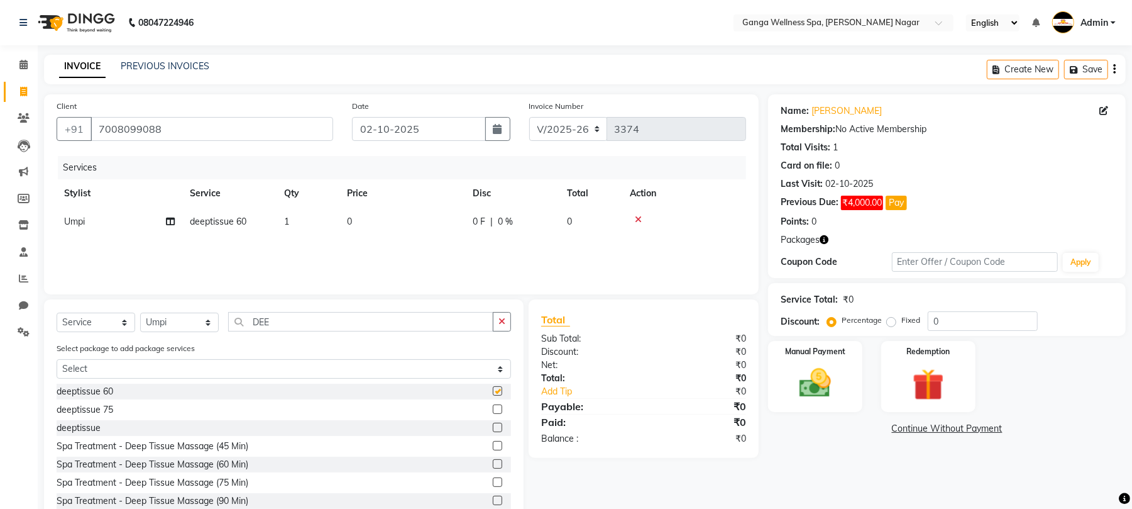
checkbox input "false"
click at [288, 226] on span "1" at bounding box center [286, 221] width 5 height 11
select select "70875"
click at [366, 224] on input "1" at bounding box center [367, 224] width 48 height 19
type input "2"
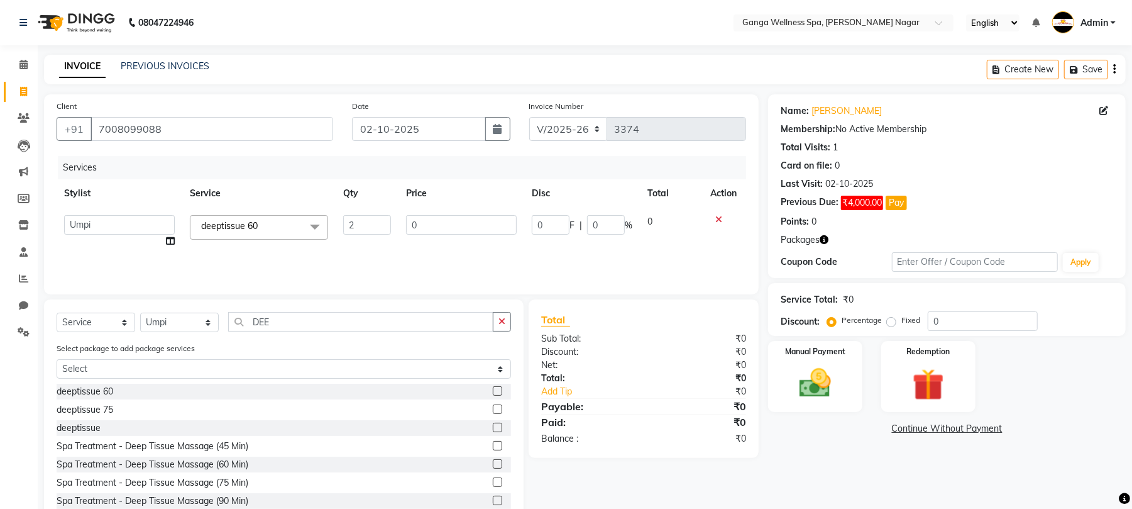
click at [509, 248] on div "Services Stylist Service Qty Price Disc Total Action Abhi akhil Alexa AMMY AMMY…" at bounding box center [402, 219] width 690 height 126
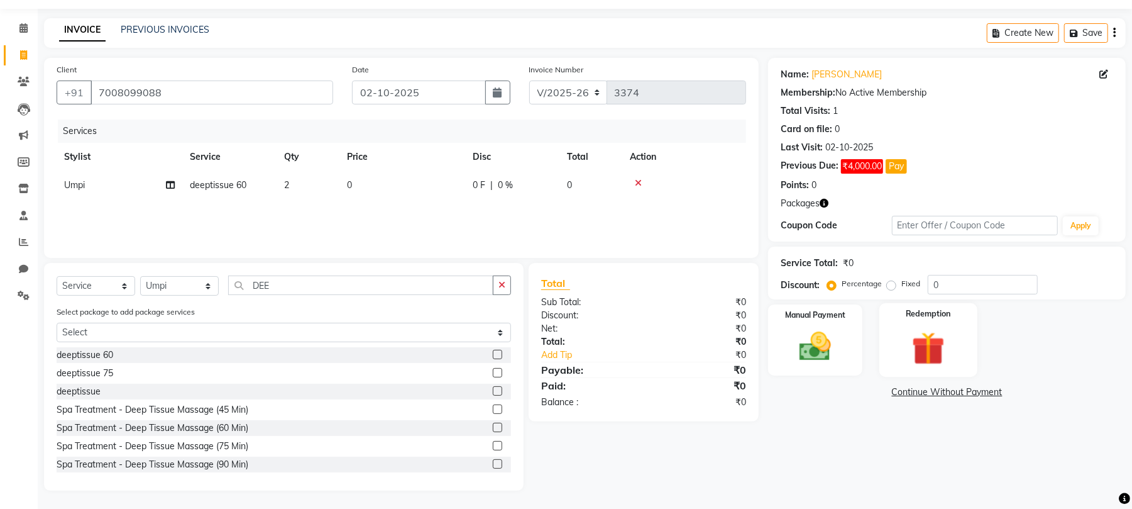
click at [930, 358] on img at bounding box center [928, 348] width 54 height 41
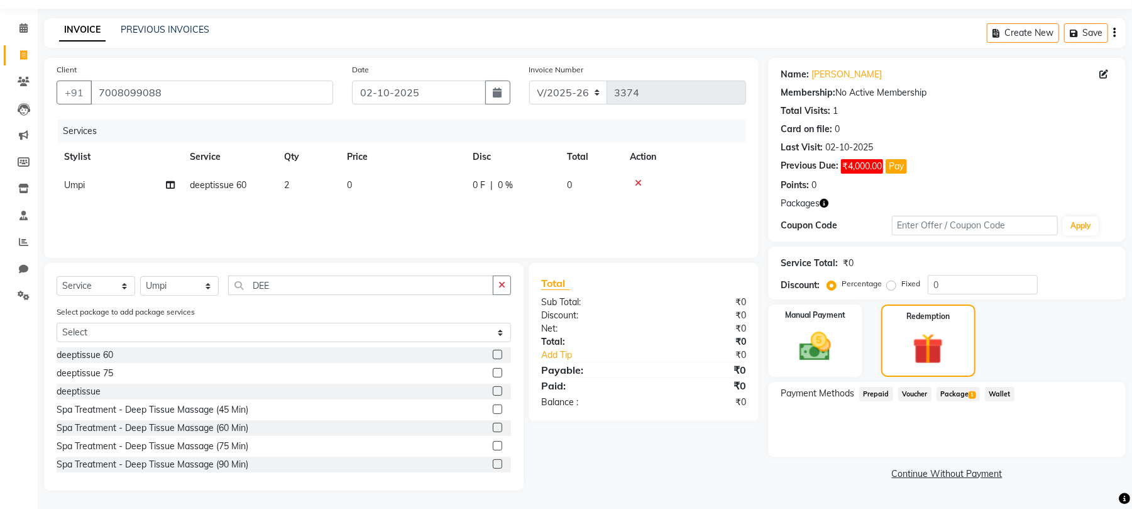
click at [954, 395] on span "Package 1" at bounding box center [958, 394] width 43 height 14
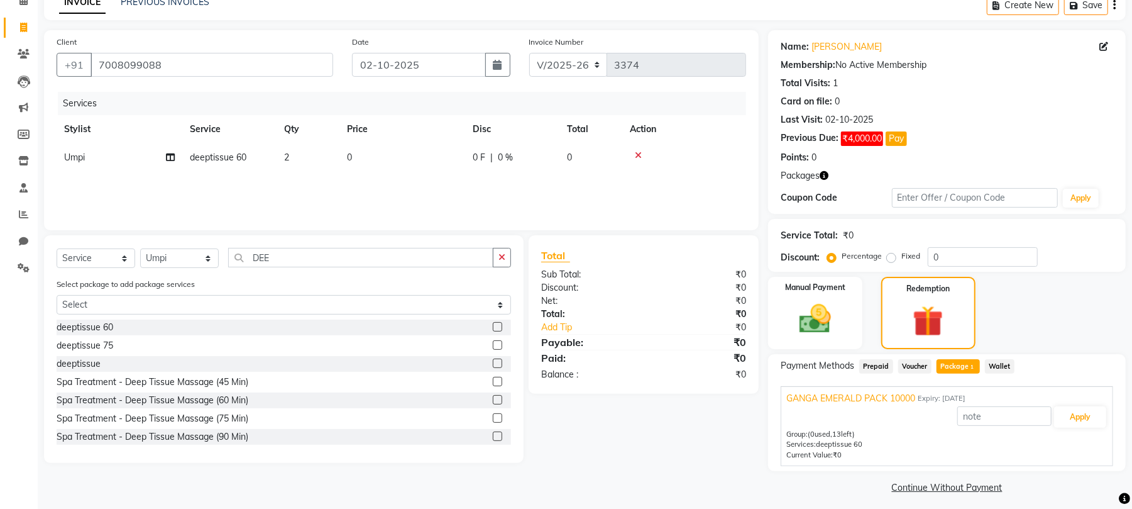
scroll to position [72, 0]
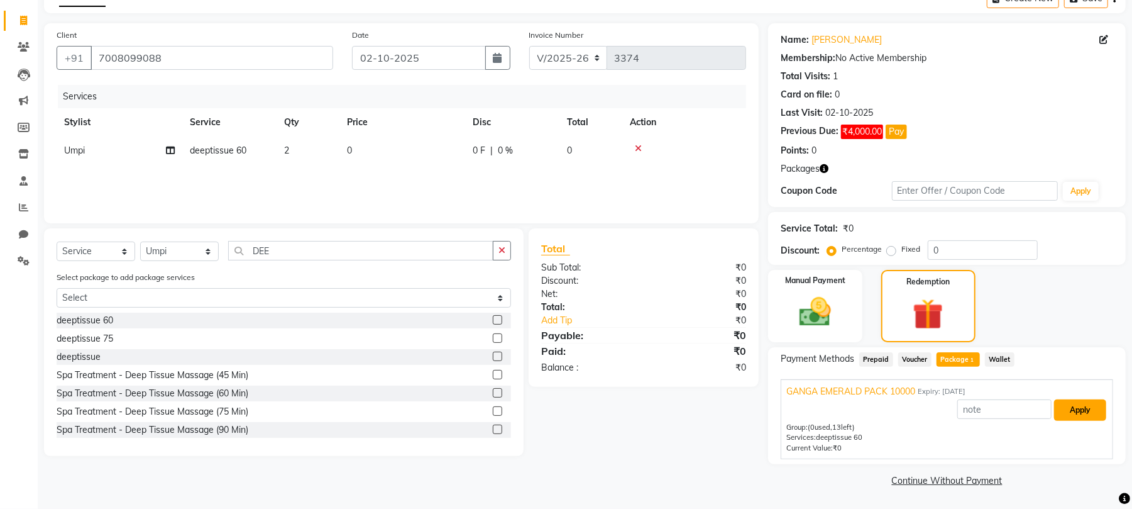
click at [1080, 410] on button "Apply" at bounding box center [1080, 409] width 52 height 21
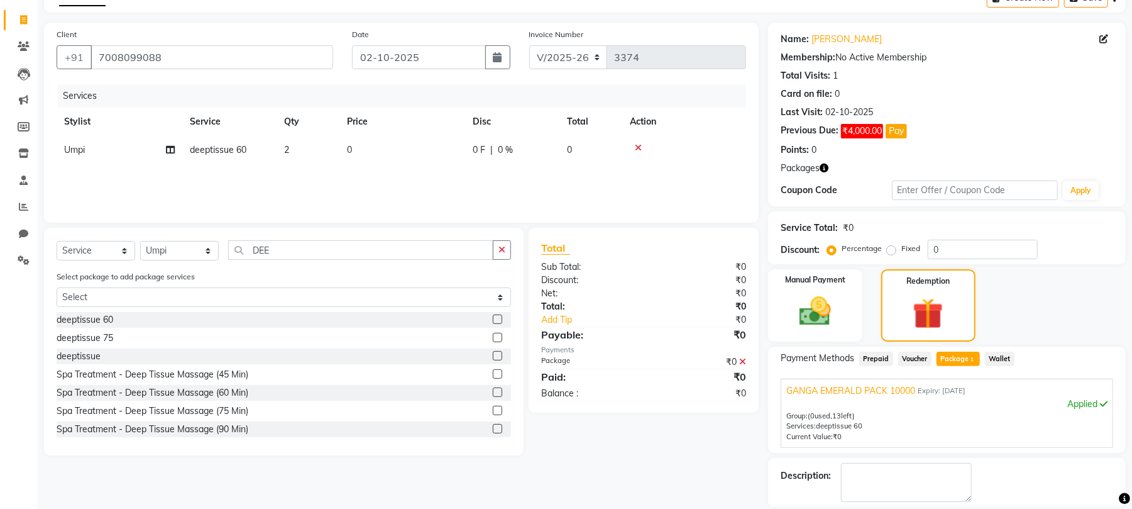
scroll to position [133, 0]
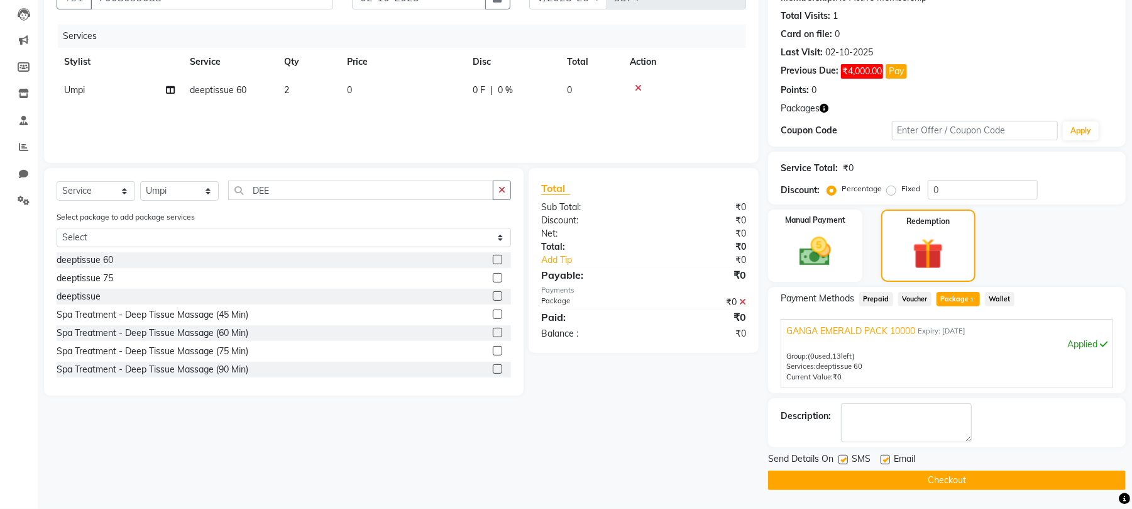
click at [901, 484] on button "Checkout" at bounding box center [947, 479] width 358 height 19
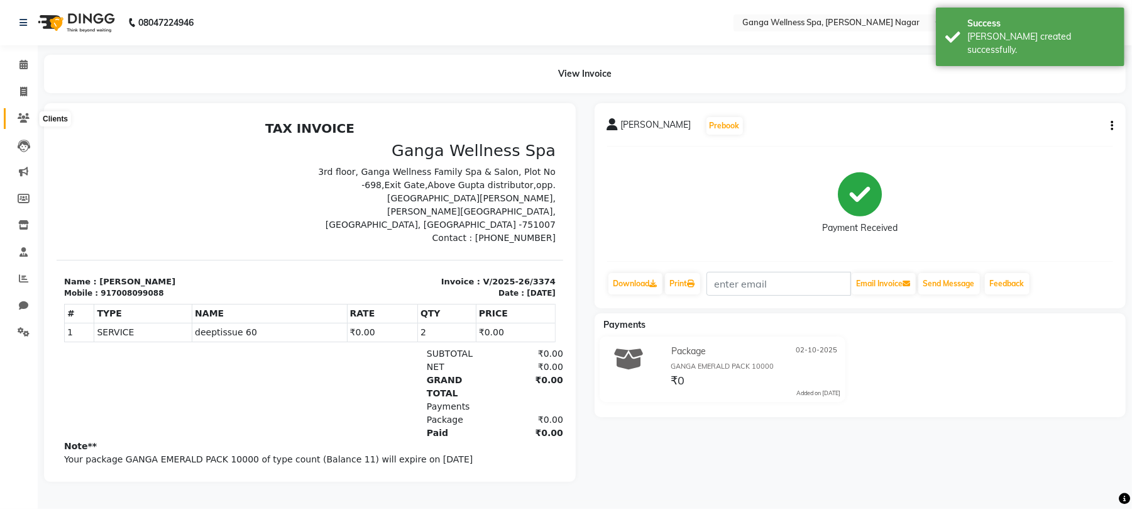
click at [23, 122] on icon at bounding box center [24, 117] width 12 height 9
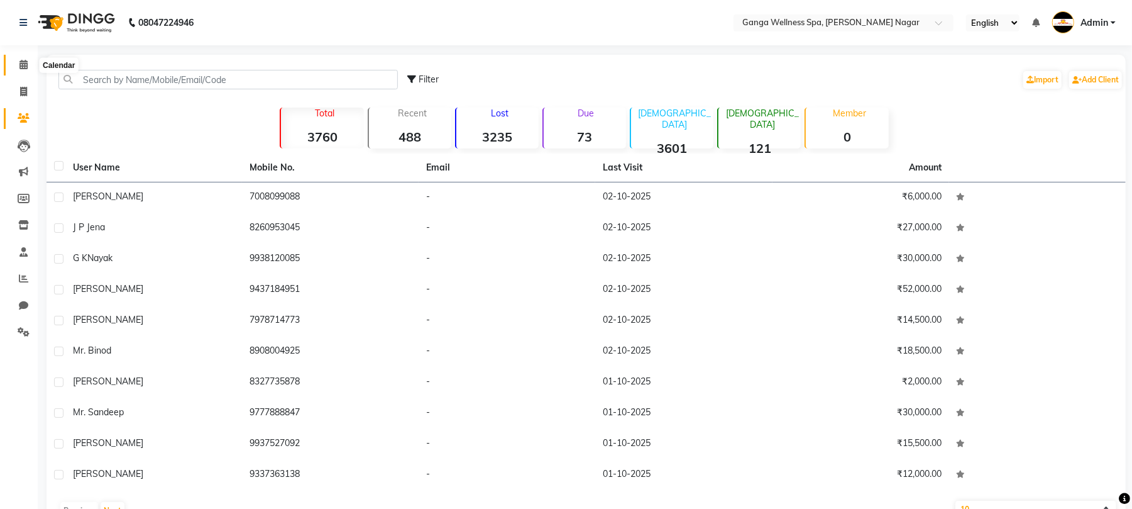
click at [18, 67] on span at bounding box center [24, 65] width 22 height 14
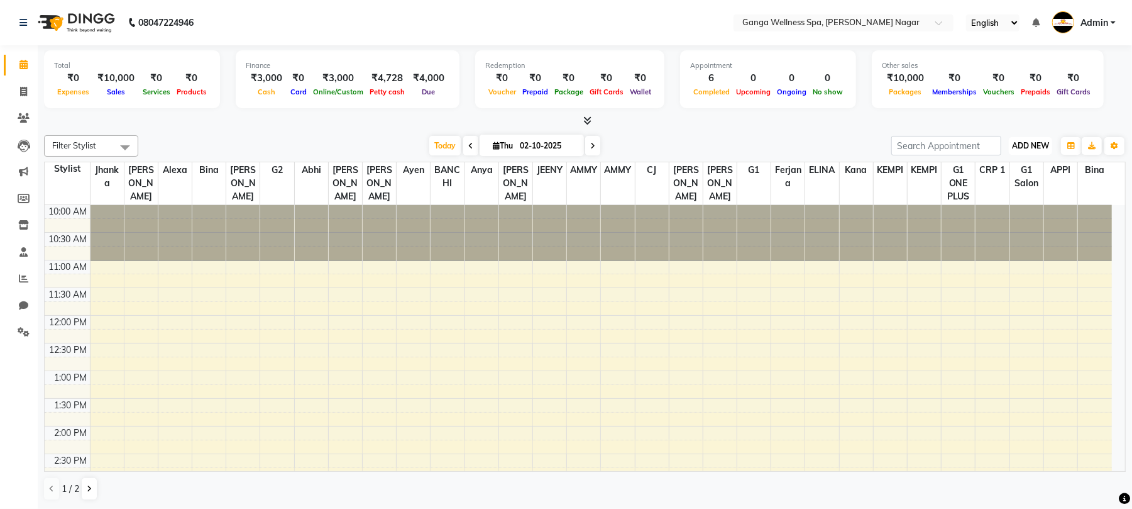
click at [1035, 146] on span "ADD NEW" at bounding box center [1030, 145] width 37 height 9
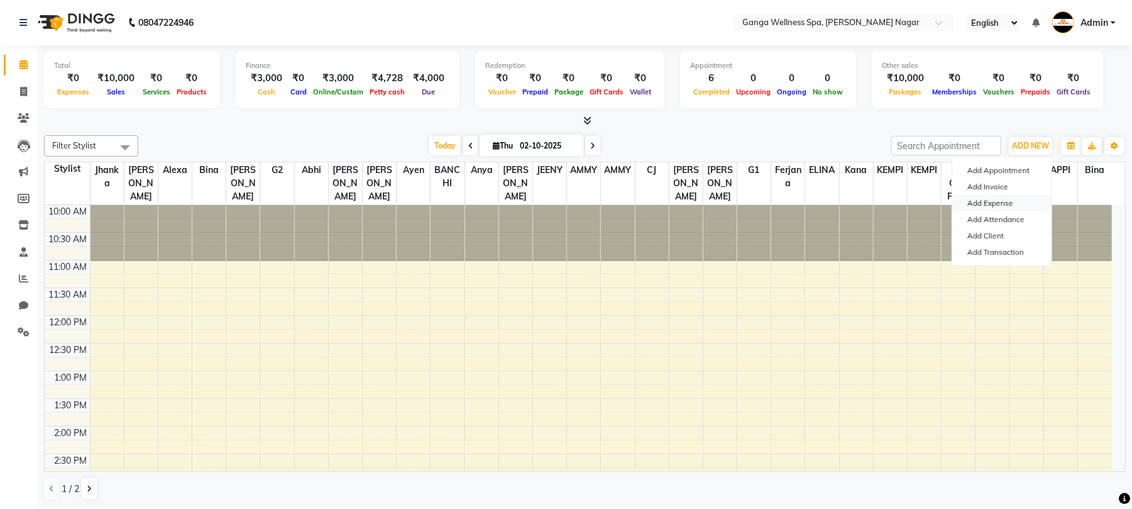
click at [996, 199] on link "Add Expense" at bounding box center [1001, 203] width 99 height 16
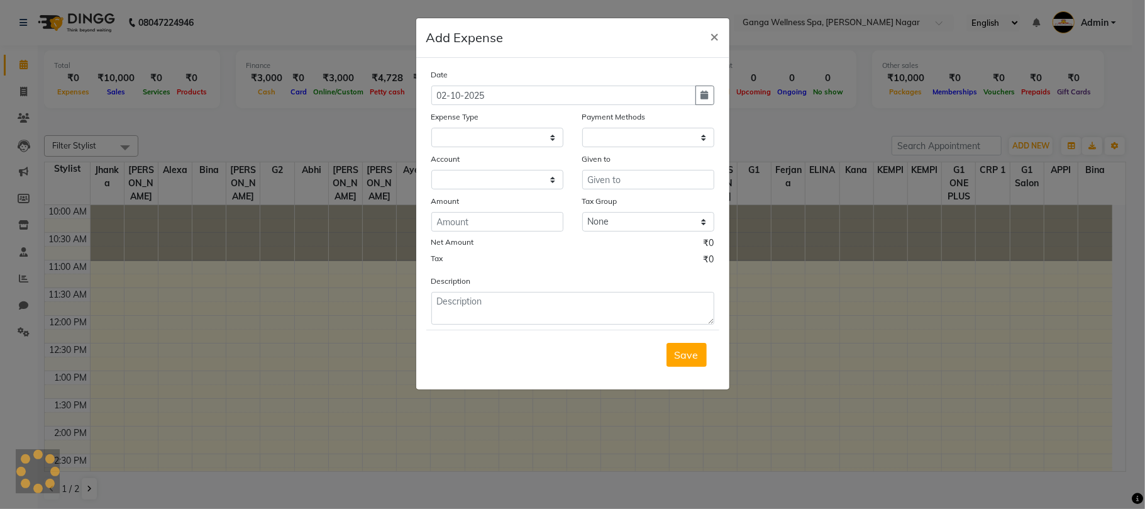
select select
select select "1"
select select "2469"
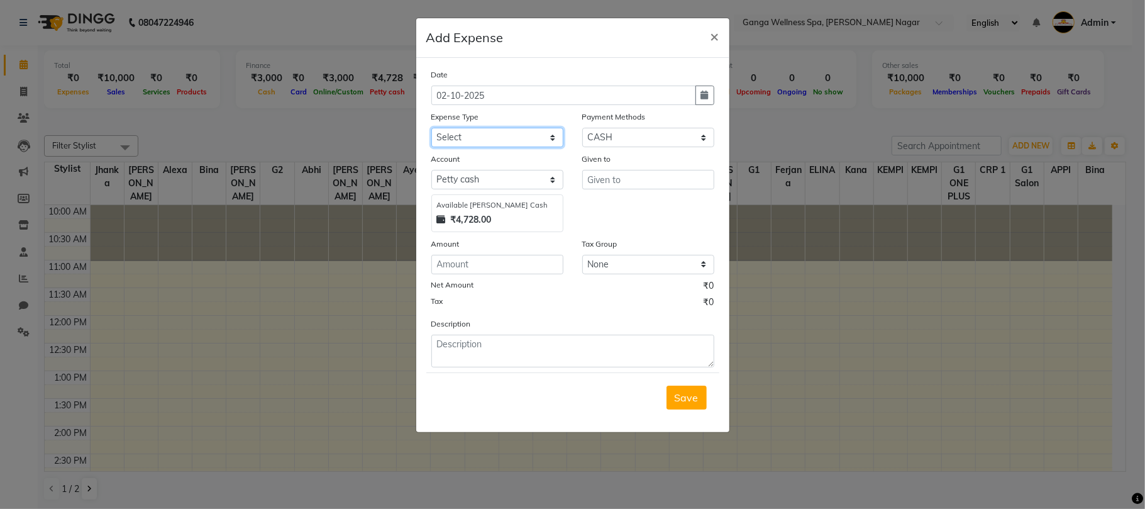
click at [501, 137] on select "Select Advance Salary Bank charges Car maintenance Cash transfer to bank Cash t…" at bounding box center [497, 137] width 132 height 19
select select "10"
click at [431, 128] on select "Select Advance Salary Bank charges Car maintenance Cash transfer to bank Cash t…" at bounding box center [497, 137] width 132 height 19
click at [642, 184] on input "text" at bounding box center [648, 179] width 132 height 19
type input "m"
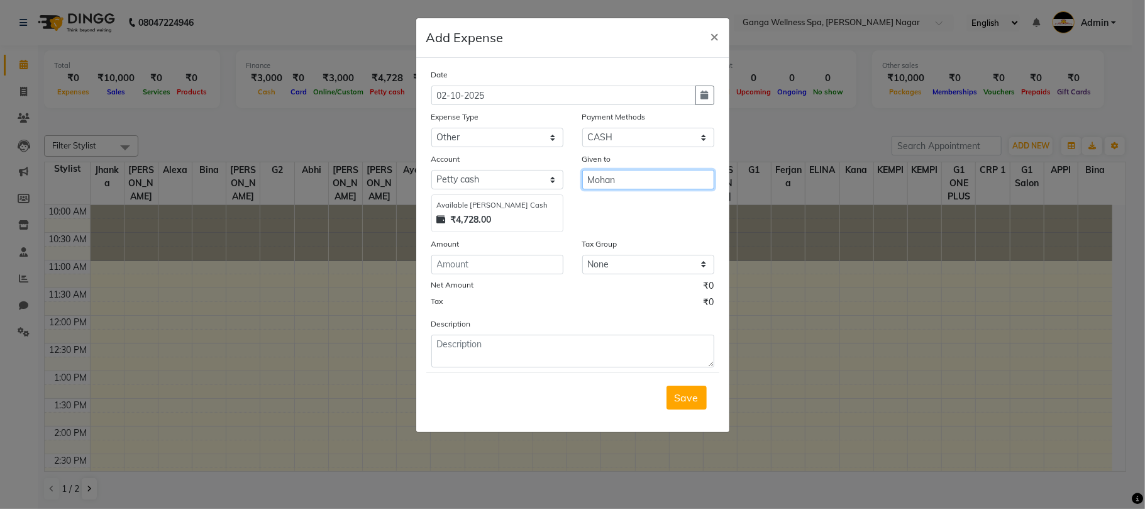
type input "Mohan"
click at [455, 264] on input "number" at bounding box center [497, 264] width 132 height 19
type input "300"
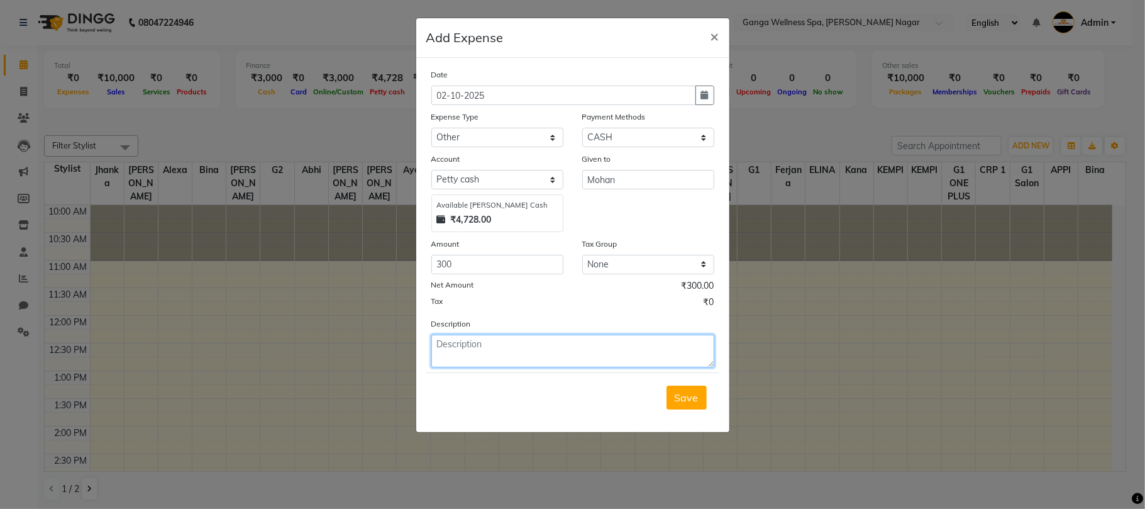
click at [479, 338] on textarea at bounding box center [572, 350] width 283 height 33
type textarea "V"
type textarea "c"
click at [450, 340] on textarea "Candel" at bounding box center [572, 350] width 283 height 33
type textarea "Candle"
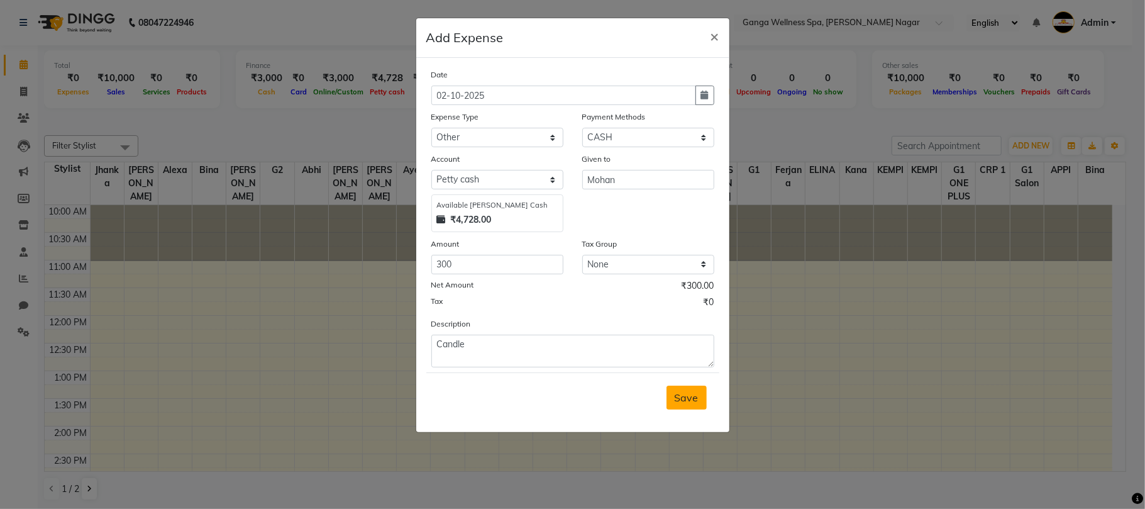
click at [693, 400] on span "Save" at bounding box center [686, 397] width 24 height 13
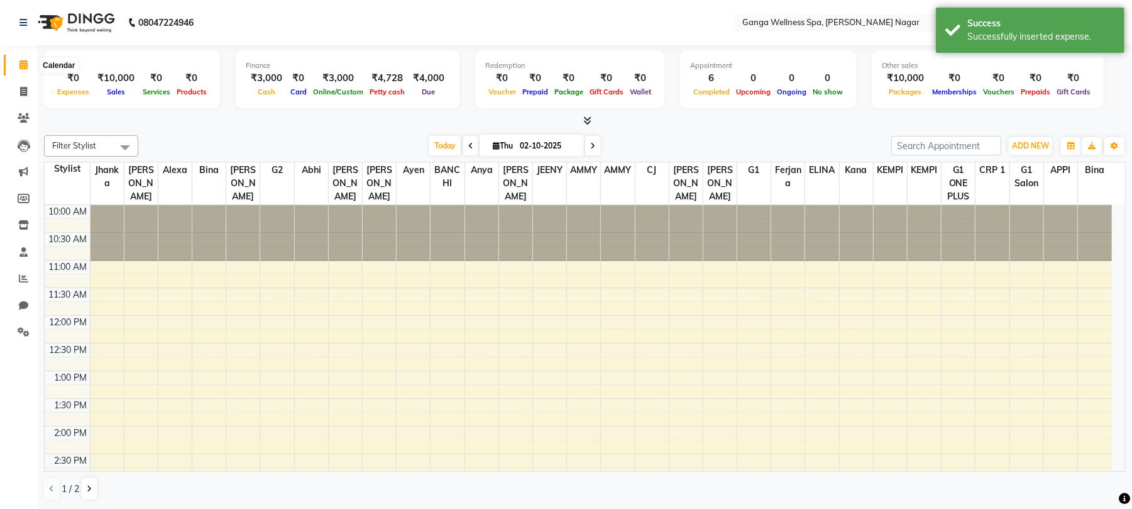
click at [20, 63] on icon at bounding box center [23, 64] width 8 height 9
click at [18, 89] on span at bounding box center [24, 92] width 22 height 14
select select "service"
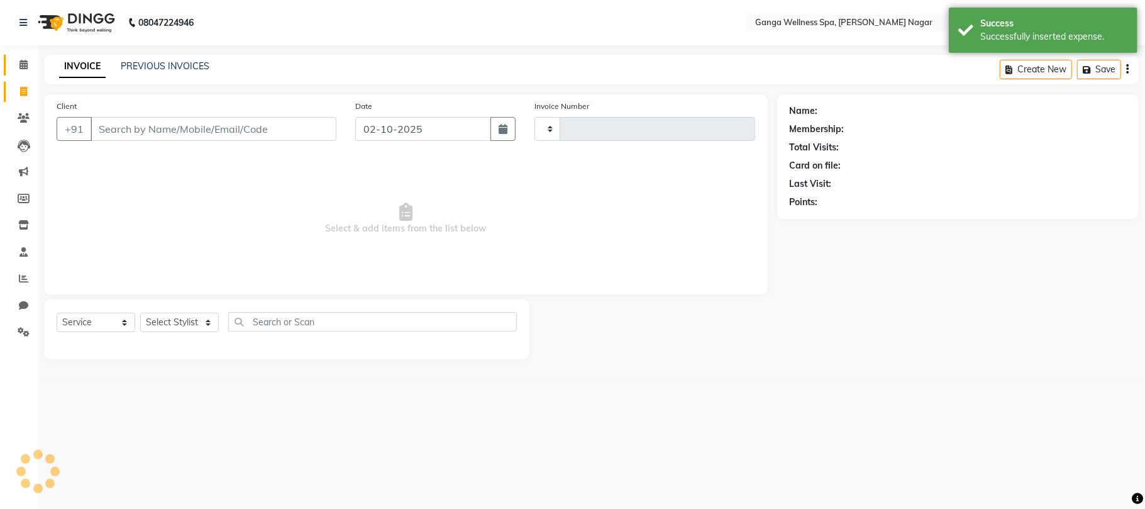
type input "3375"
select select "762"
click at [25, 72] on link "Calendar" at bounding box center [19, 65] width 30 height 21
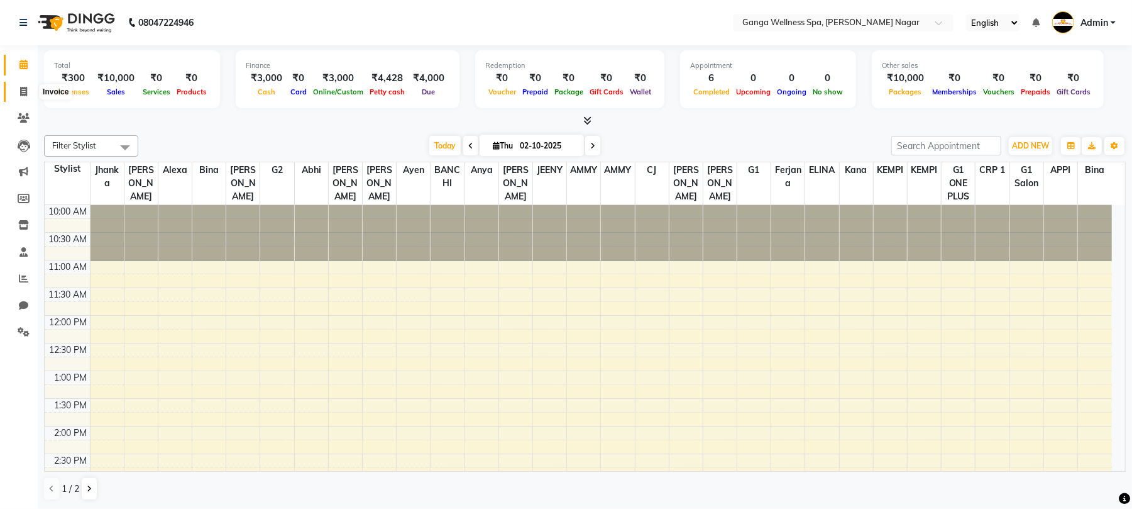
click at [16, 96] on span at bounding box center [24, 92] width 22 height 14
select select "service"
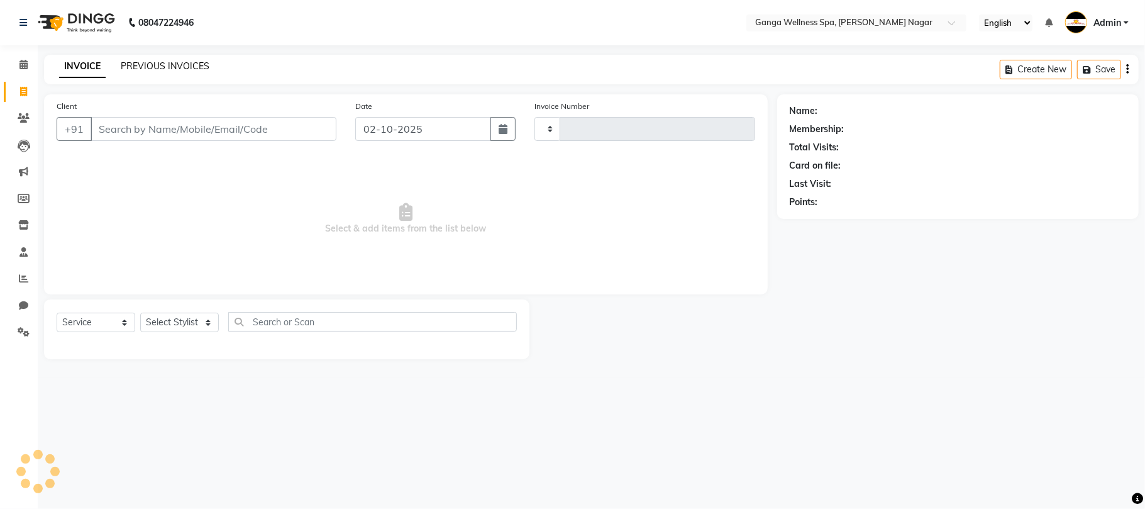
click at [171, 66] on link "PREVIOUS INVOICES" at bounding box center [165, 65] width 89 height 11
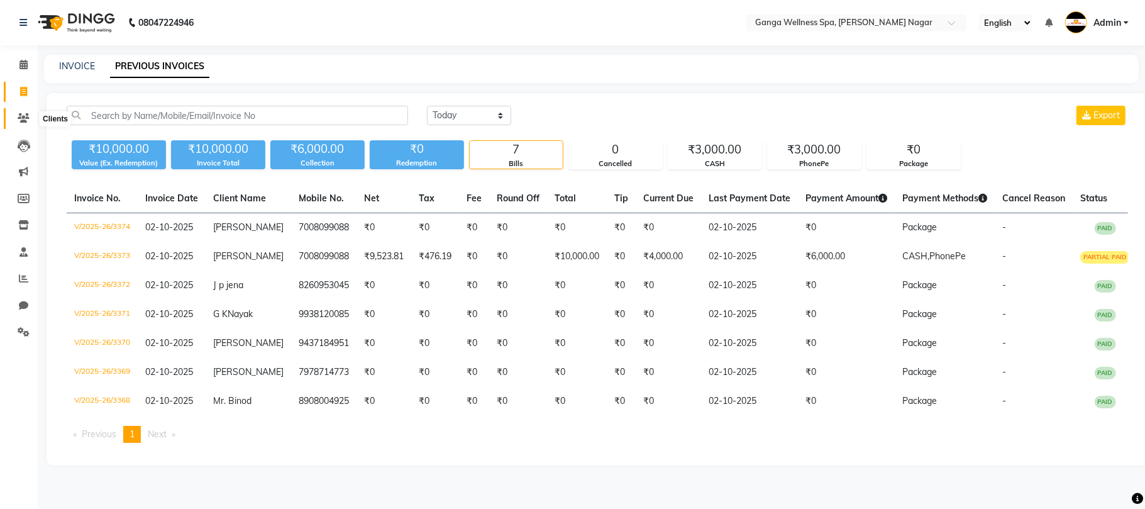
click at [26, 116] on icon at bounding box center [24, 117] width 12 height 9
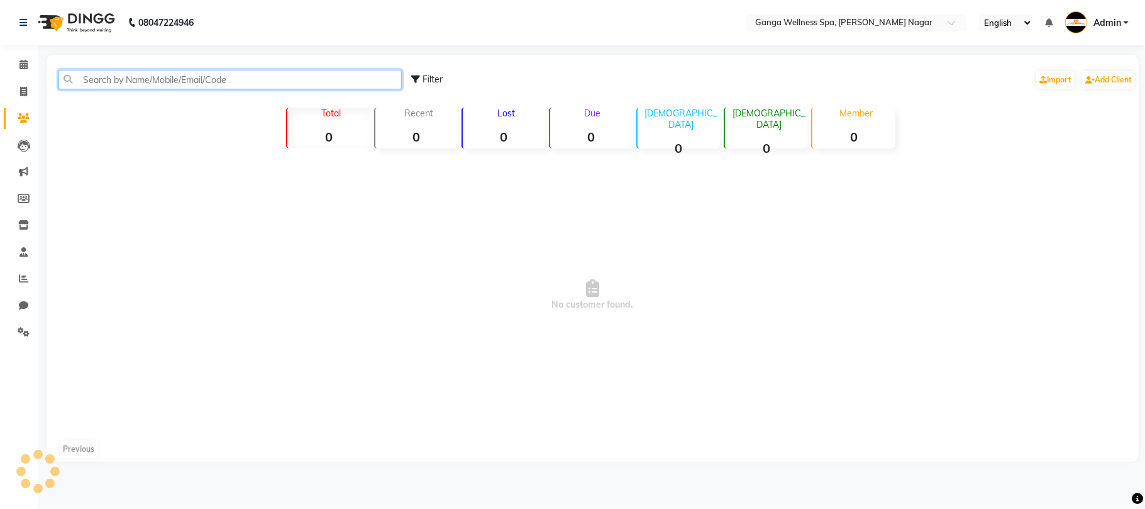
click at [146, 81] on input "text" at bounding box center [229, 79] width 343 height 19
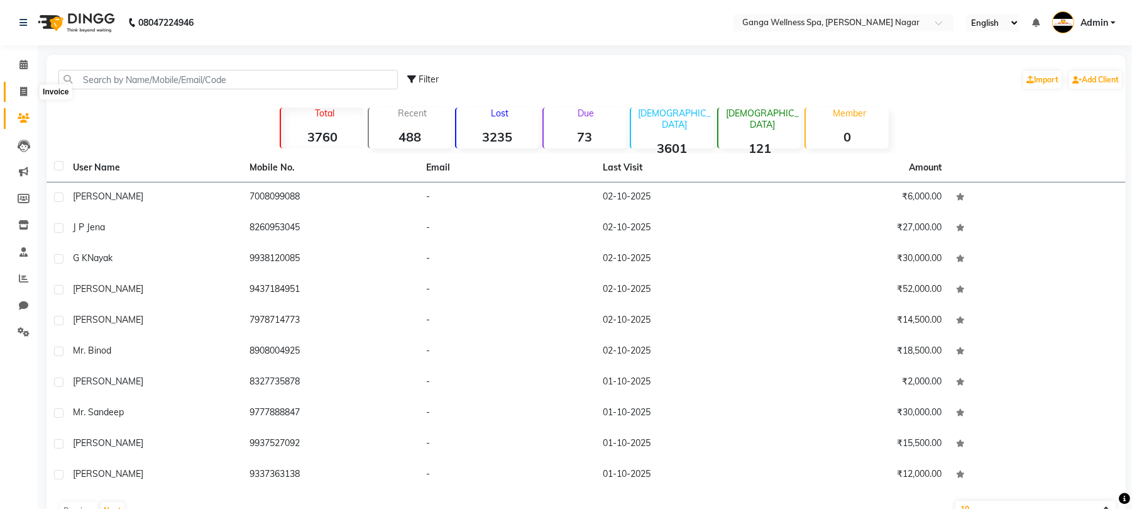
click at [24, 91] on icon at bounding box center [23, 91] width 7 height 9
select select "service"
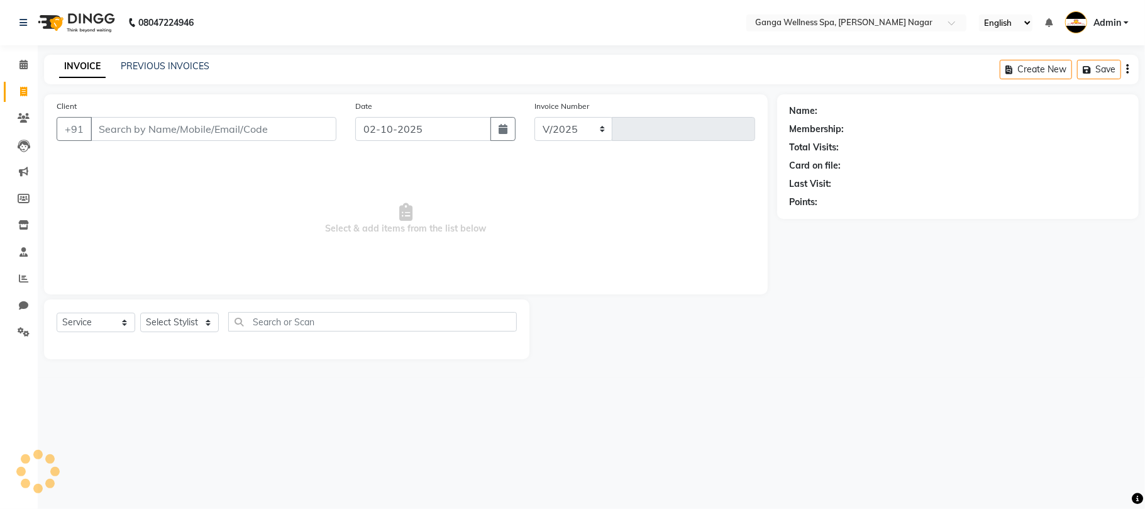
select select "762"
type input "3375"
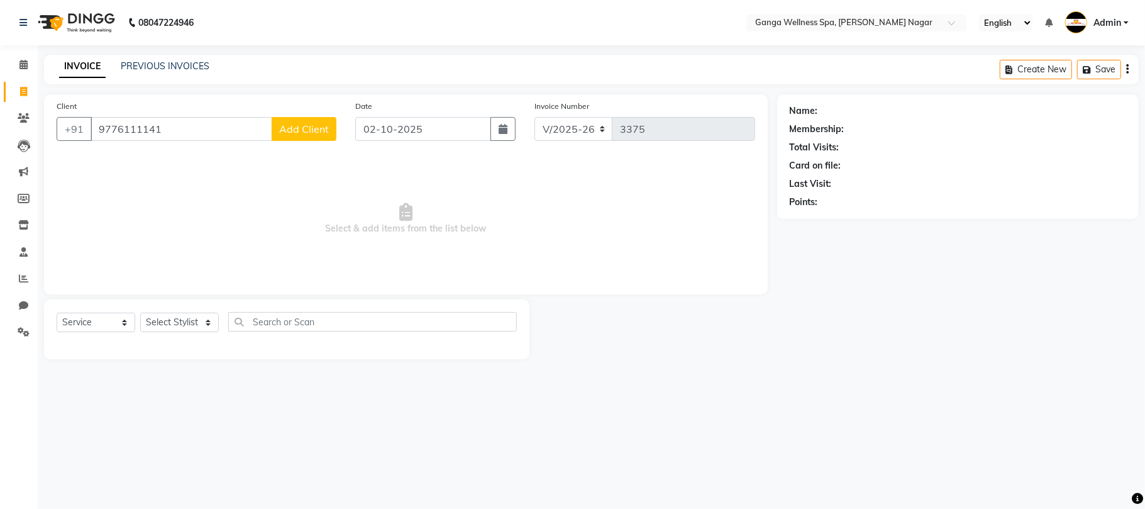
type input "9776111141"
click at [318, 127] on span "Add Client" at bounding box center [304, 129] width 50 height 13
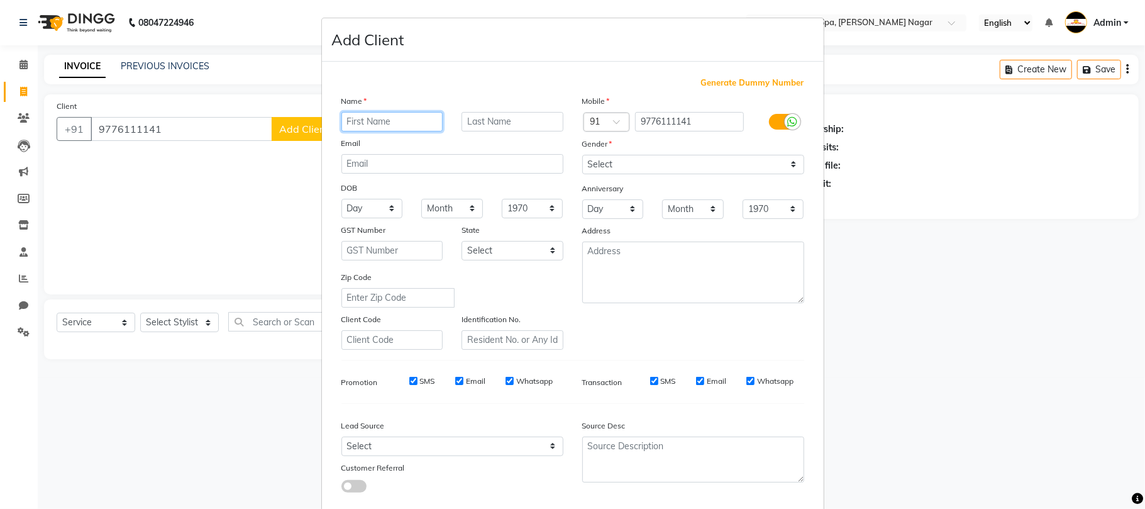
paste input "ABHILASH"
type input "ABHILASH"
click at [684, 159] on select "Select Male Female Other Prefer Not To Say" at bounding box center [693, 164] width 222 height 19
select select "male"
click at [582, 155] on select "Select Male Female Other Prefer Not To Say" at bounding box center [693, 164] width 222 height 19
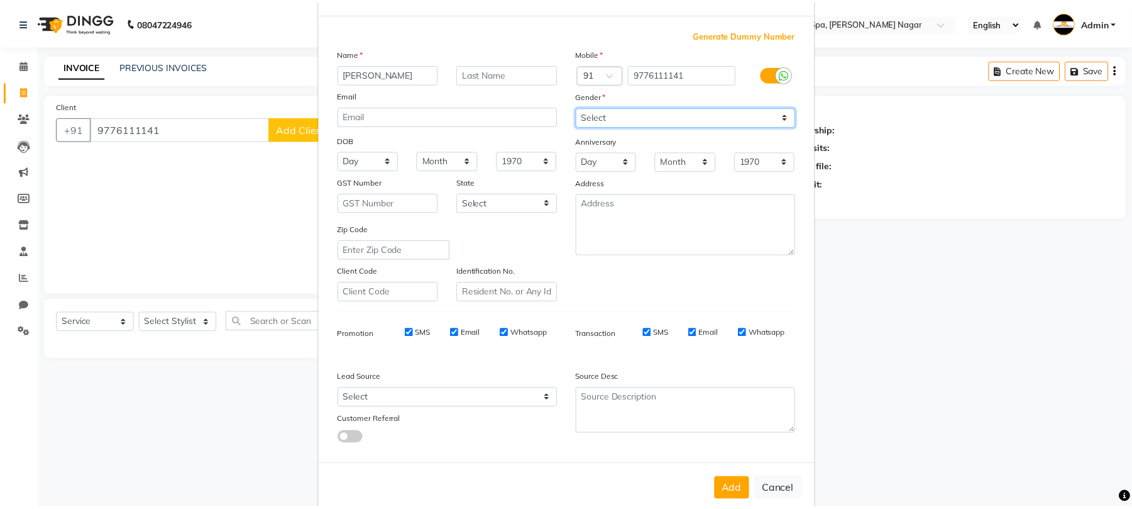
scroll to position [69, 0]
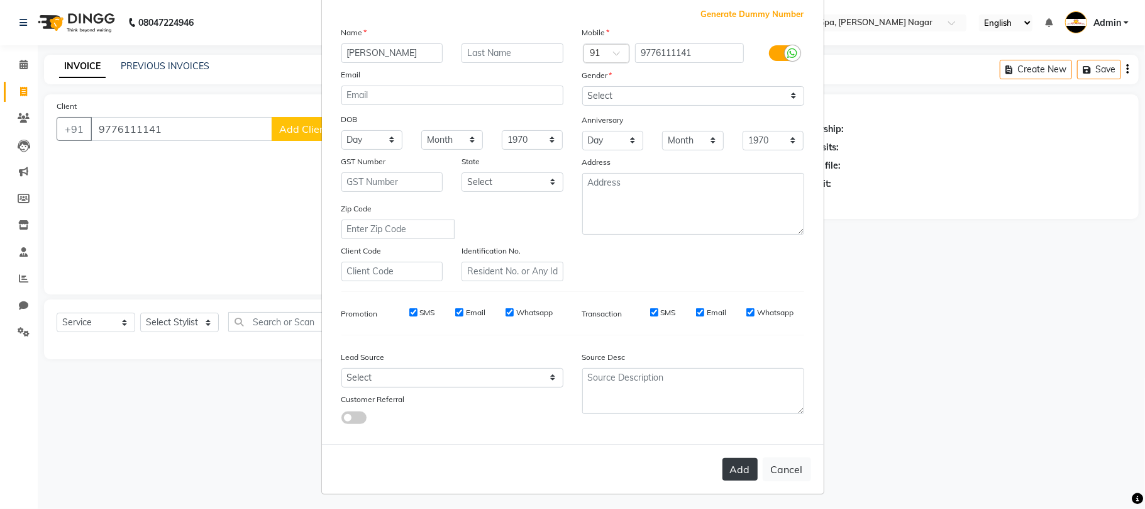
click at [738, 470] on button "Add" at bounding box center [739, 469] width 35 height 23
select select
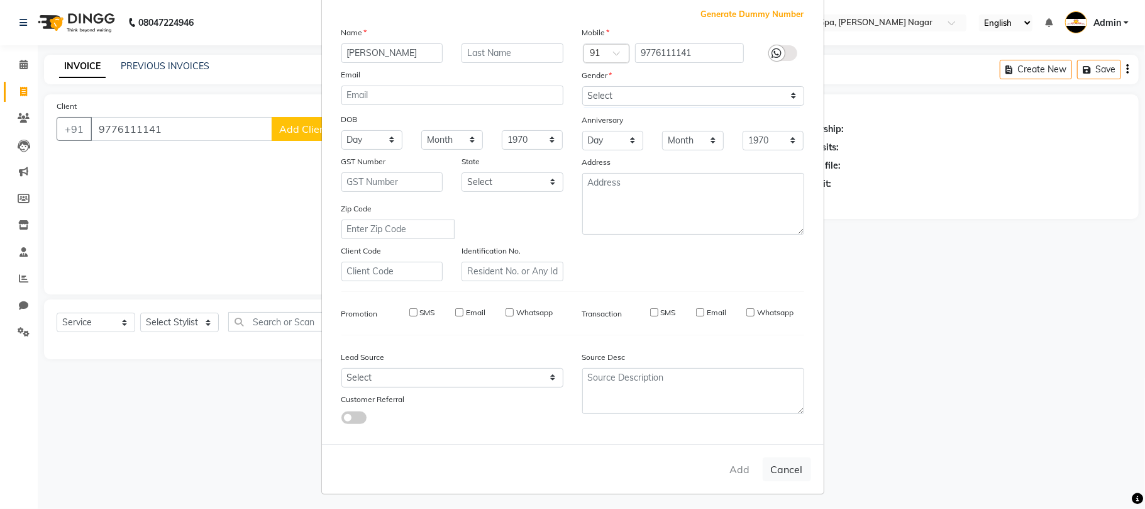
select select
checkbox input "false"
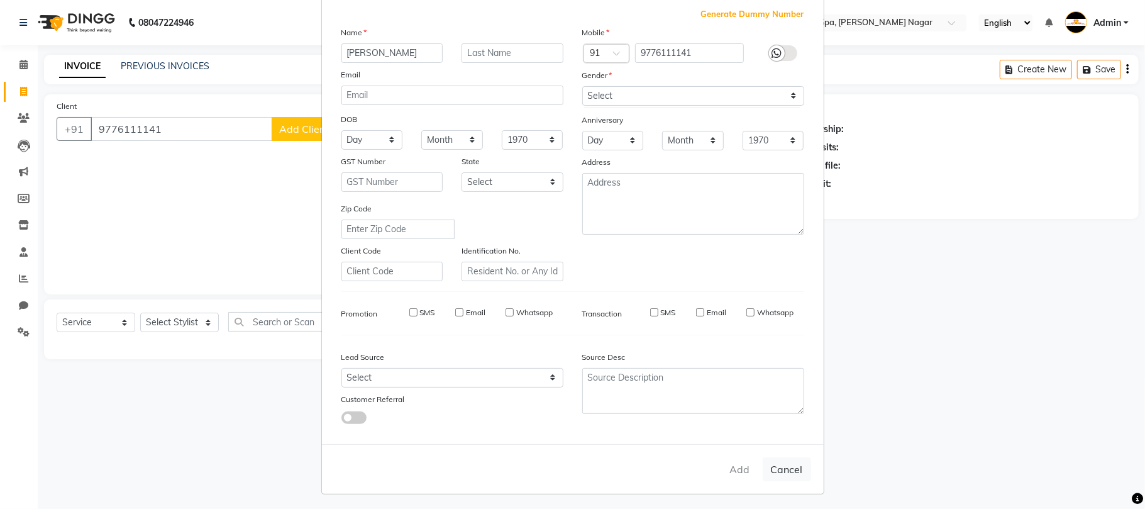
checkbox input "false"
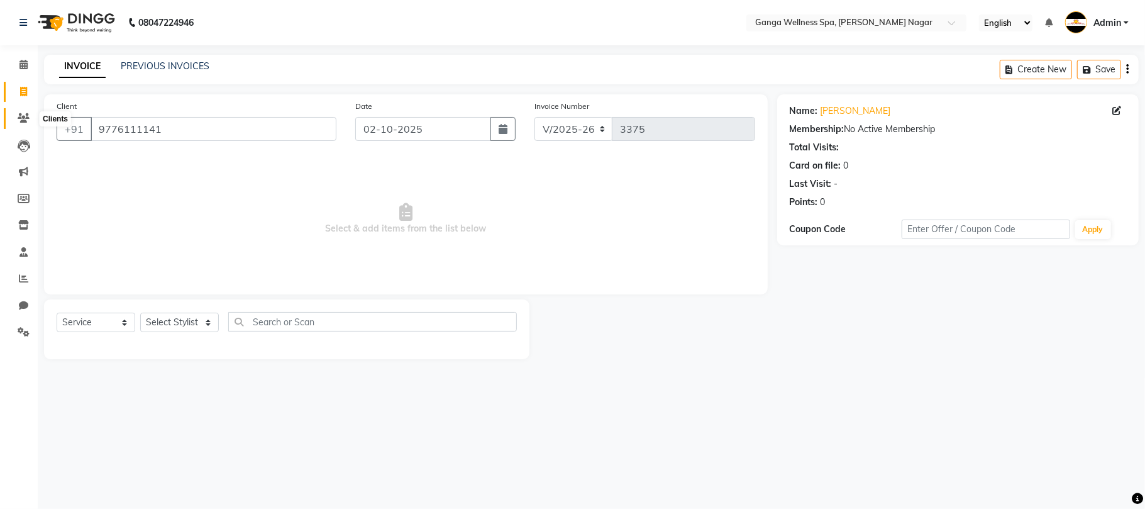
click at [21, 119] on icon at bounding box center [24, 117] width 12 height 9
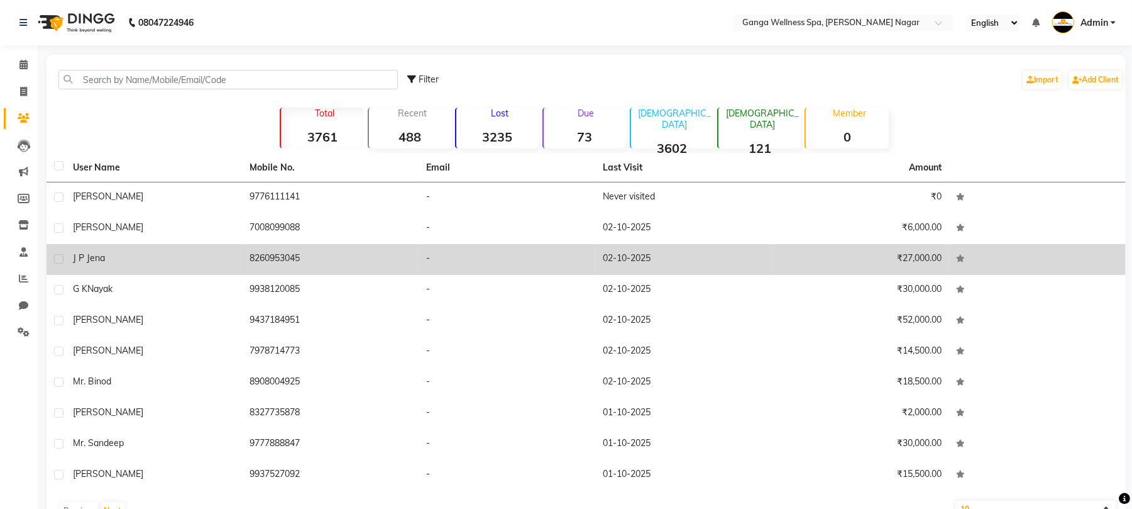
click at [272, 259] on td "8260953045" at bounding box center [330, 259] width 177 height 31
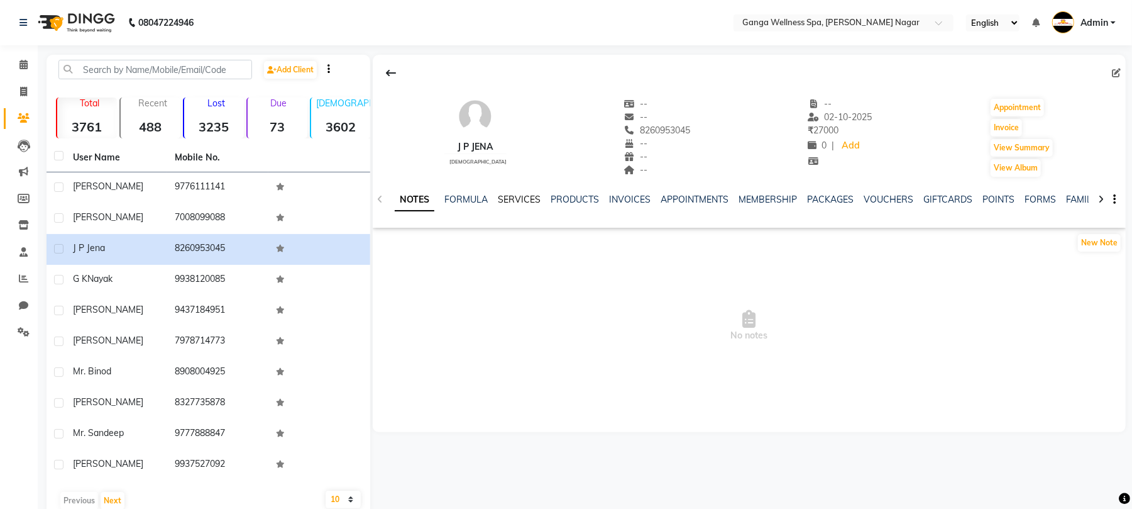
click at [534, 197] on link "SERVICES" at bounding box center [519, 199] width 43 height 11
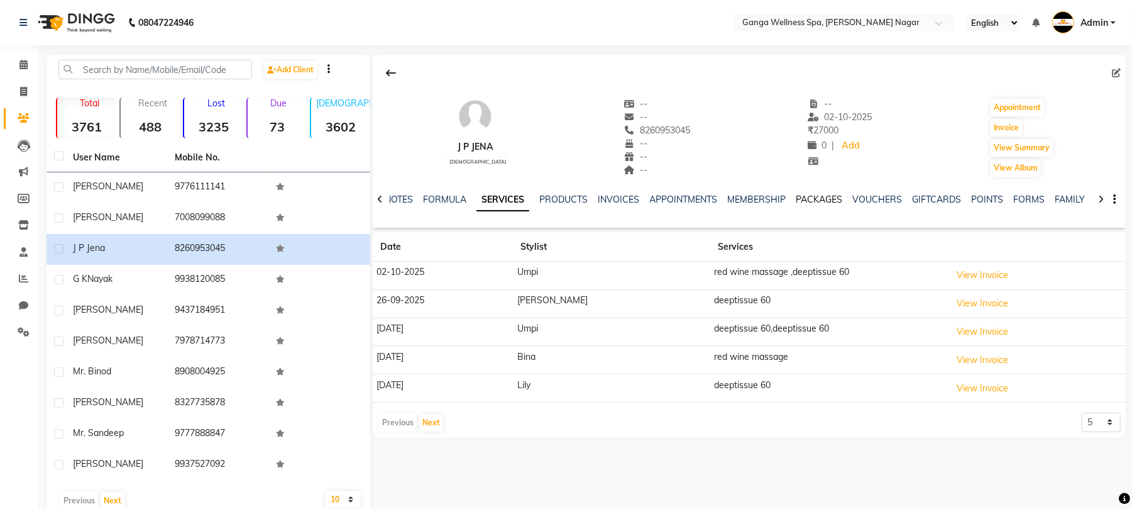
click at [818, 200] on link "PACKAGES" at bounding box center [819, 199] width 47 height 11
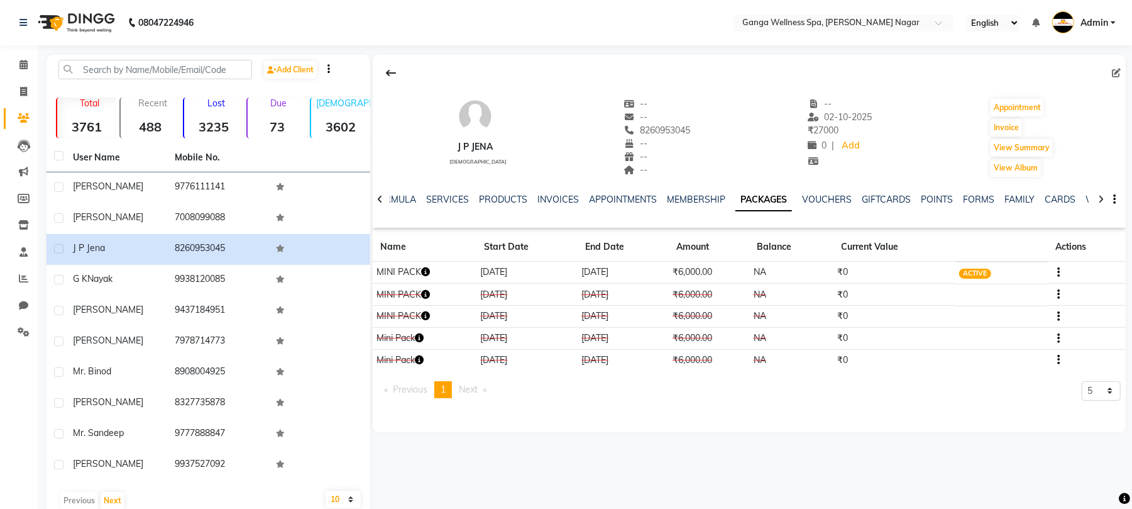
click at [1060, 274] on td at bounding box center [1087, 273] width 77 height 22
click at [1056, 277] on button "button" at bounding box center [1056, 271] width 8 height 13
click at [976, 268] on div "Redemption History" at bounding box center [998, 265] width 82 height 16
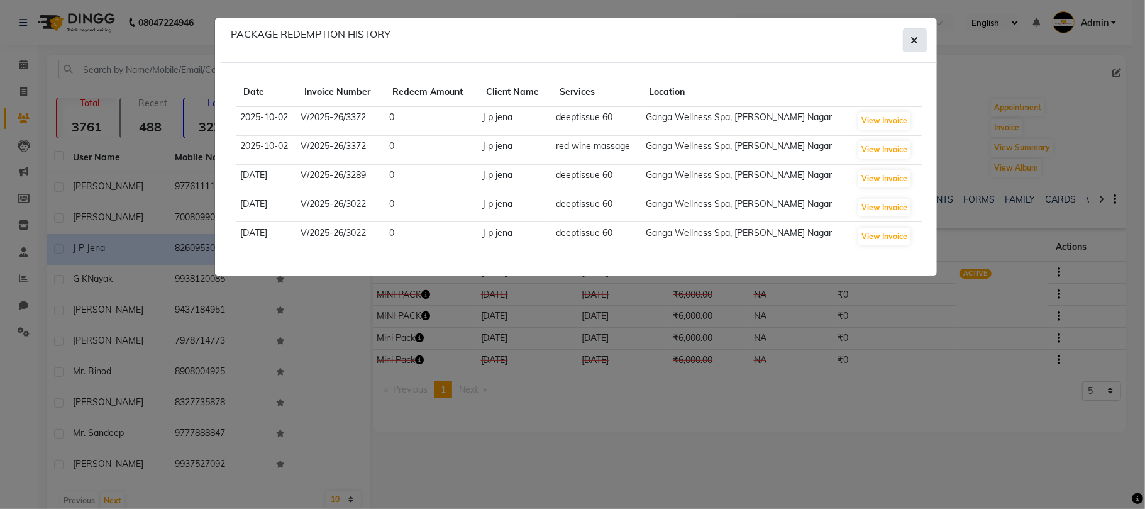
click at [917, 44] on icon "button" at bounding box center [915, 40] width 8 height 10
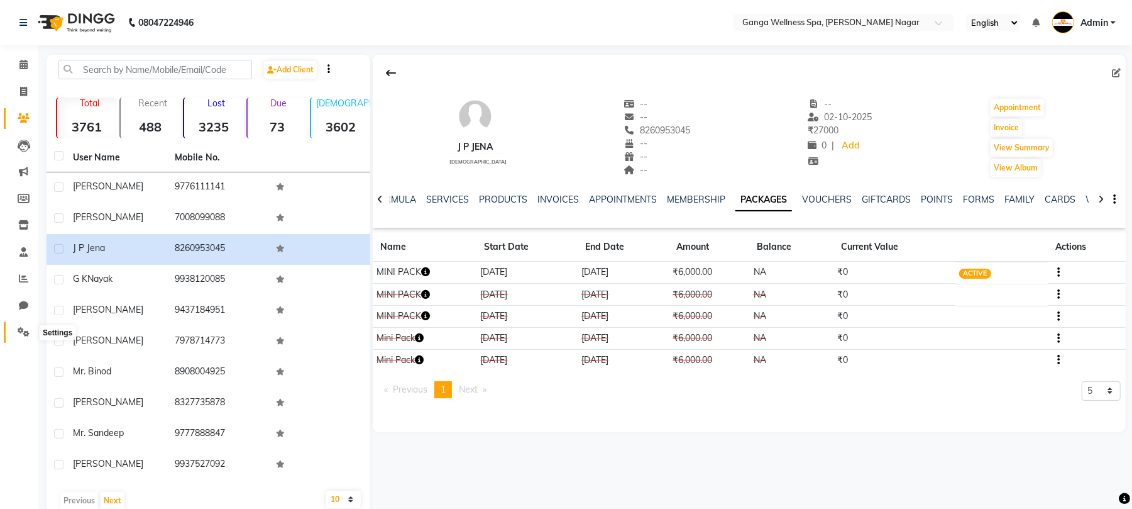
click at [26, 327] on icon at bounding box center [24, 331] width 12 height 9
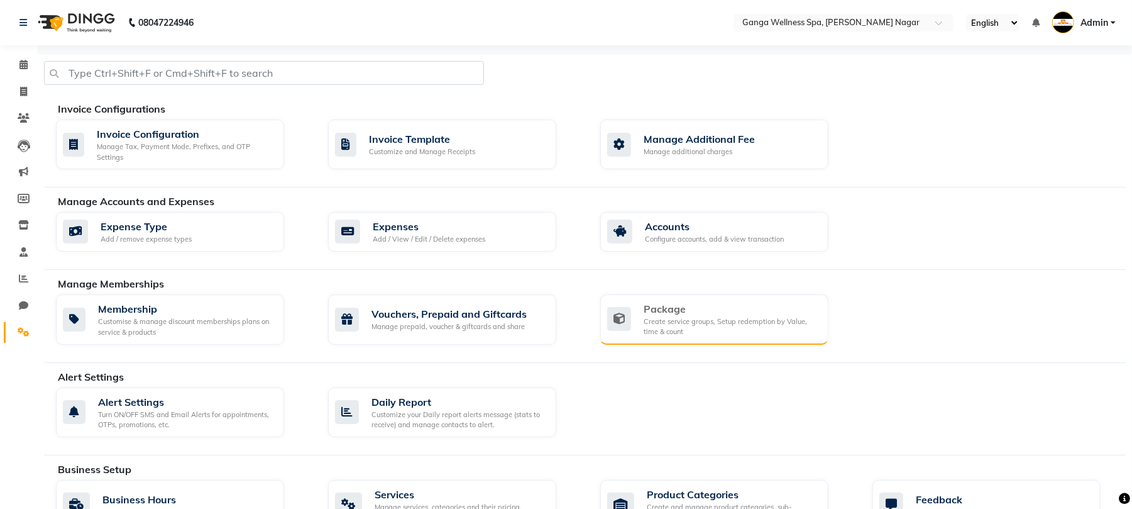
click at [660, 324] on div "Create service groups, Setup redemption by Value, time & count" at bounding box center [731, 326] width 175 height 21
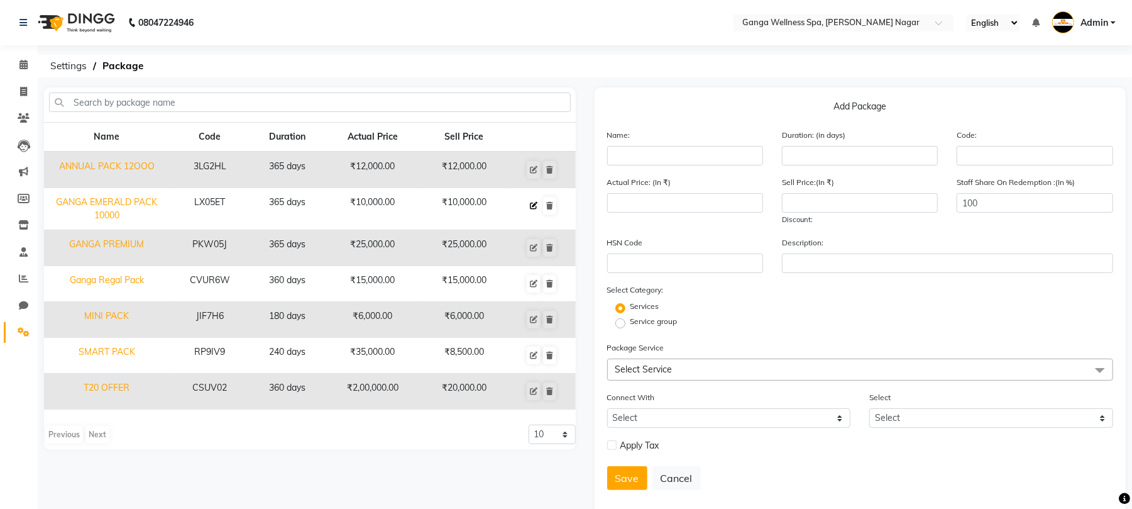
click at [528, 205] on button at bounding box center [534, 206] width 14 height 18
type input "GANGA EMERALD PACK 10000"
type input "365"
type input "LX05ET"
type input "10000"
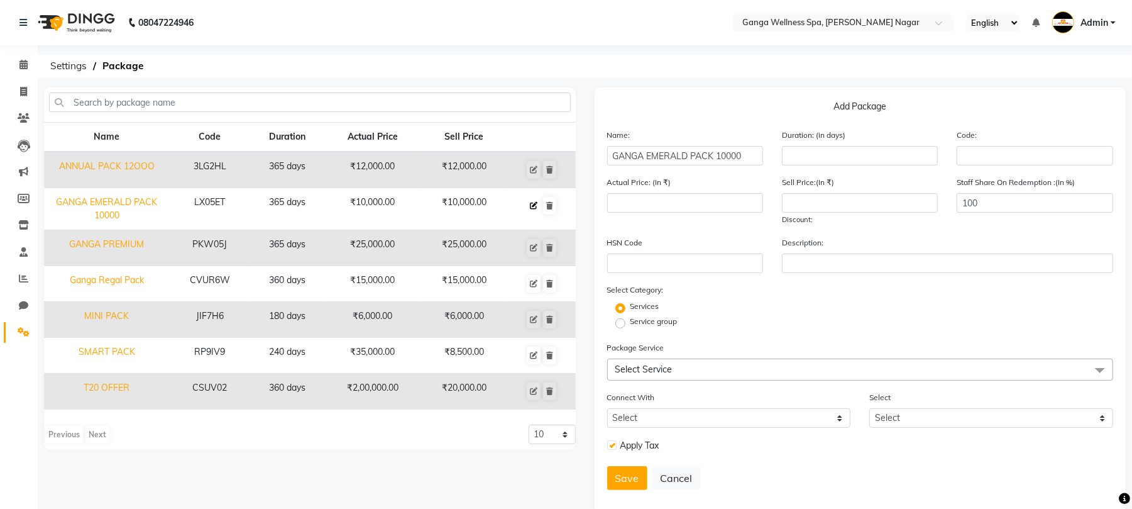
type input "10000"
checkbox input "true"
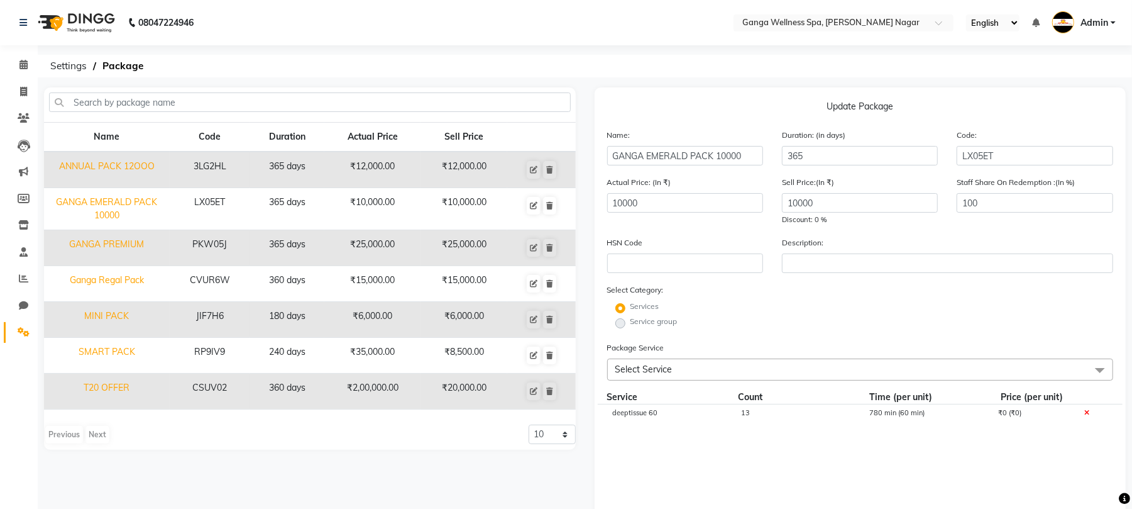
click at [747, 415] on span "13" at bounding box center [745, 412] width 9 height 9
click at [790, 415] on input "13" at bounding box center [796, 418] width 110 height 19
type input "10"
click at [742, 471] on cdk-virtual-scroll-viewport "deeptissue 60 10 780 min (60 min) ₹0 (₹0)" at bounding box center [860, 480] width 507 height 153
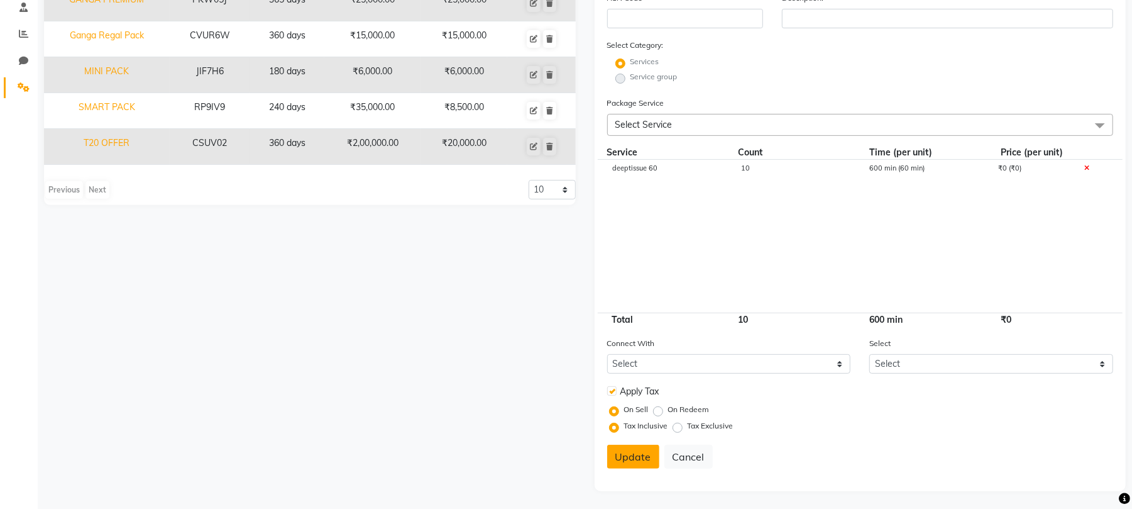
click at [629, 454] on button "Update" at bounding box center [633, 456] width 52 height 24
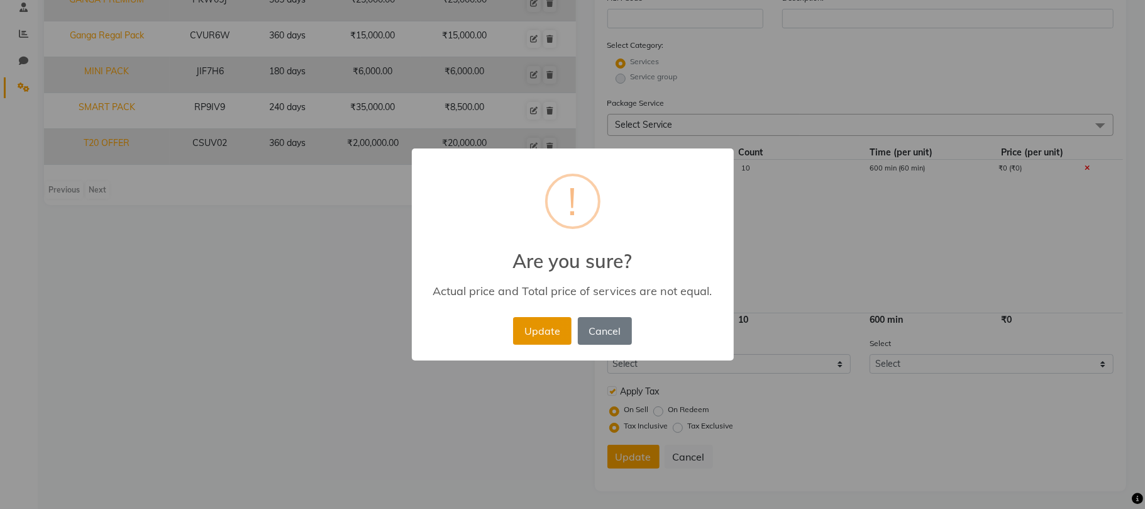
click at [547, 332] on button "Update" at bounding box center [542, 331] width 58 height 28
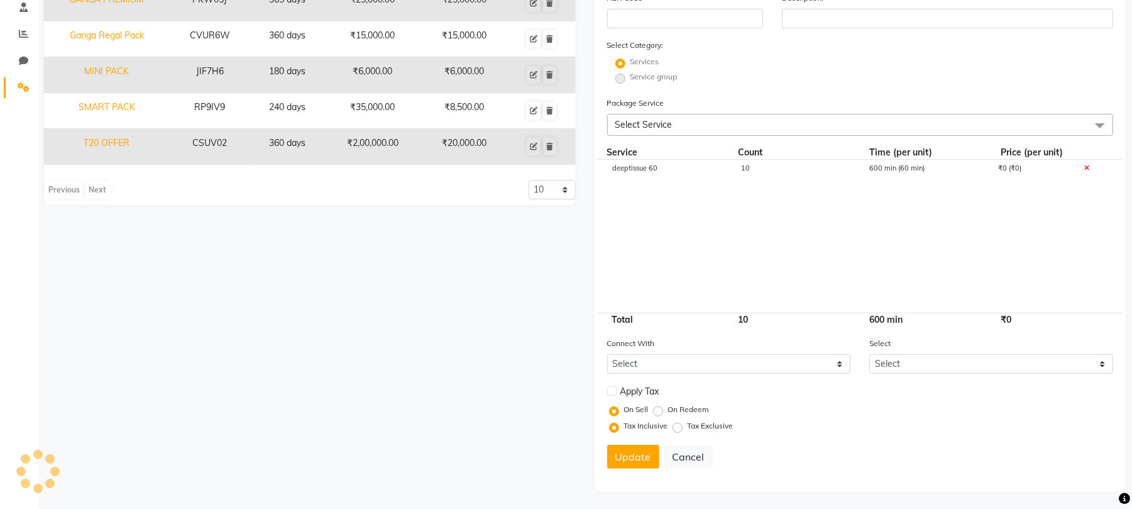
select select
checkbox input "false"
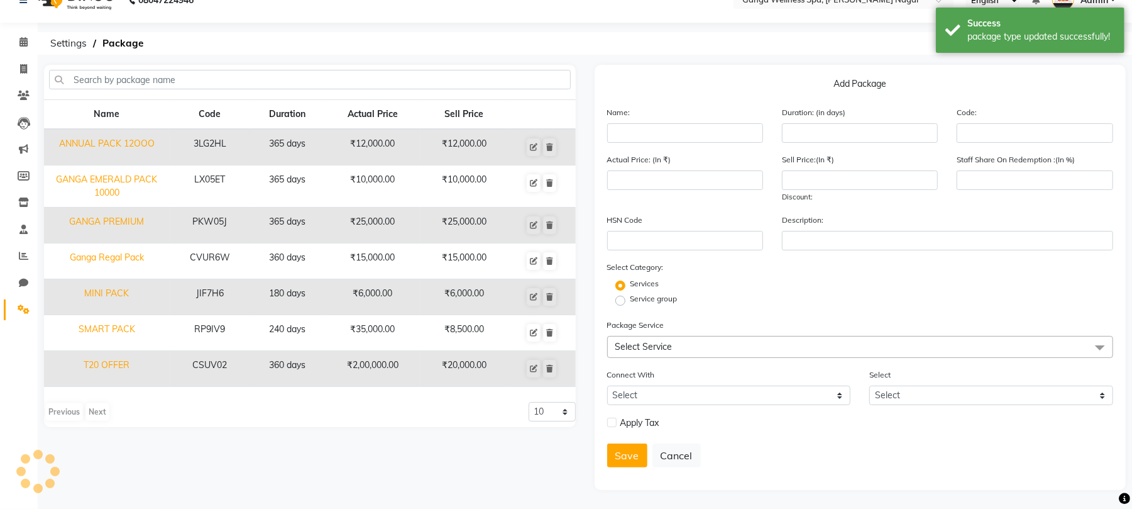
scroll to position [21, 0]
click at [534, 189] on button at bounding box center [534, 185] width 14 height 18
type input "GANGA EMERALD PACK 10000"
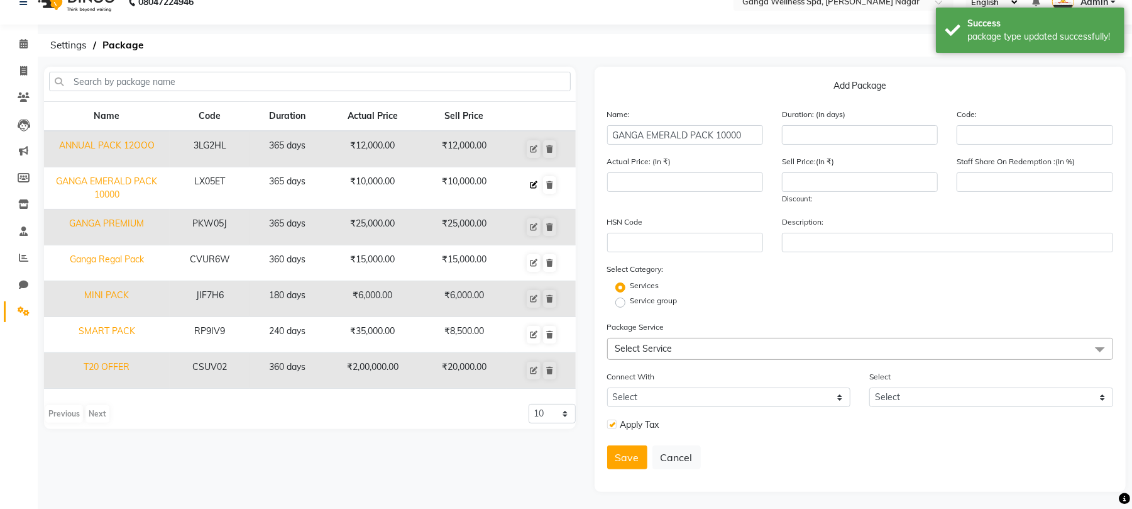
type input "365"
type input "LX05ET"
type input "10000"
type input "100"
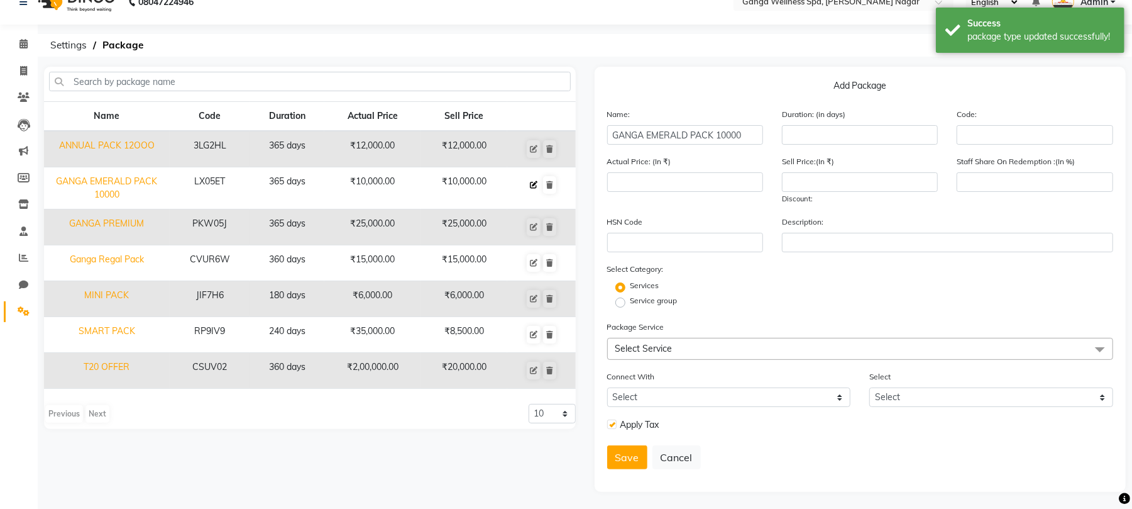
checkbox input "true"
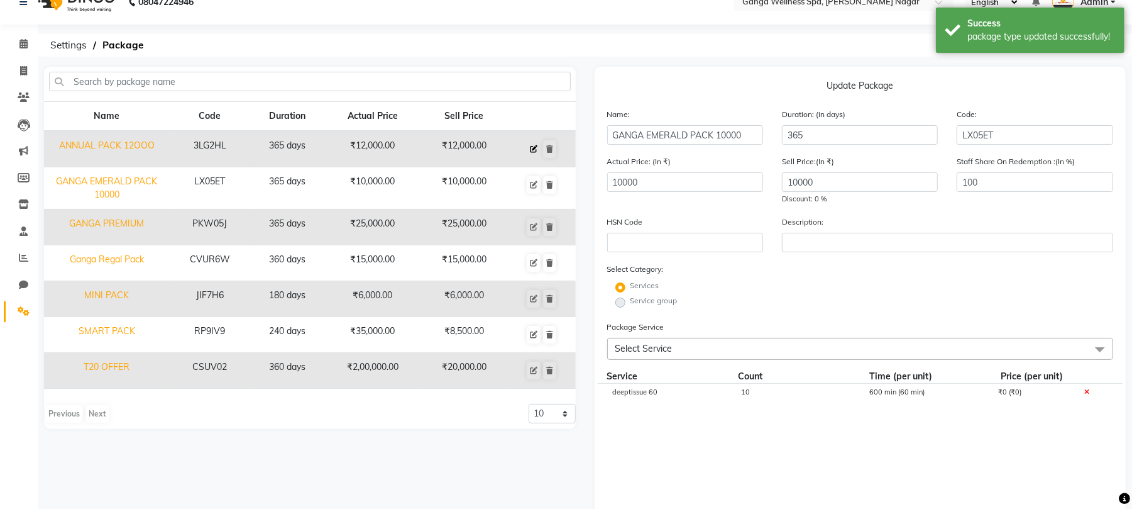
click at [534, 146] on icon at bounding box center [534, 149] width 8 height 8
type input "ANNUAL PACK 12OOO"
type input "3LG2HL"
type input "12000"
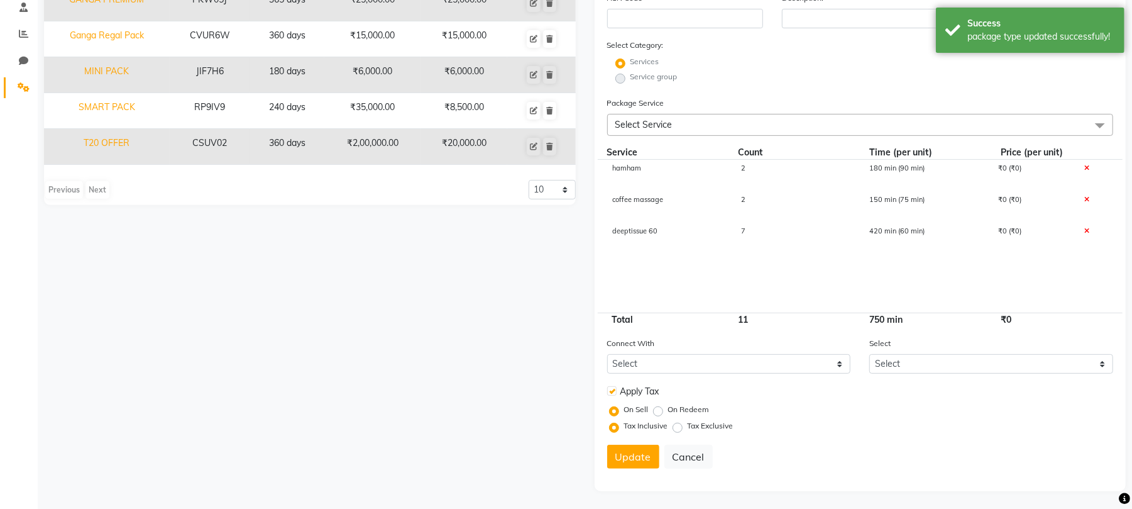
scroll to position [77, 0]
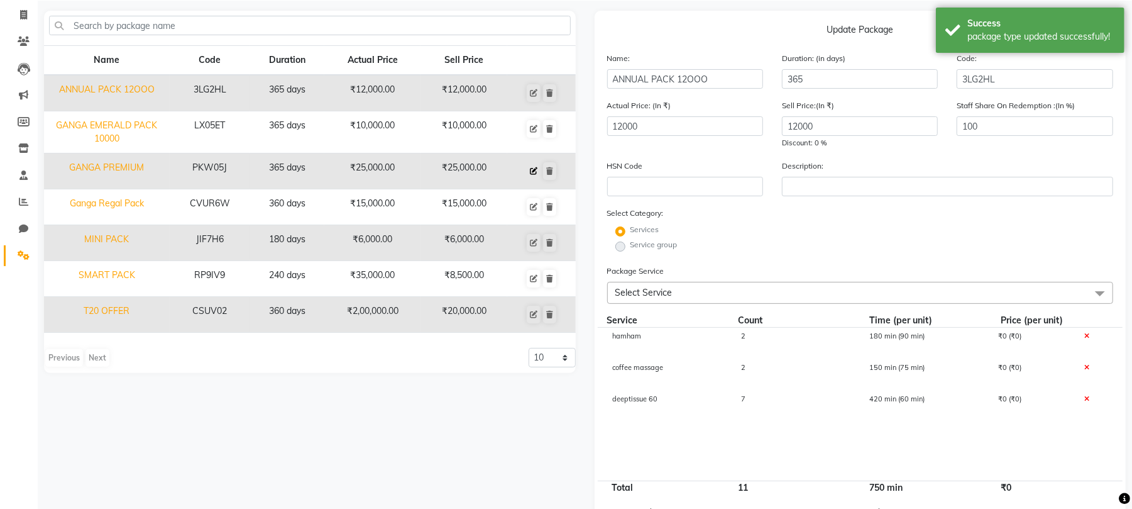
click at [534, 171] on icon at bounding box center [534, 171] width 8 height 8
type input "GANGA PREMIUM"
type input "PKW05J"
type input "25000"
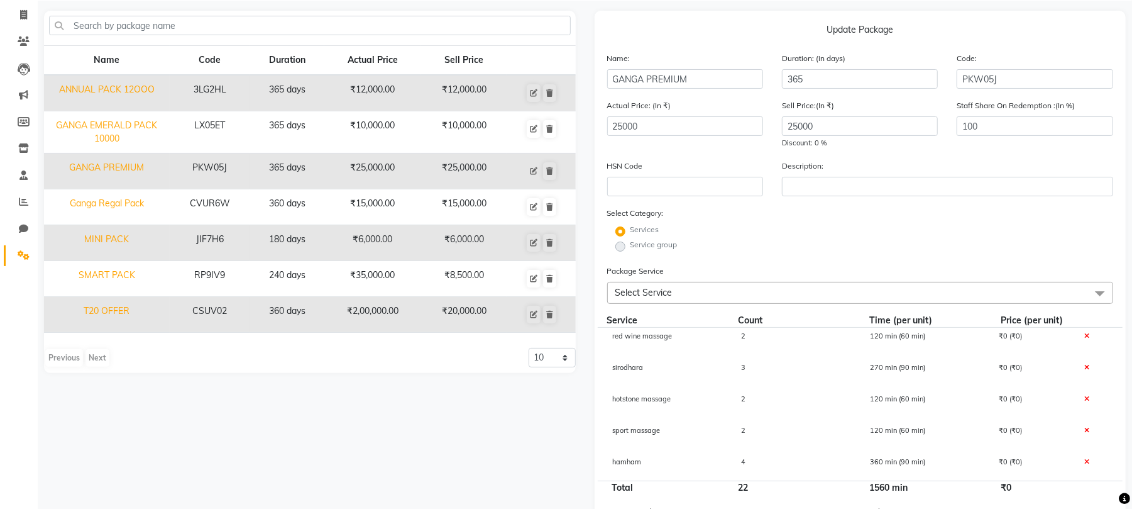
scroll to position [0, 0]
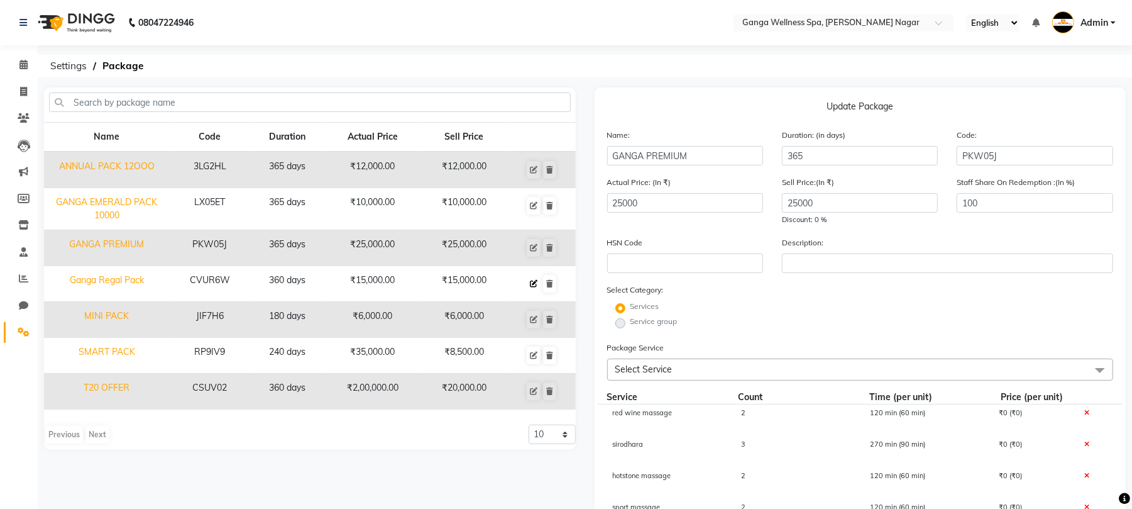
click at [534, 280] on icon at bounding box center [534, 284] width 8 height 8
type input "Ganga Regal Pack"
type input "360"
type input "CVUR6W"
type input "15000"
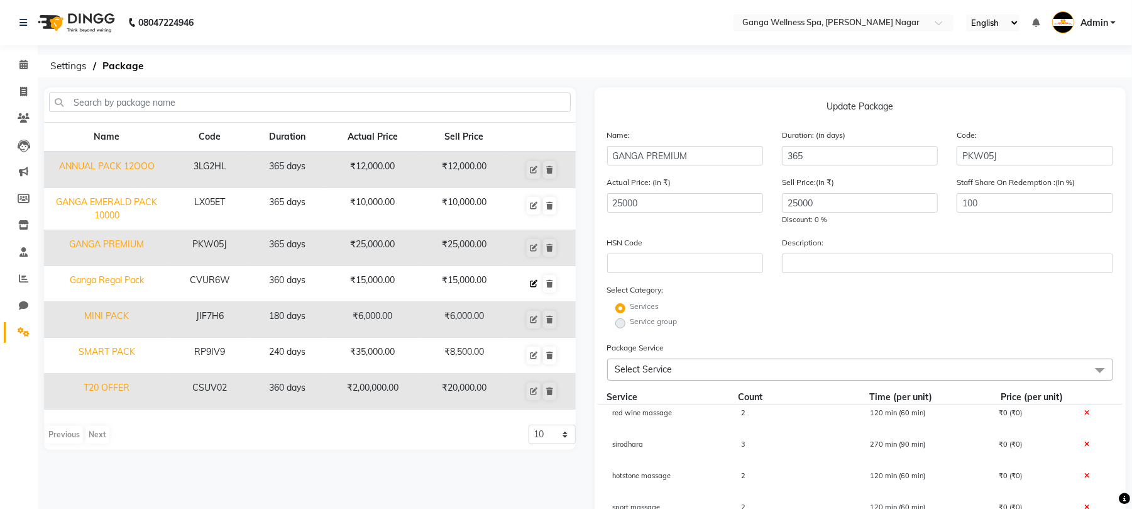
type input "15000"
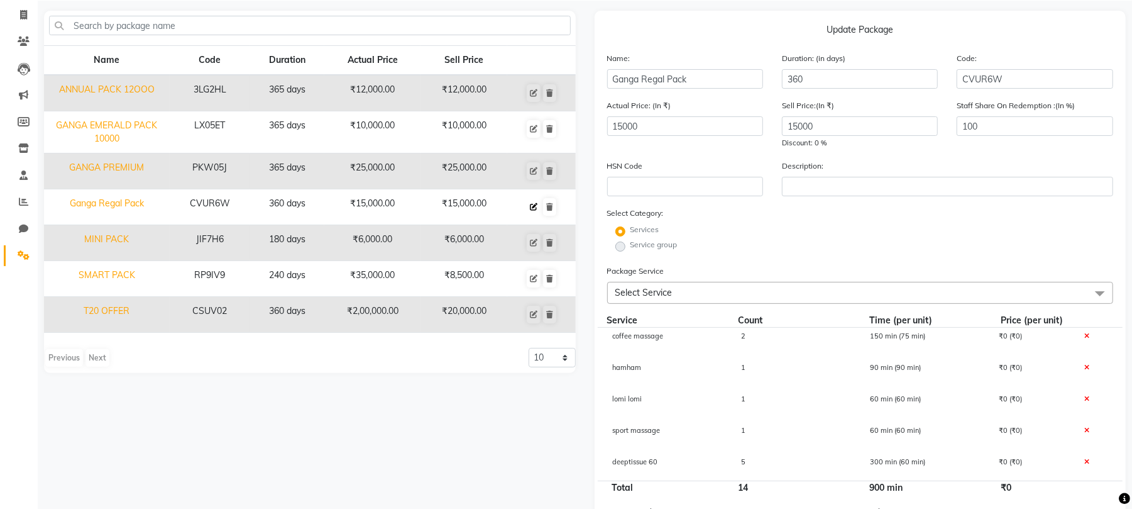
click at [532, 207] on icon at bounding box center [534, 207] width 8 height 8
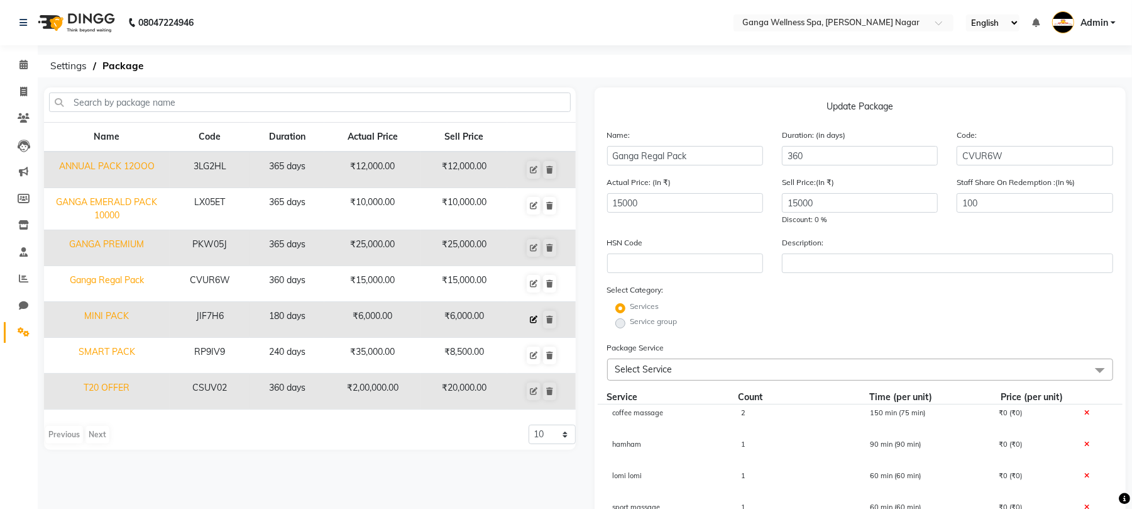
click at [534, 322] on icon at bounding box center [534, 320] width 8 height 8
type input "MINI PACK"
type input "180"
type input "JIF7H6"
type input "6000"
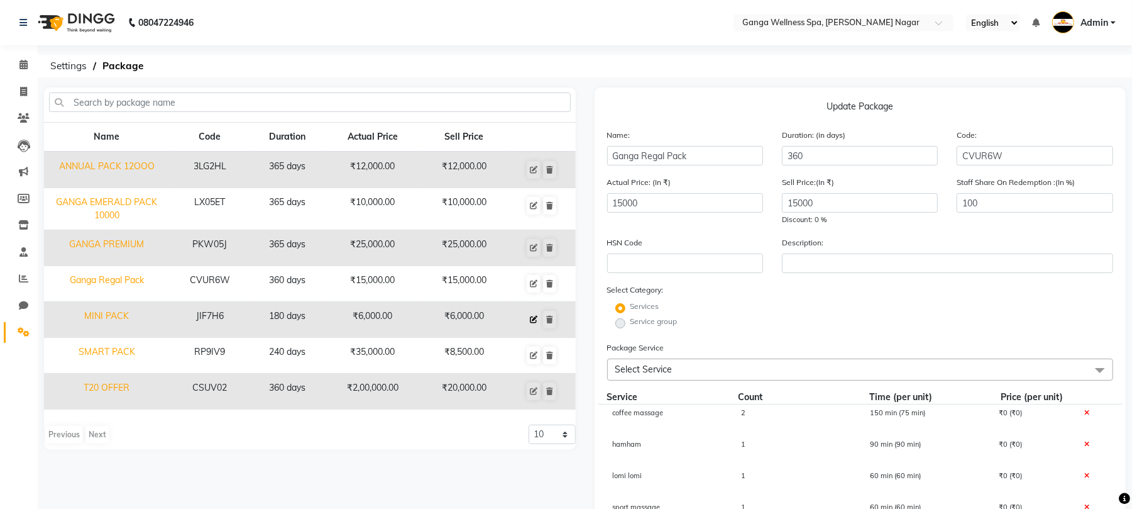
type input "6000"
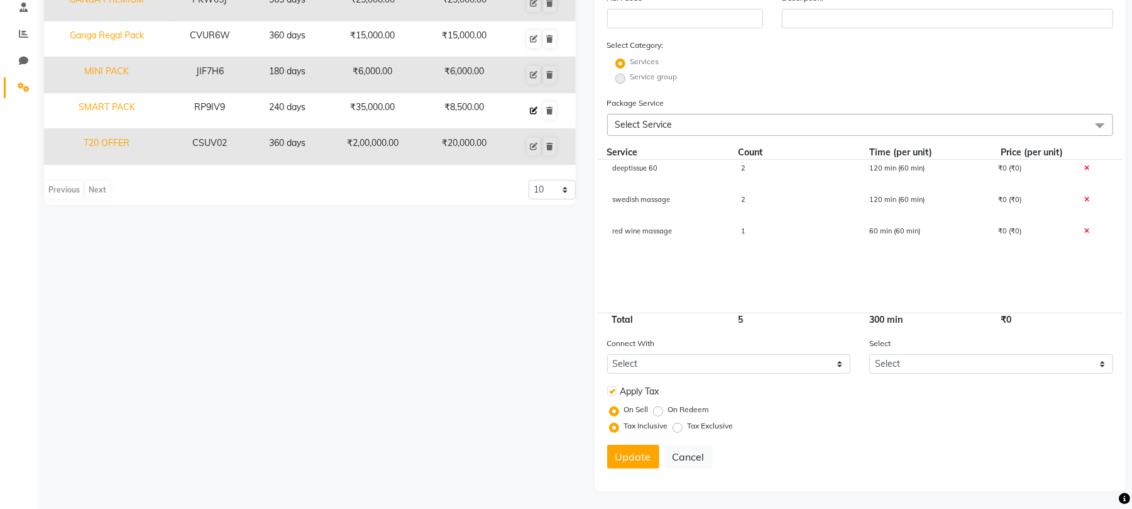
click at [536, 111] on icon at bounding box center [534, 111] width 8 height 8
type input "SMART PACK"
type input "240"
type input "RP9IV9"
type input "35000"
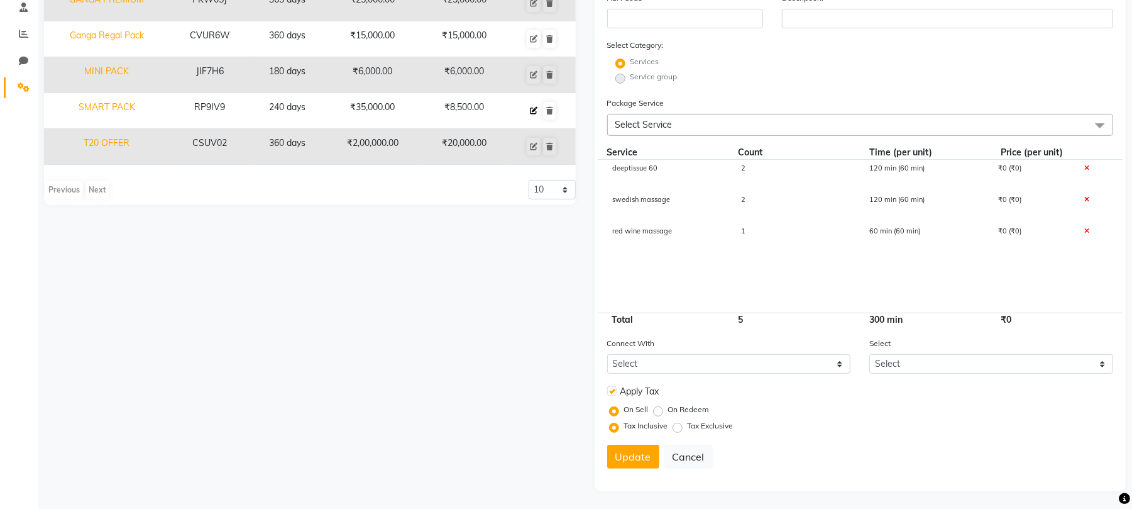
type input "8500"
click at [529, 148] on button at bounding box center [534, 147] width 14 height 18
type input "T20 OFFER"
type input "360"
type input "CSUV02"
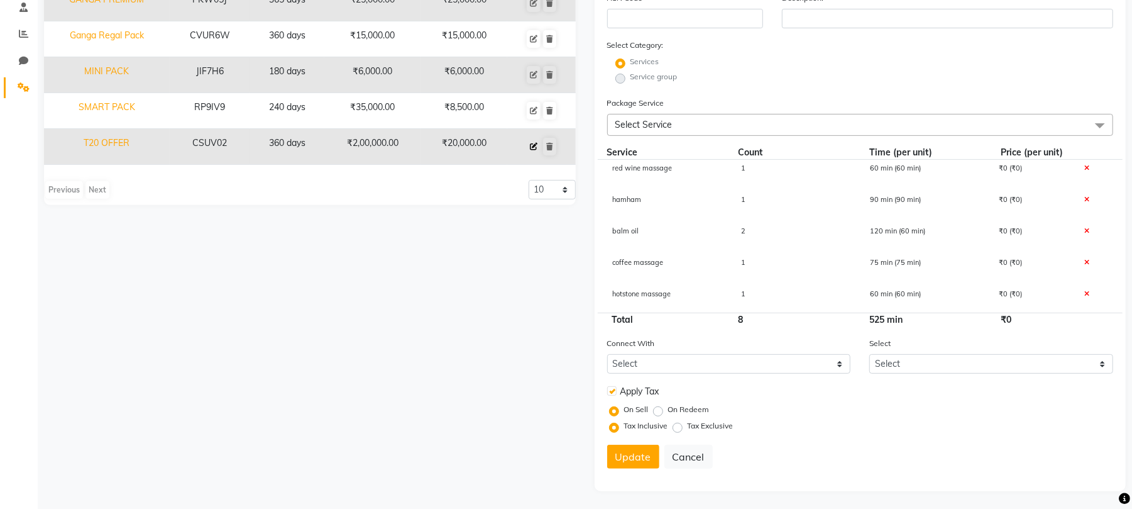
type input "200000"
type input "20000"
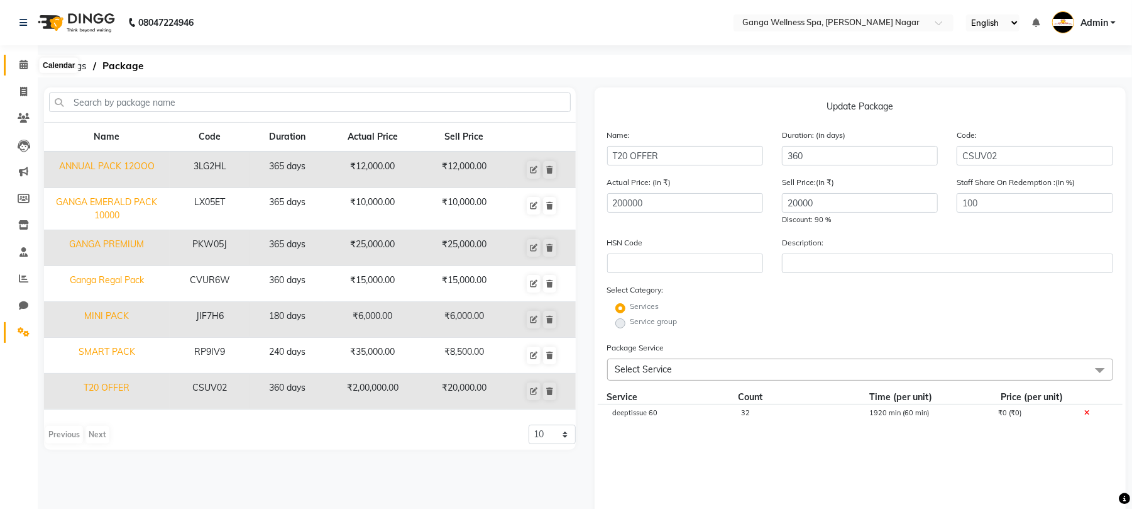
click at [23, 63] on icon at bounding box center [23, 64] width 8 height 9
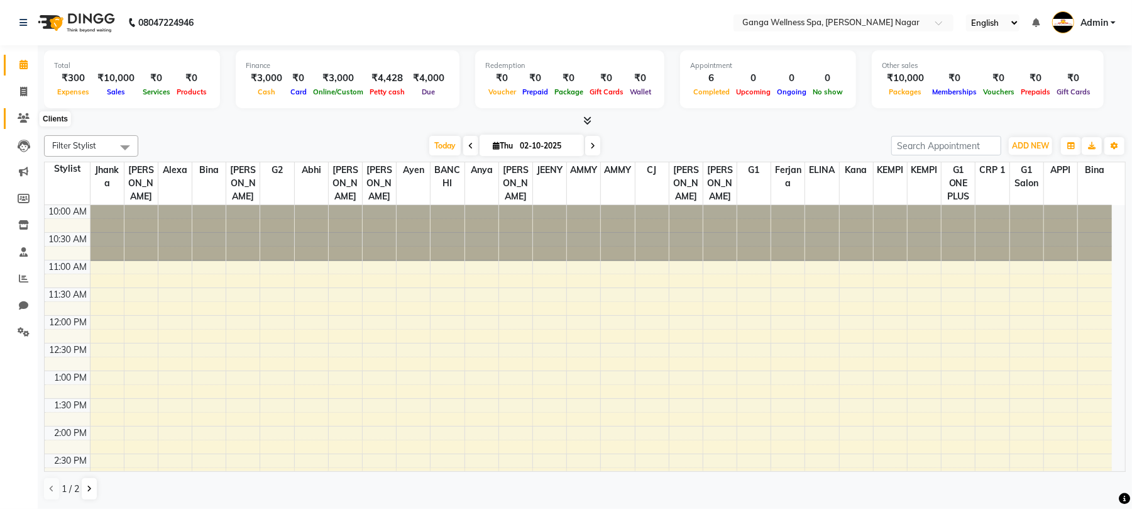
click at [23, 118] on icon at bounding box center [24, 117] width 12 height 9
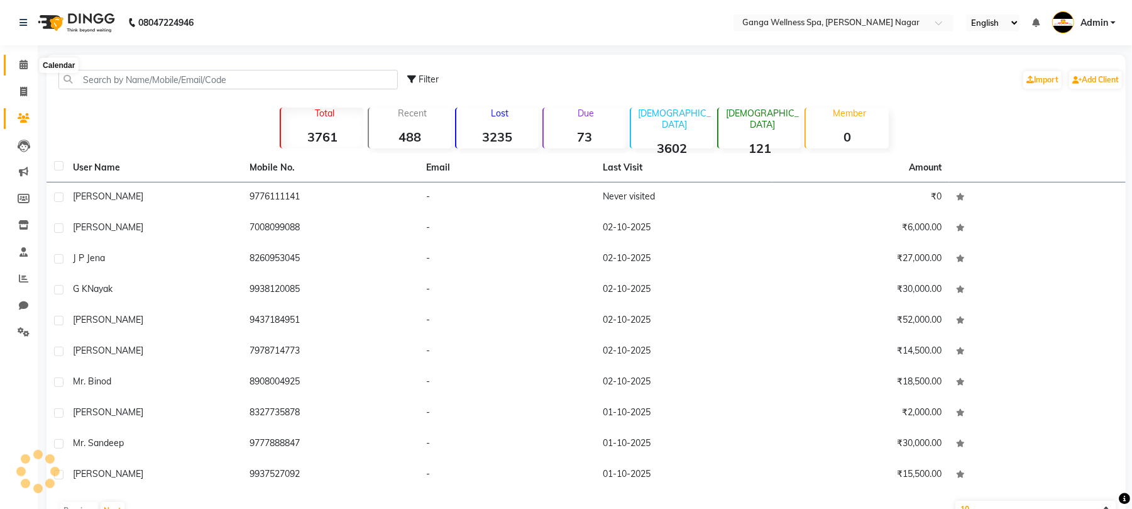
click at [19, 65] on icon at bounding box center [23, 64] width 8 height 9
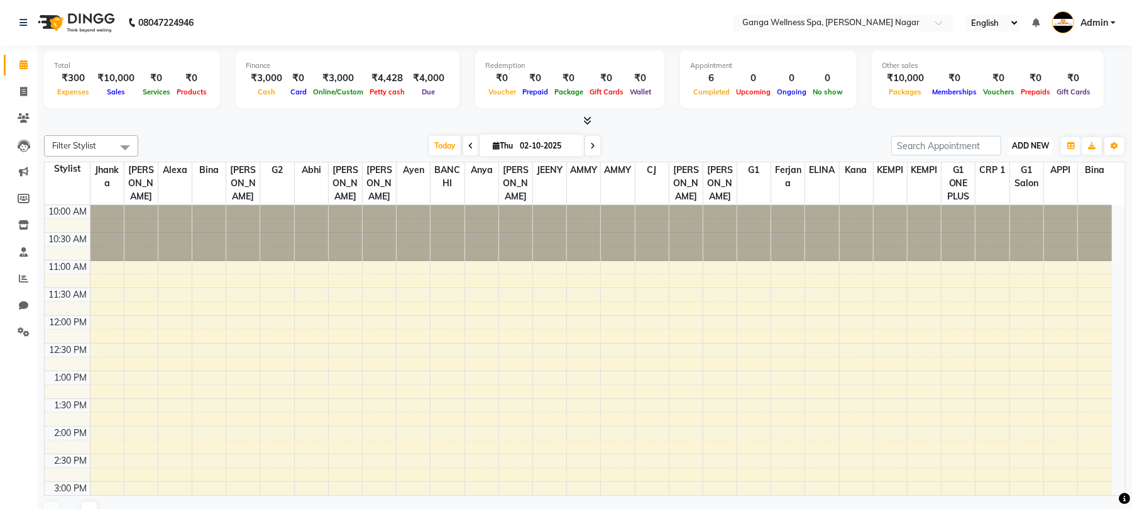
click at [1035, 147] on span "ADD NEW" at bounding box center [1030, 145] width 37 height 9
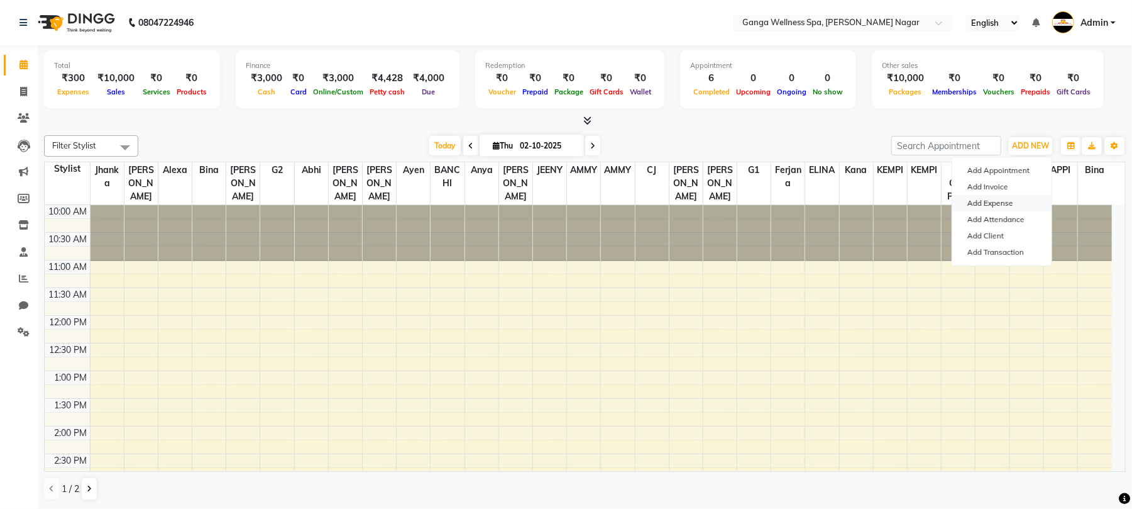
click at [992, 204] on link "Add Expense" at bounding box center [1001, 203] width 99 height 16
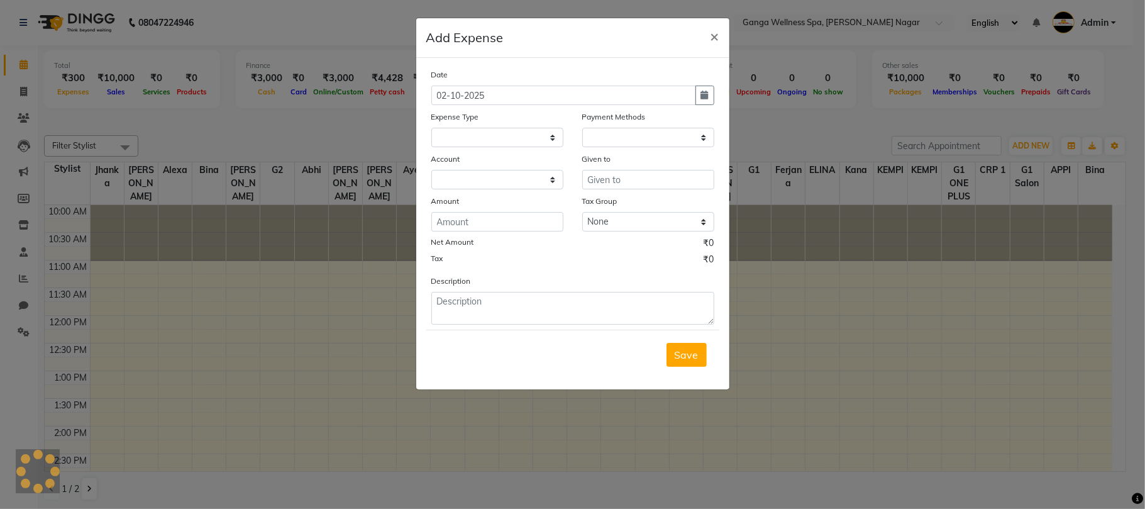
select select
select select "1"
select select "2469"
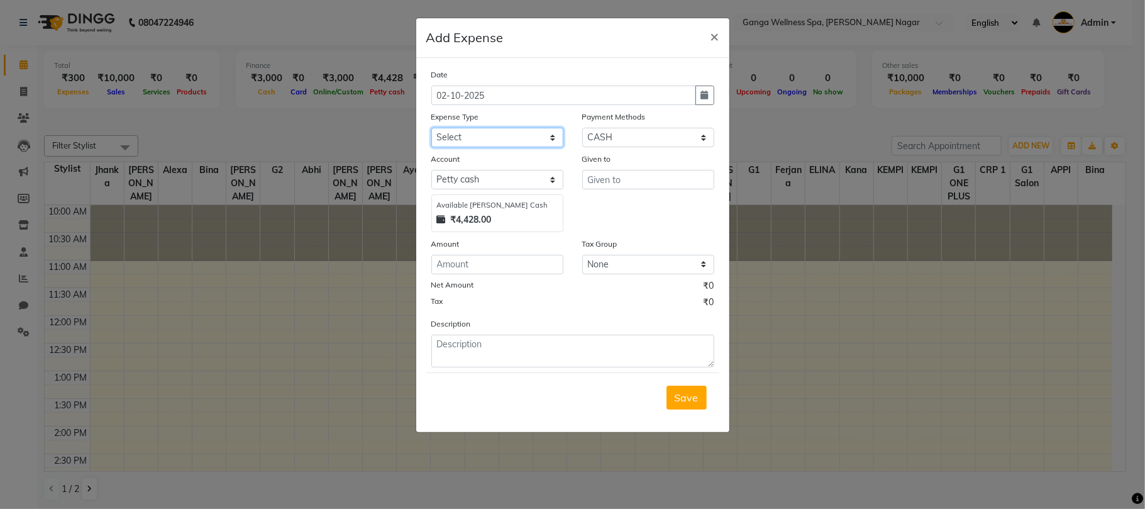
click at [478, 141] on select "Select Advance Salary Bank charges Car maintenance Cash transfer to bank Cash t…" at bounding box center [497, 137] width 132 height 19
select select "13"
click at [431, 128] on select "Select Advance Salary Bank charges Car maintenance Cash transfer to bank Cash t…" at bounding box center [497, 137] width 132 height 19
click at [630, 173] on input "text" at bounding box center [648, 179] width 132 height 19
type input "c"
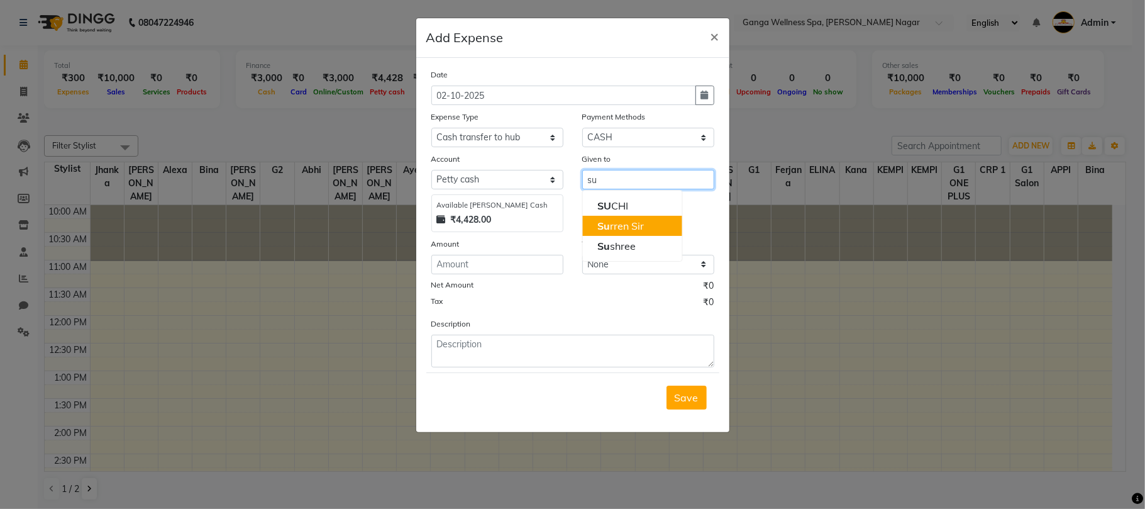
click at [627, 229] on ngb-highlight "Su rren Sir" at bounding box center [620, 225] width 47 height 13
type input "Surren Sir"
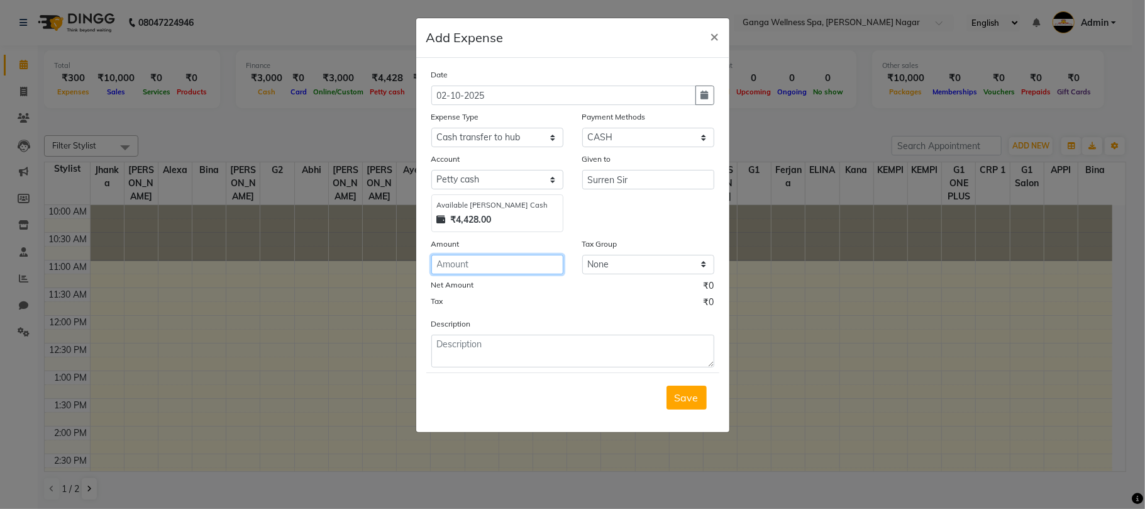
click at [469, 264] on input "number" at bounding box center [497, 264] width 132 height 19
type input "5000"
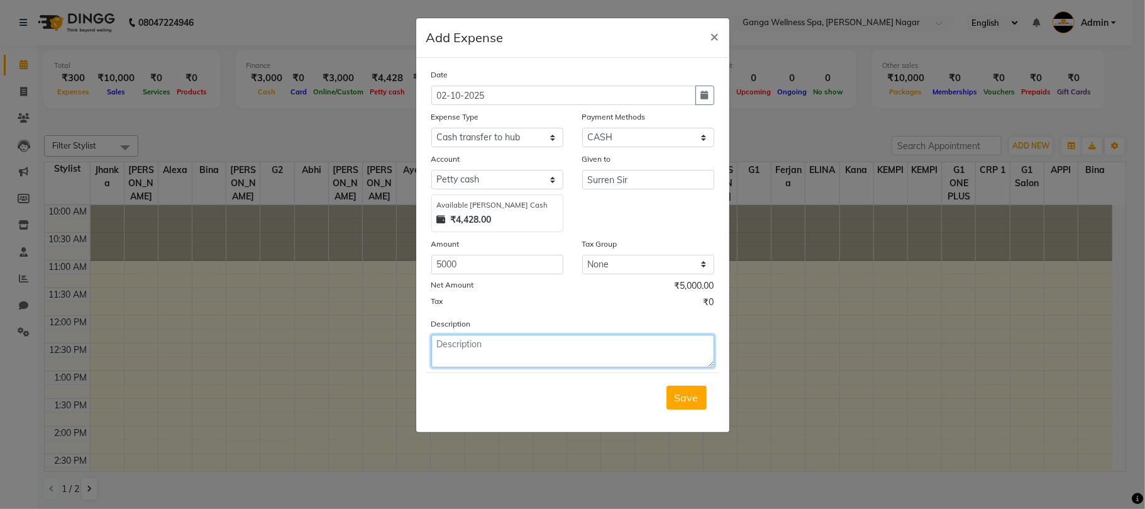
click at [479, 352] on textarea at bounding box center [572, 350] width 283 height 33
click at [680, 401] on span "Save" at bounding box center [686, 397] width 24 height 13
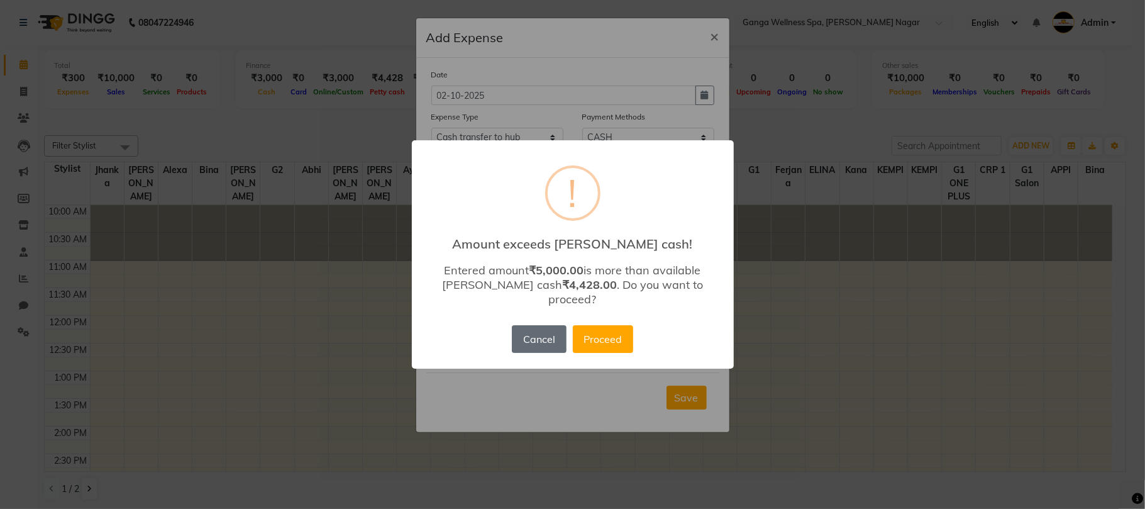
click at [546, 339] on button "Cancel" at bounding box center [539, 339] width 54 height 28
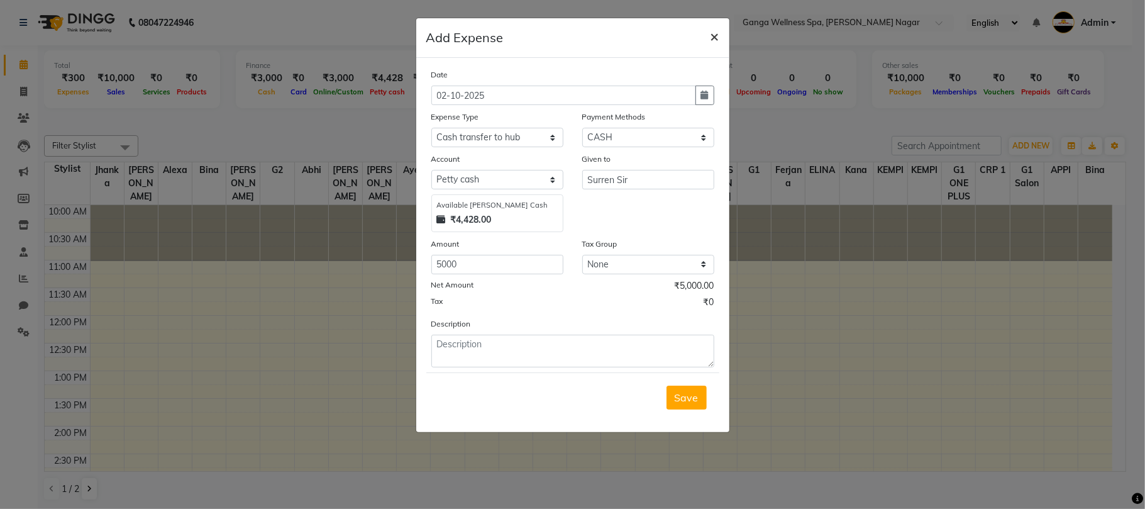
click at [717, 40] on span "×" at bounding box center [714, 35] width 9 height 19
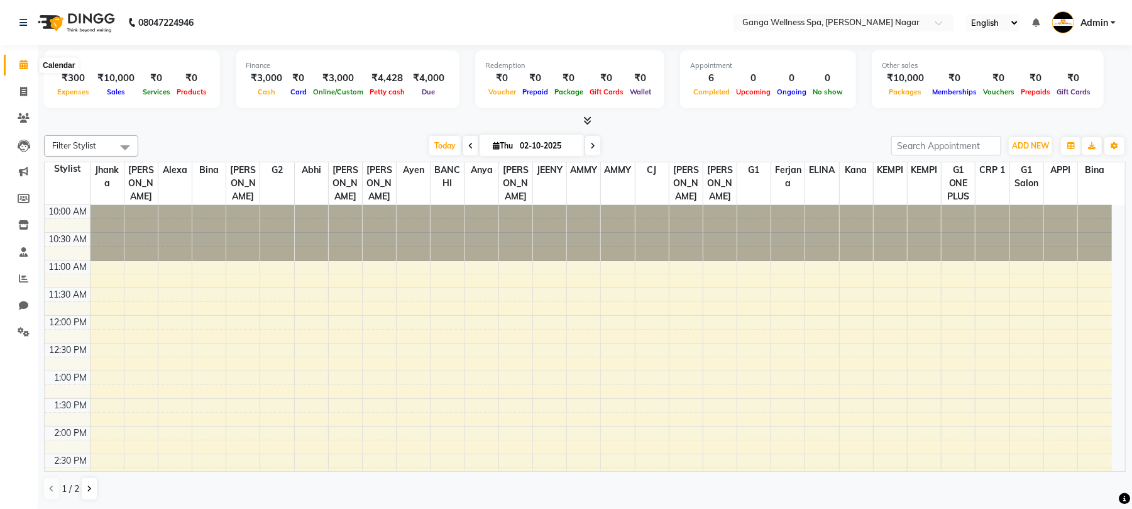
click at [26, 67] on icon at bounding box center [23, 64] width 8 height 9
click at [21, 117] on icon at bounding box center [24, 117] width 12 height 9
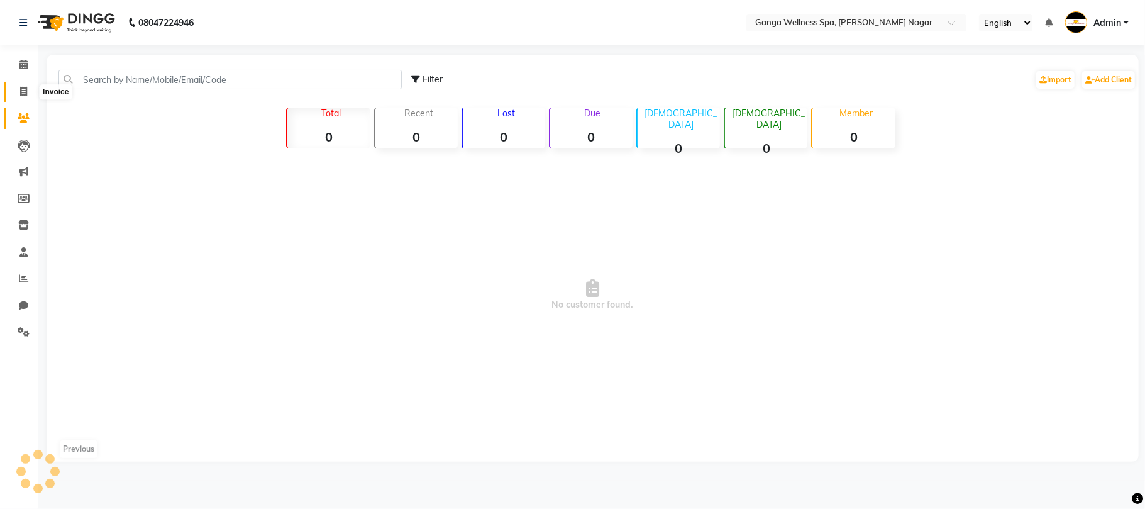
click at [24, 94] on icon at bounding box center [23, 91] width 7 height 9
select select "service"
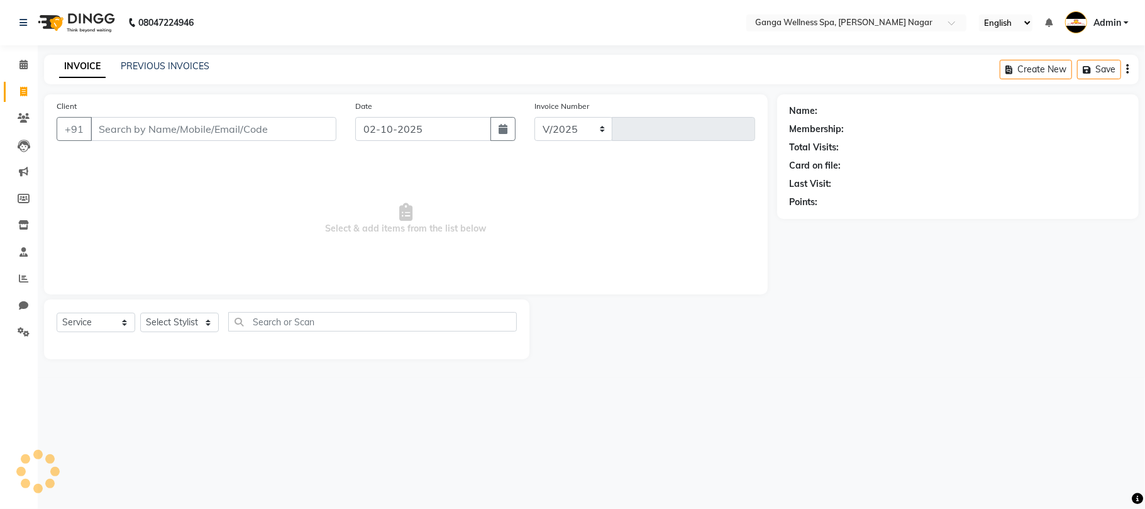
select select "762"
type input "3375"
click at [30, 118] on span at bounding box center [24, 118] width 22 height 14
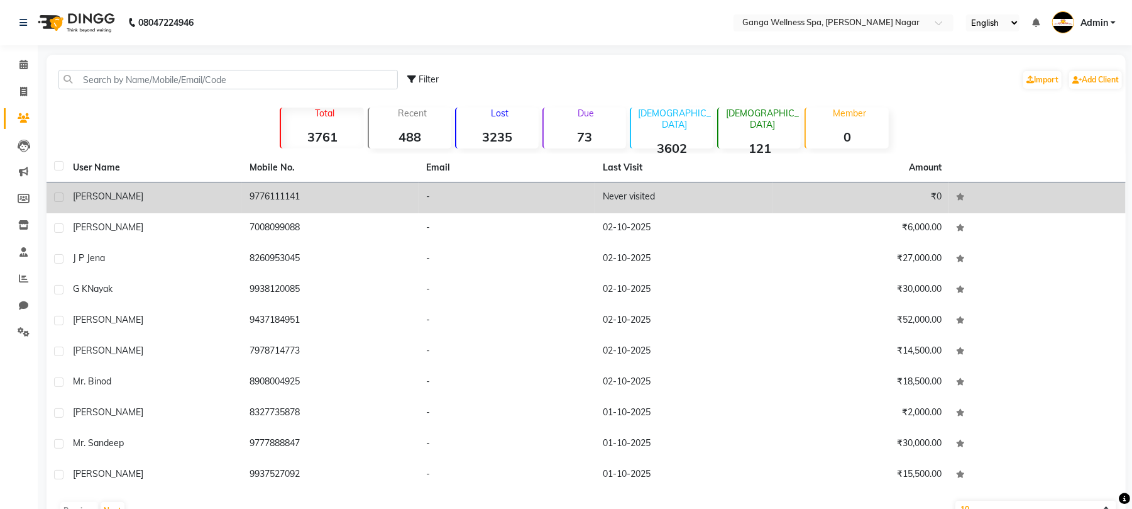
click at [317, 196] on td "9776111141" at bounding box center [330, 197] width 177 height 31
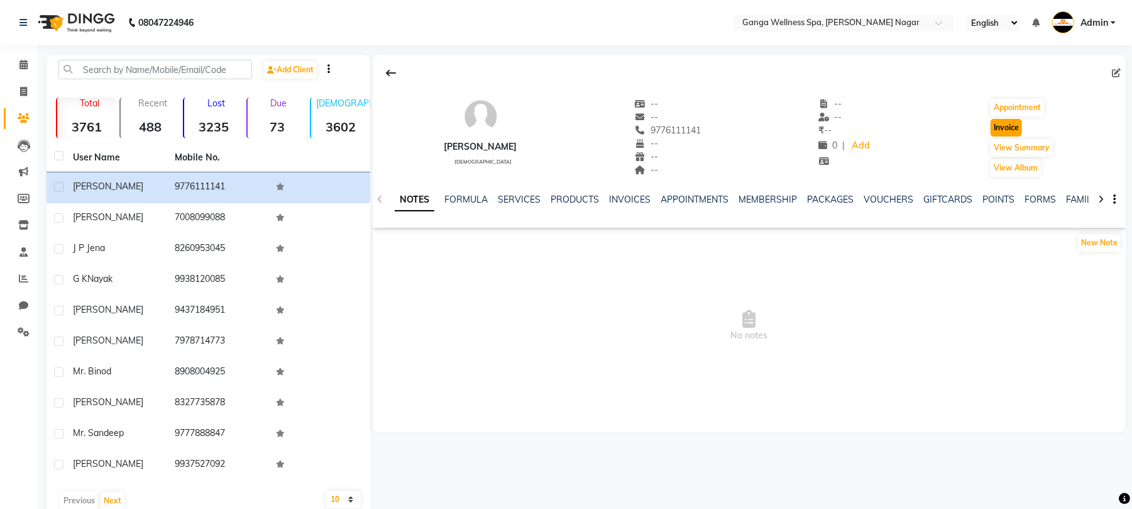
click at [1006, 126] on button "Invoice" at bounding box center [1006, 128] width 31 height 18
select select "service"
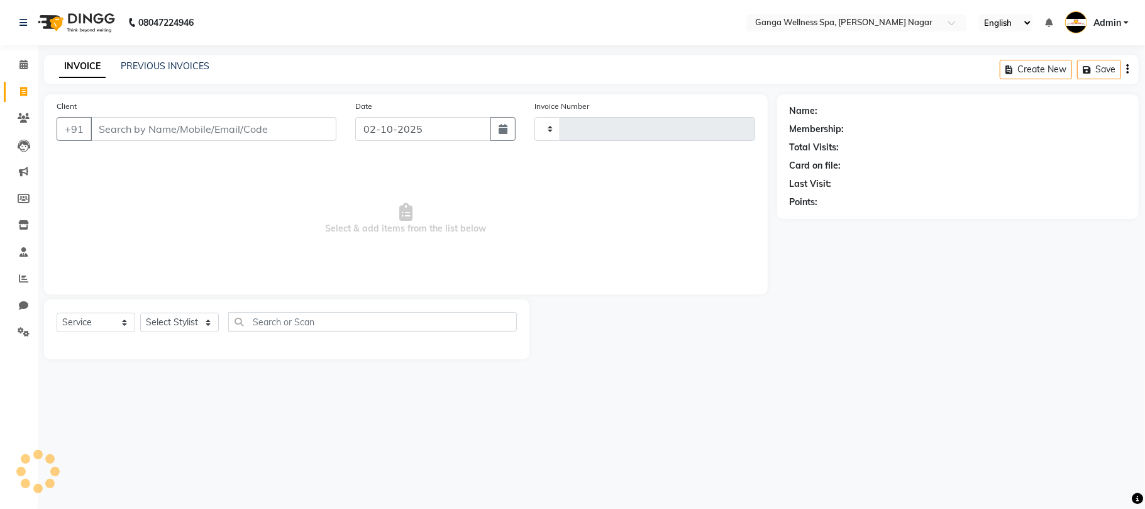
type input "3375"
select select "762"
type input "9776111141"
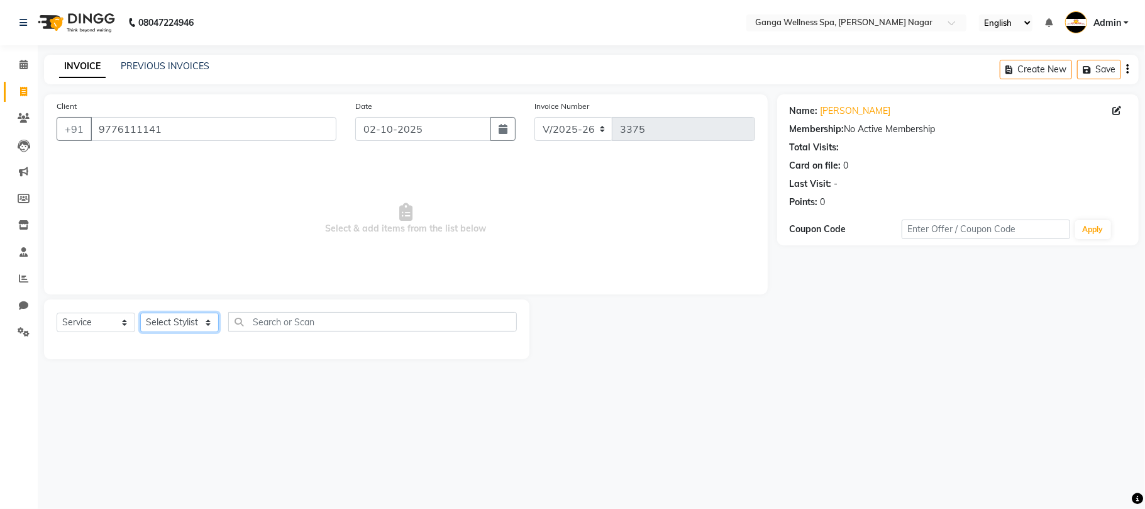
click at [187, 318] on select "Select Stylist Abhi akhil Alexa AMMY AMMY Annie anya APPI Arohi Ayen BANCHI Bin…" at bounding box center [179, 321] width 79 height 19
select select "18373"
click at [140, 312] on select "Select Stylist Abhi akhil Alexa AMMY AMMY Annie anya APPI Arohi Ayen BANCHI Bin…" at bounding box center [179, 321] width 79 height 19
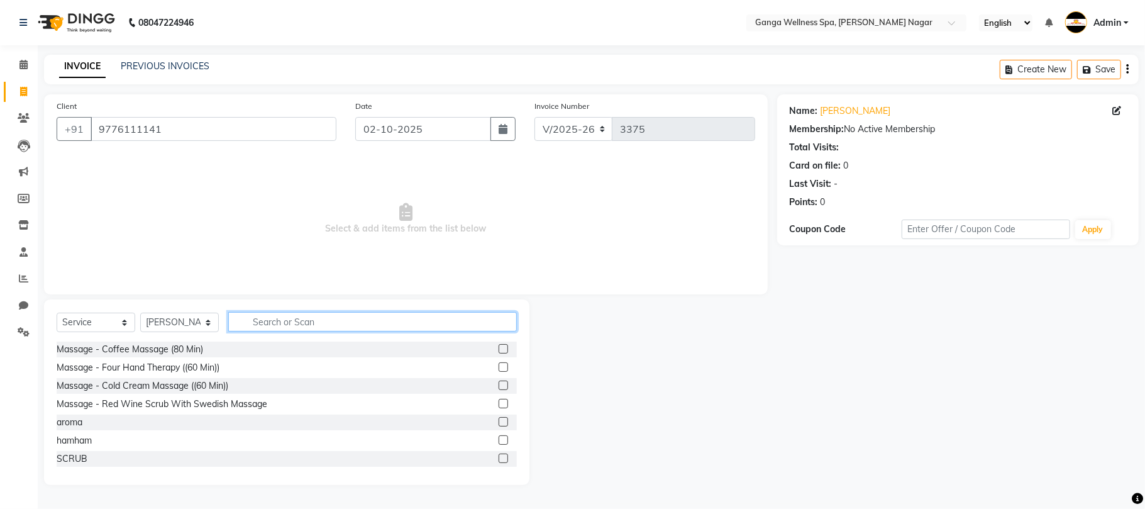
click at [285, 316] on input "text" at bounding box center [372, 321] width 289 height 19
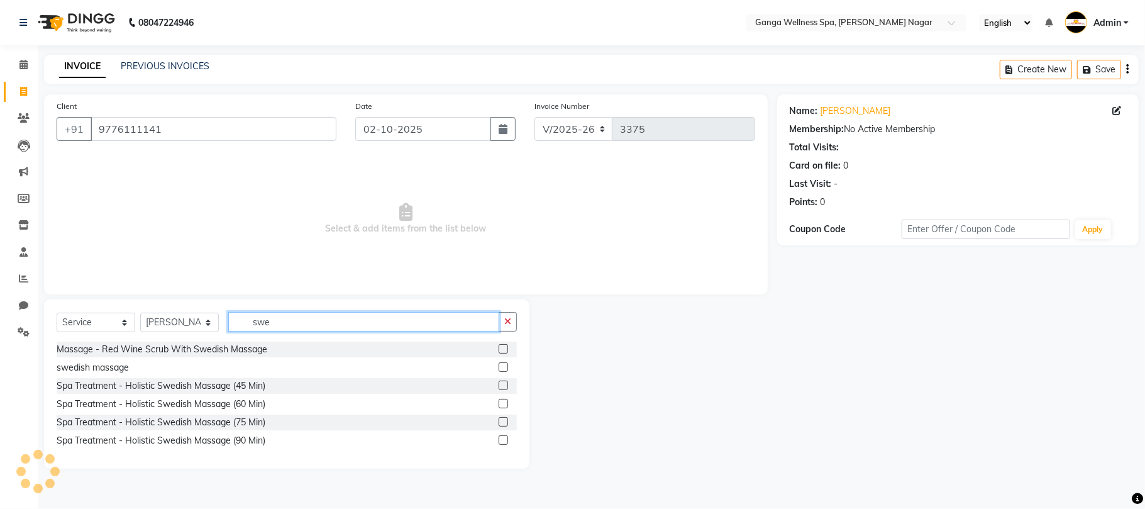
type input "swe"
click at [503, 403] on label at bounding box center [502, 403] width 9 height 9
click at [503, 403] on input "checkbox" at bounding box center [502, 404] width 8 height 8
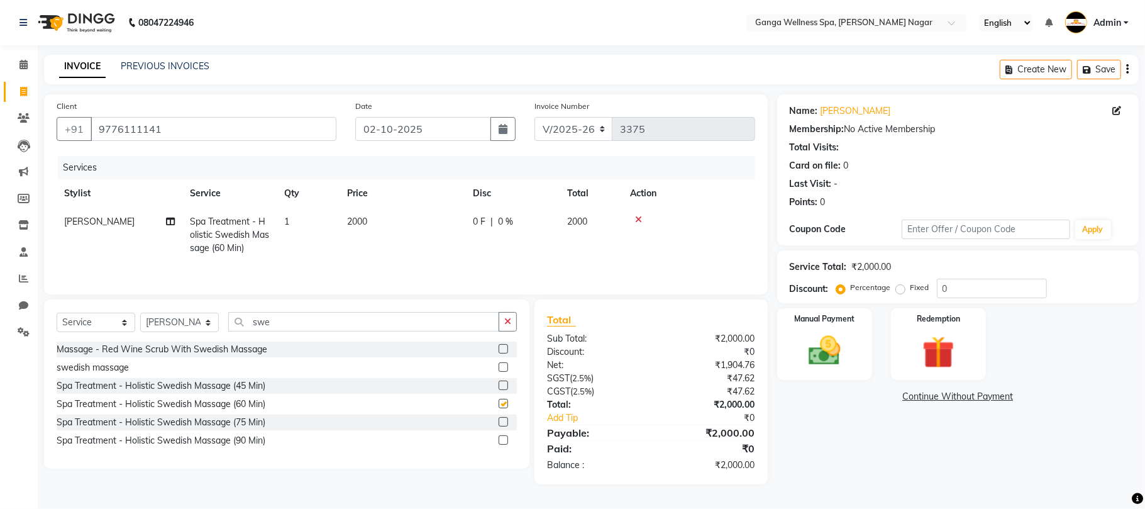
checkbox input "false"
click at [353, 229] on td "2000" at bounding box center [402, 234] width 126 height 55
select select "18373"
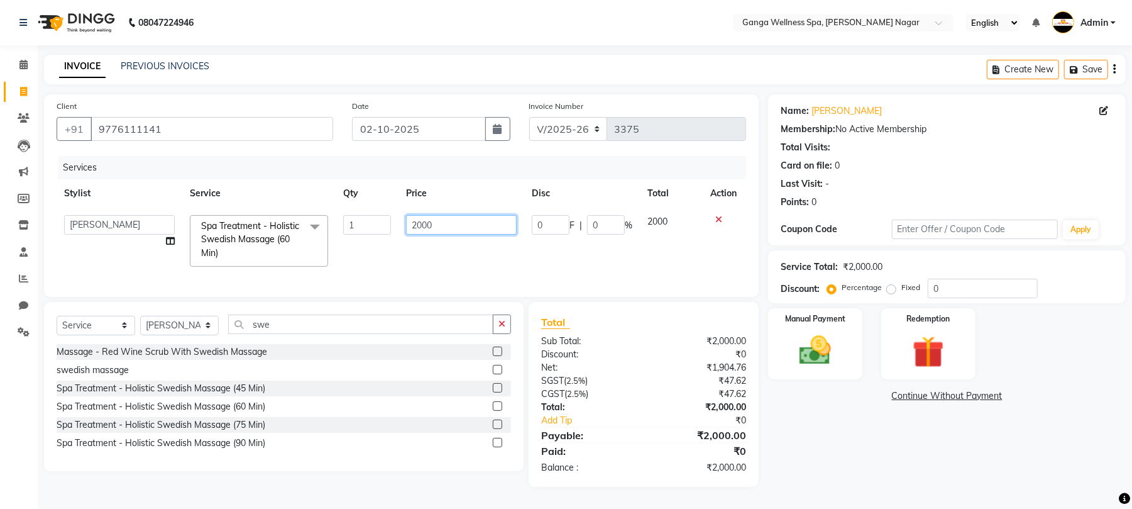
click at [466, 229] on input "2000" at bounding box center [461, 224] width 111 height 19
type input "2"
type input "1600"
click at [466, 262] on tr "Abhi akhil Alexa AMMY AMMY Annie anya APPI Arohi Ayen BANCHI Bina Bina CJ CRP 1…" at bounding box center [402, 240] width 690 height 67
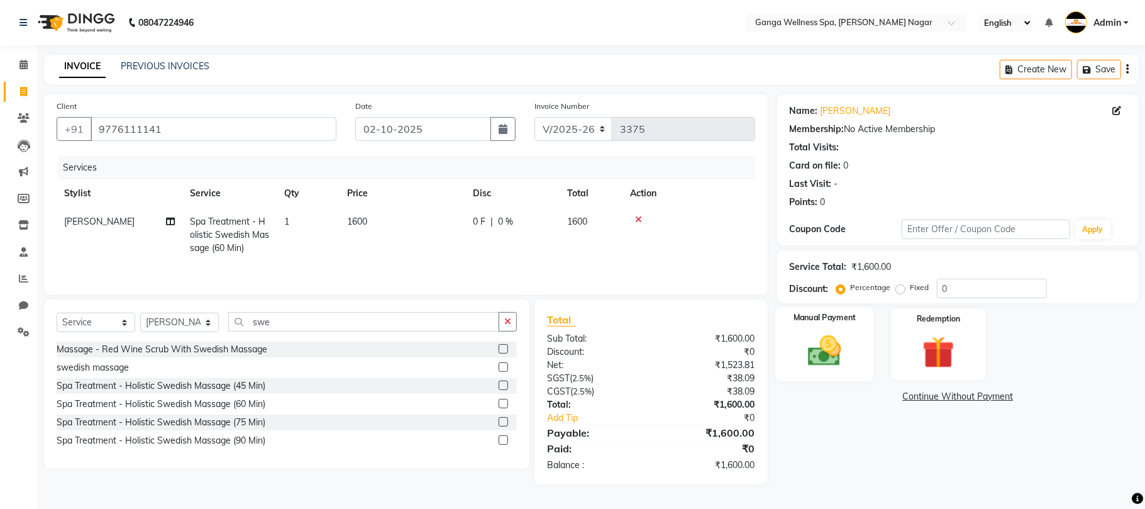
click at [825, 368] on img at bounding box center [824, 350] width 55 height 39
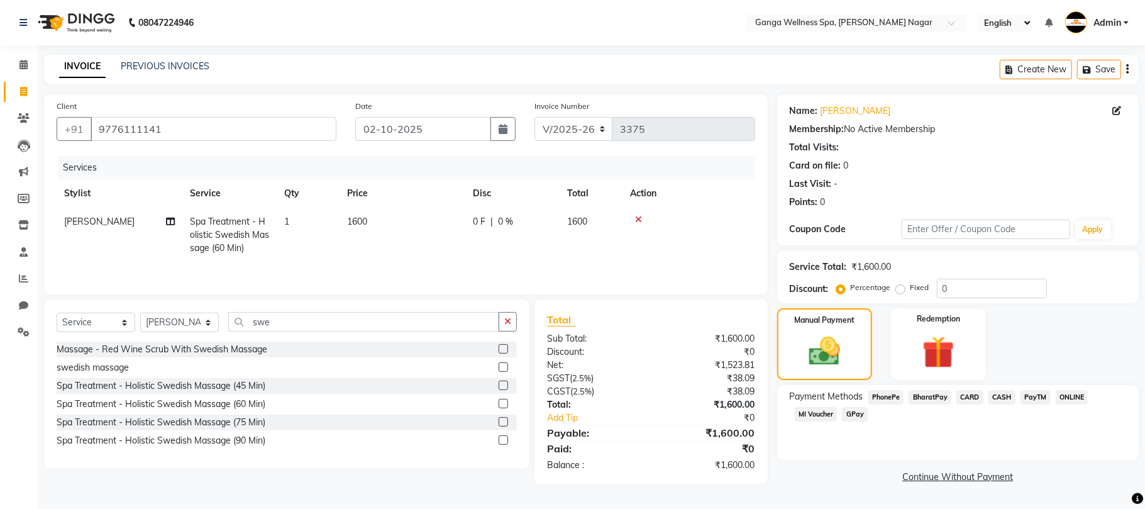
click at [1005, 395] on span "CASH" at bounding box center [1001, 397] width 27 height 14
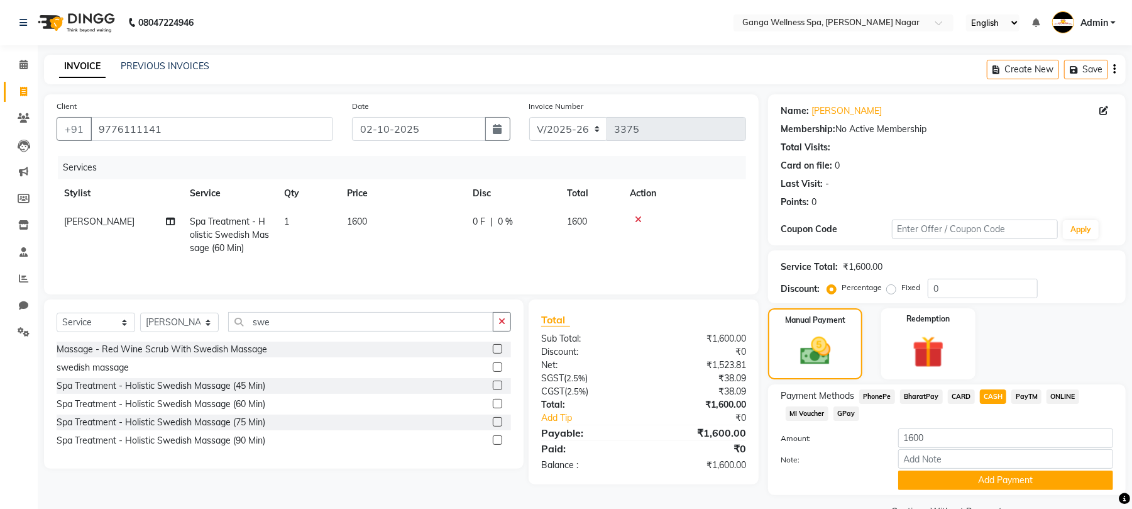
scroll to position [31, 0]
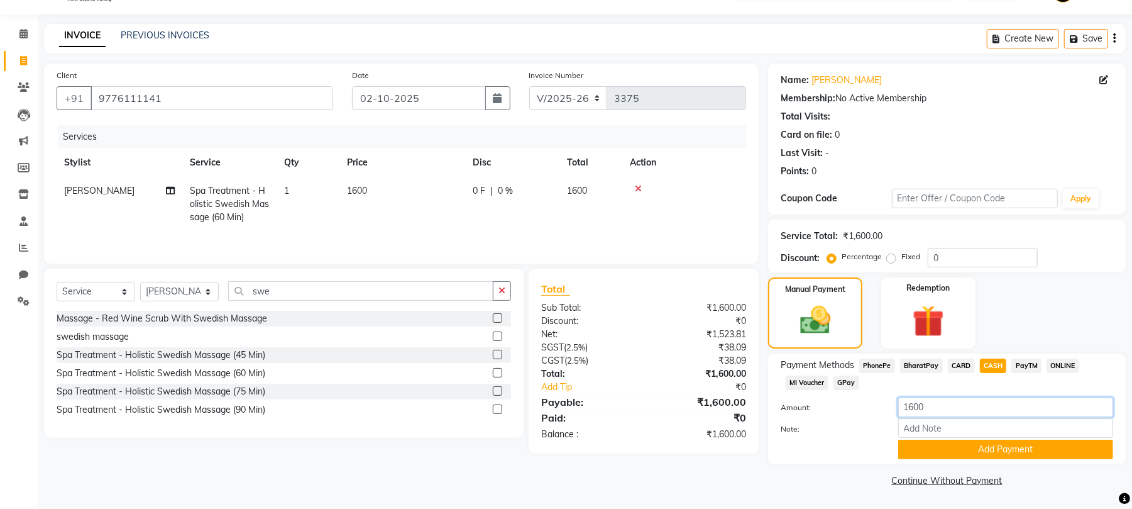
click at [913, 407] on input "1600" at bounding box center [1005, 406] width 215 height 19
type input "1000"
click at [991, 453] on button "Add Payment" at bounding box center [1005, 448] width 215 height 19
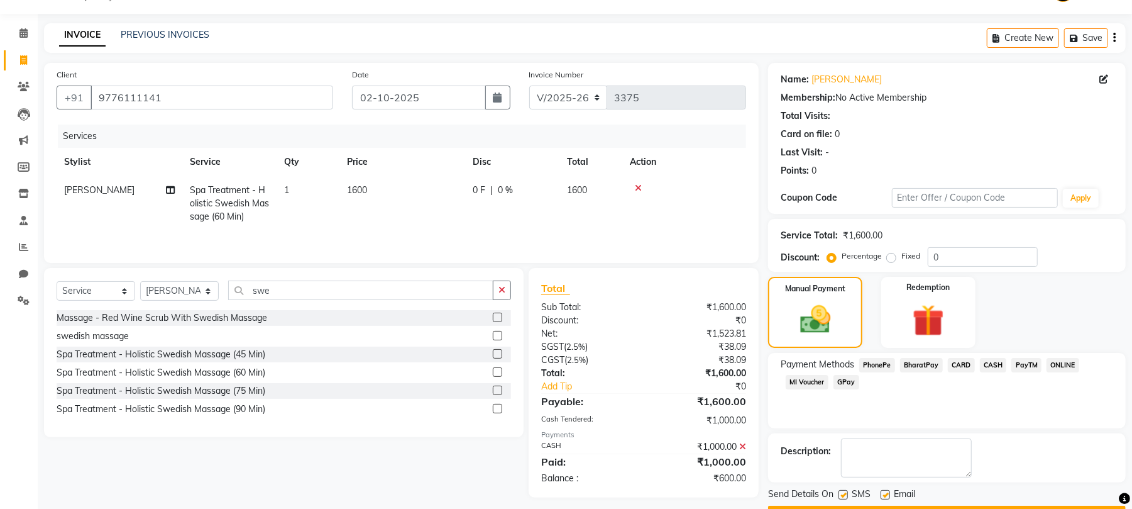
click at [871, 365] on span "PhonePe" at bounding box center [877, 365] width 36 height 14
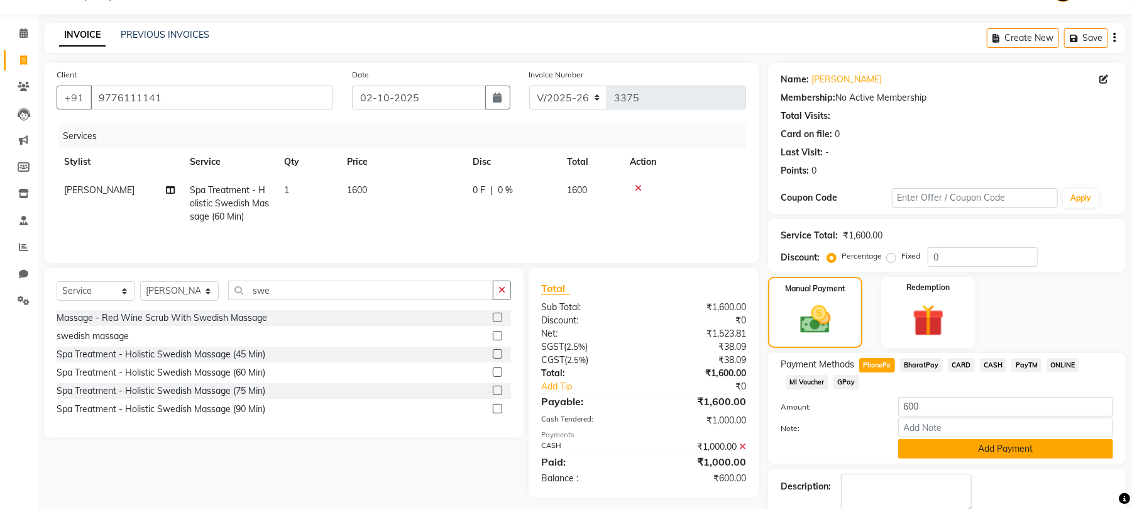
click at [969, 439] on button "Add Payment" at bounding box center [1005, 448] width 215 height 19
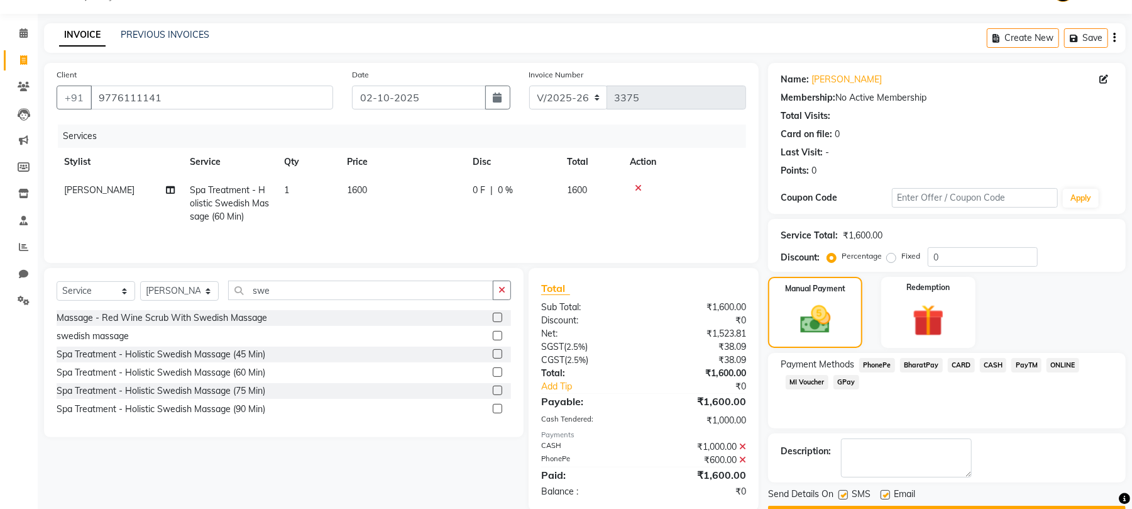
scroll to position [68, 0]
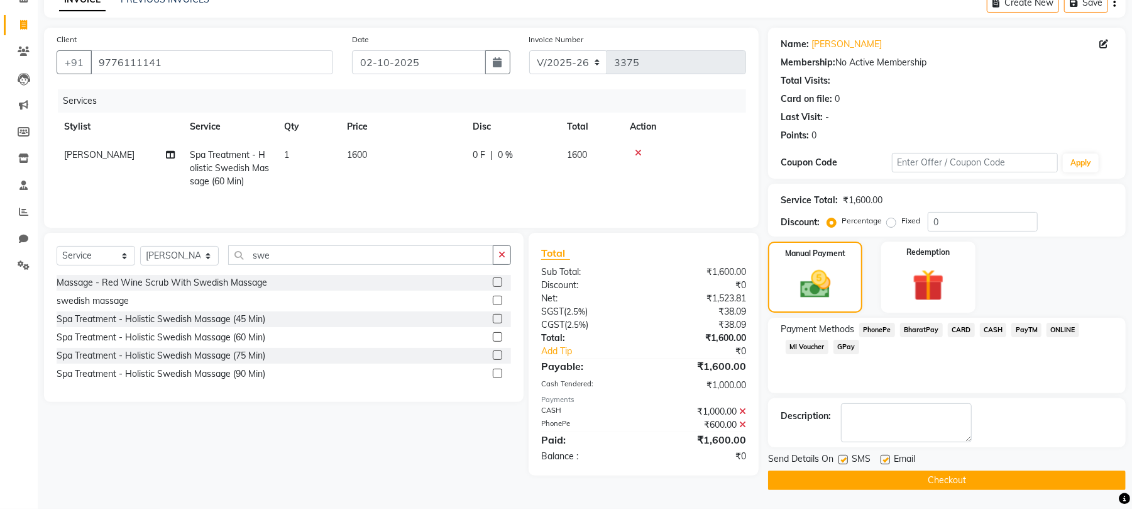
click at [847, 459] on label at bounding box center [843, 458] width 9 height 9
click at [847, 459] on input "checkbox" at bounding box center [843, 460] width 8 height 8
checkbox input "false"
click at [883, 460] on label at bounding box center [885, 458] width 9 height 9
click at [883, 460] on input "checkbox" at bounding box center [885, 460] width 8 height 8
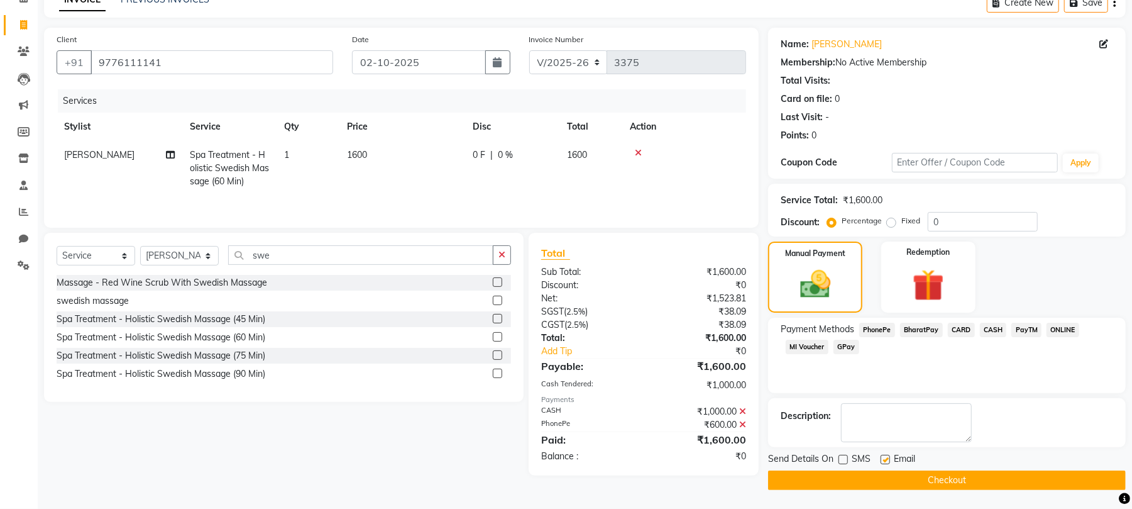
checkbox input "false"
click at [898, 478] on button "Checkout" at bounding box center [947, 479] width 358 height 19
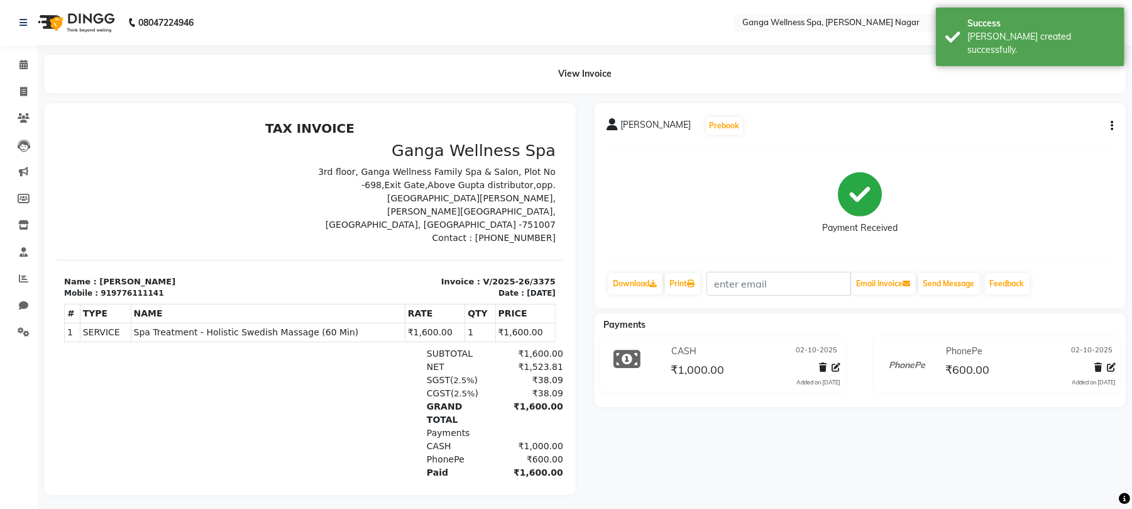
scroll to position [18, 0]
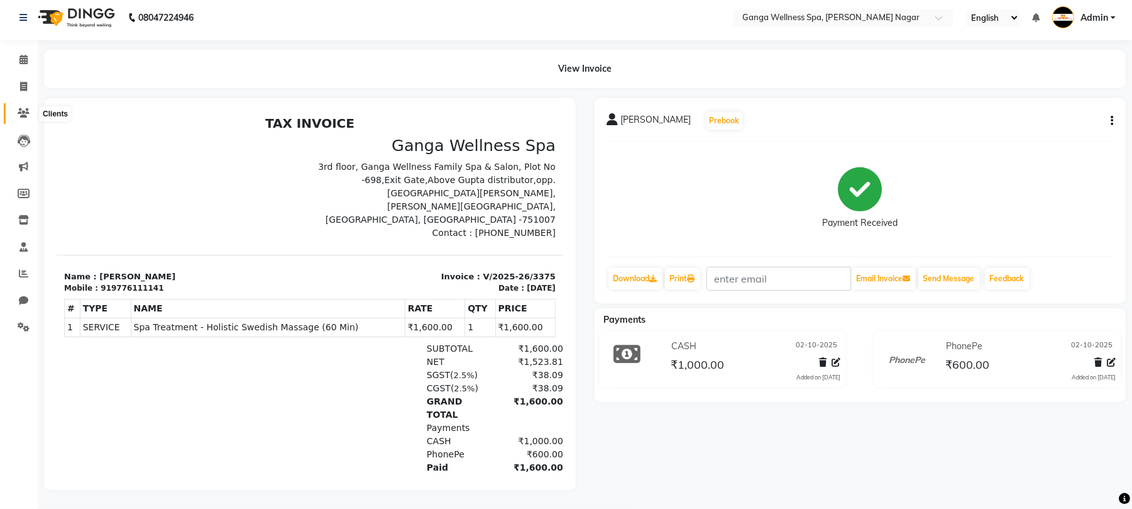
click at [26, 108] on icon at bounding box center [24, 112] width 12 height 9
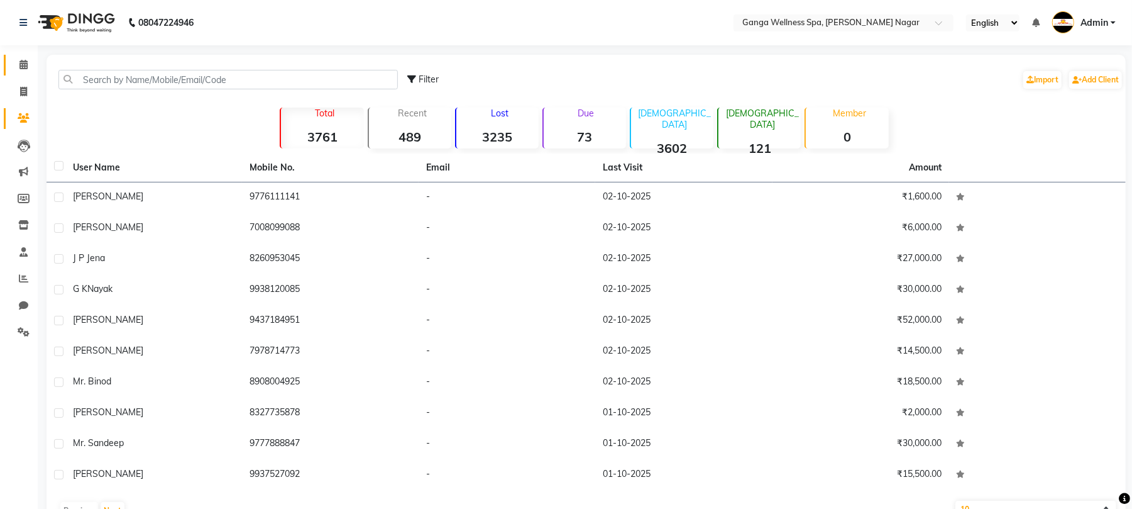
click at [19, 63] on icon at bounding box center [23, 64] width 8 height 9
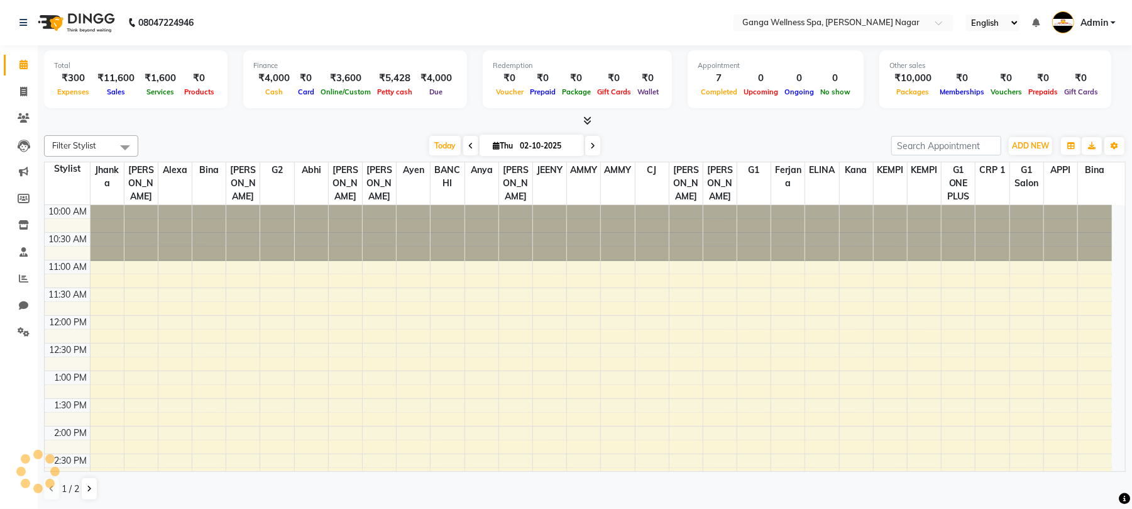
scroll to position [383, 0]
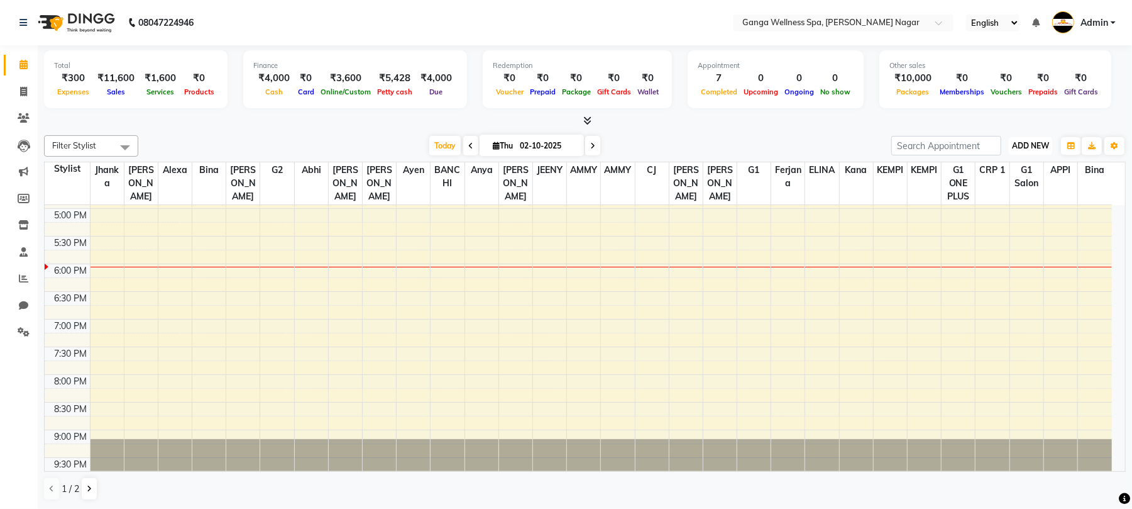
click at [1036, 143] on span "ADD NEW" at bounding box center [1030, 145] width 37 height 9
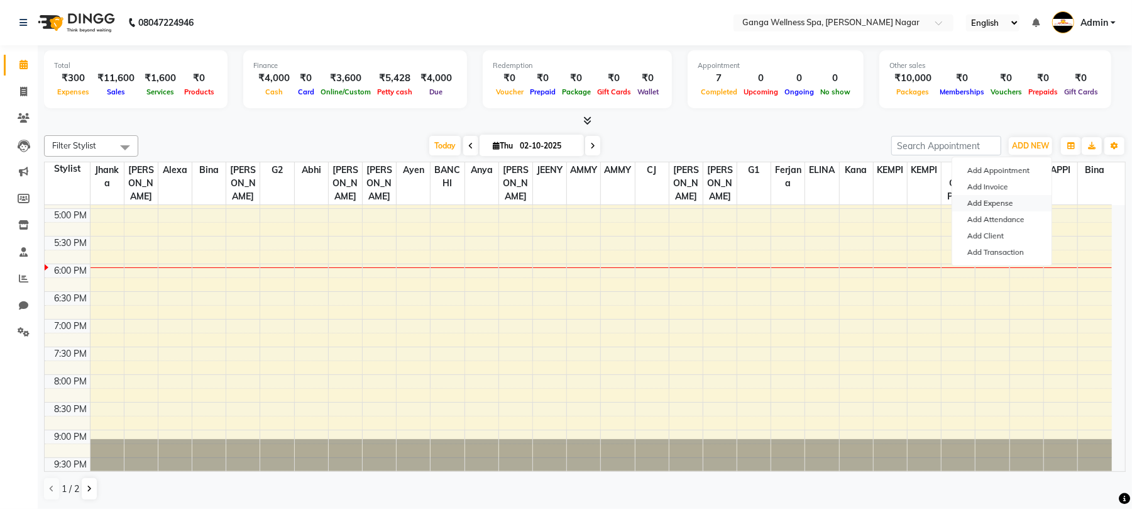
click at [984, 206] on link "Add Expense" at bounding box center [1001, 203] width 99 height 16
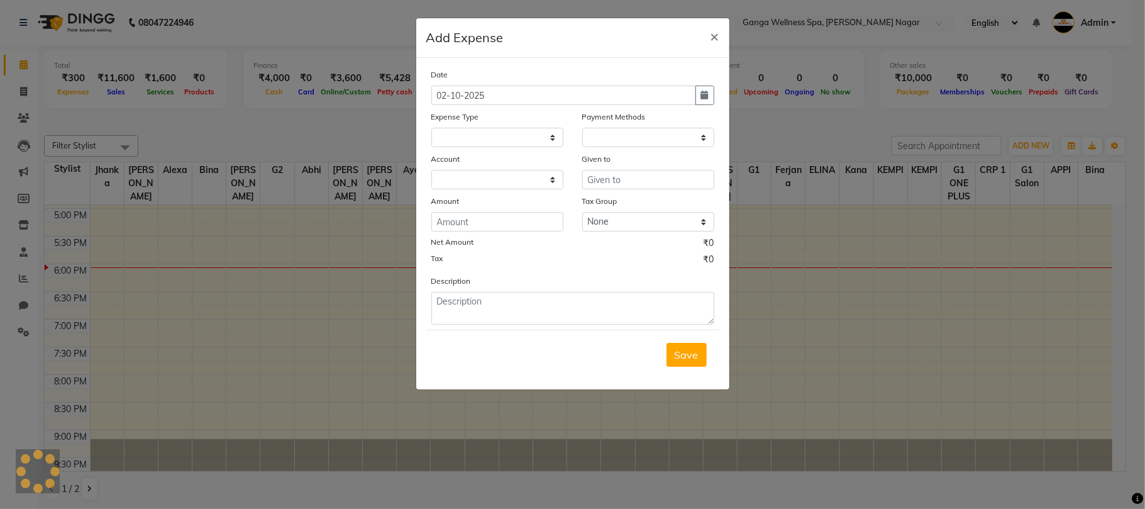
select select
select select "1"
select select "2469"
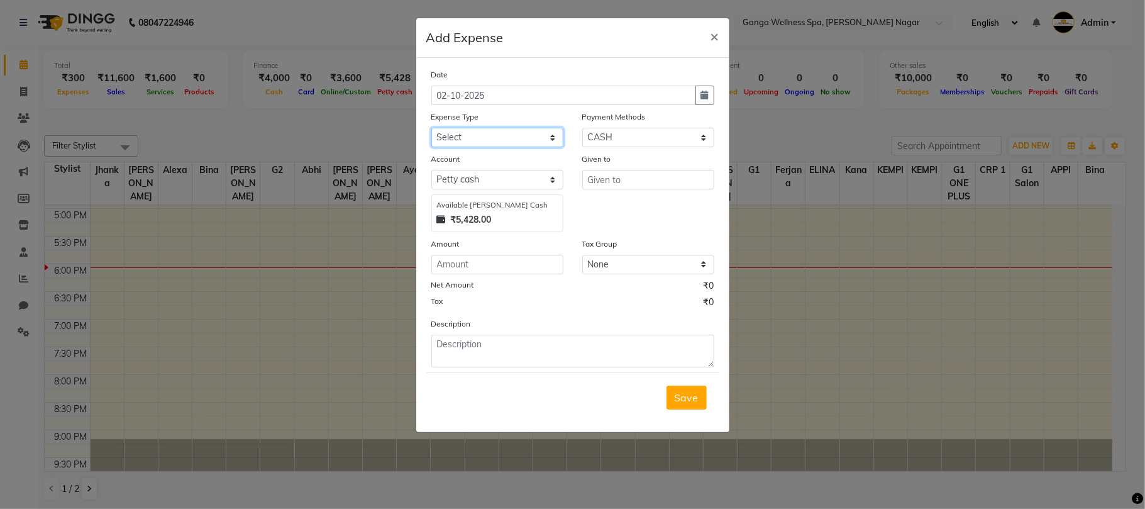
click at [492, 140] on select "Select Advance Salary Bank charges Car maintenance Cash transfer to bank Cash t…" at bounding box center [497, 137] width 132 height 19
select select "13"
click at [431, 128] on select "Select Advance Salary Bank charges Car maintenance Cash transfer to bank Cash t…" at bounding box center [497, 137] width 132 height 19
click at [624, 181] on input "text" at bounding box center [648, 179] width 132 height 19
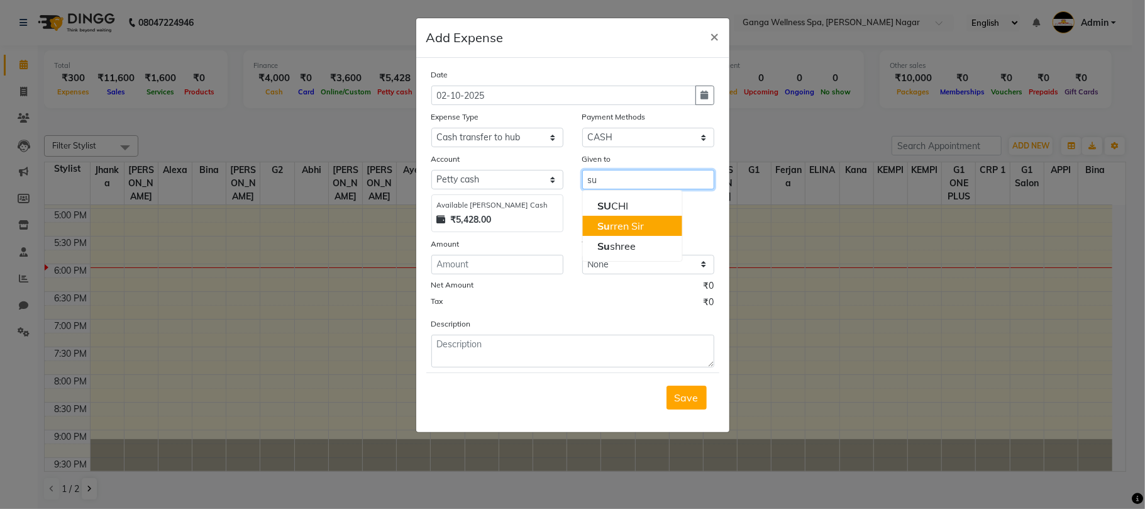
click at [615, 228] on ngb-highlight "Su rren Sir" at bounding box center [620, 225] width 47 height 13
type input "Surren Sir"
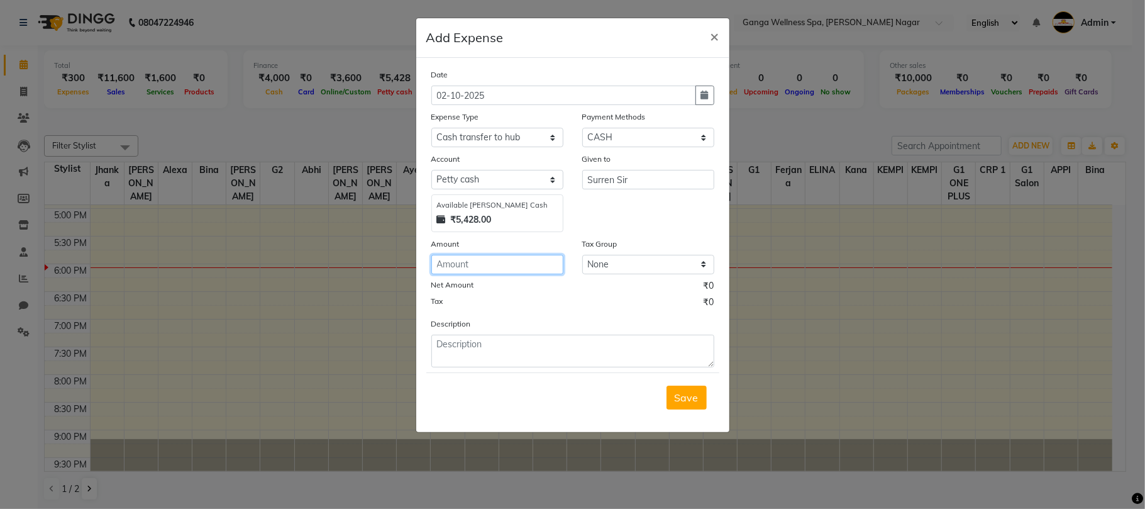
click at [471, 256] on input "number" at bounding box center [497, 264] width 132 height 19
type input "5000"
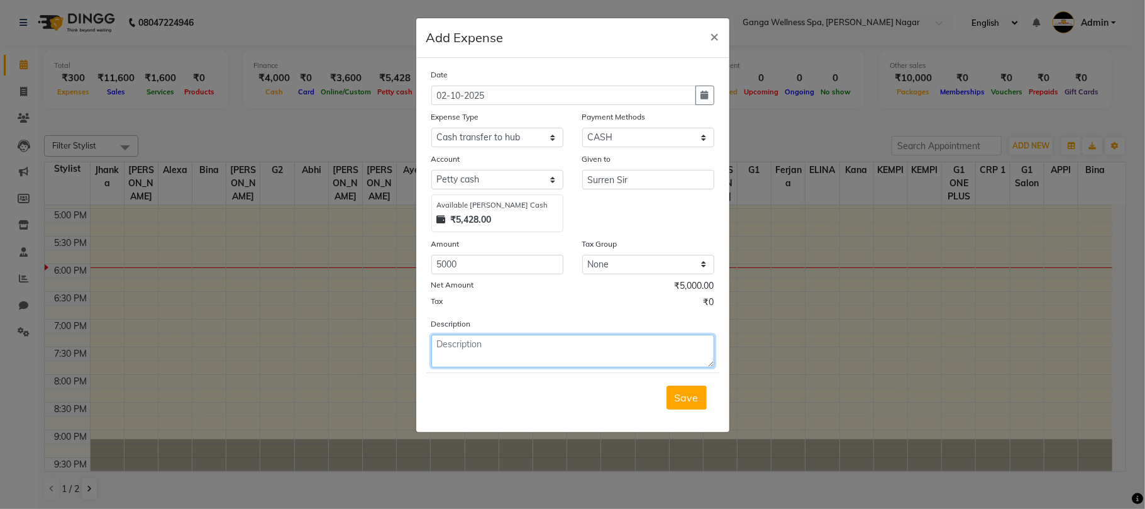
click at [541, 360] on textarea at bounding box center [572, 350] width 283 height 33
click at [685, 401] on span "Save" at bounding box center [686, 397] width 24 height 13
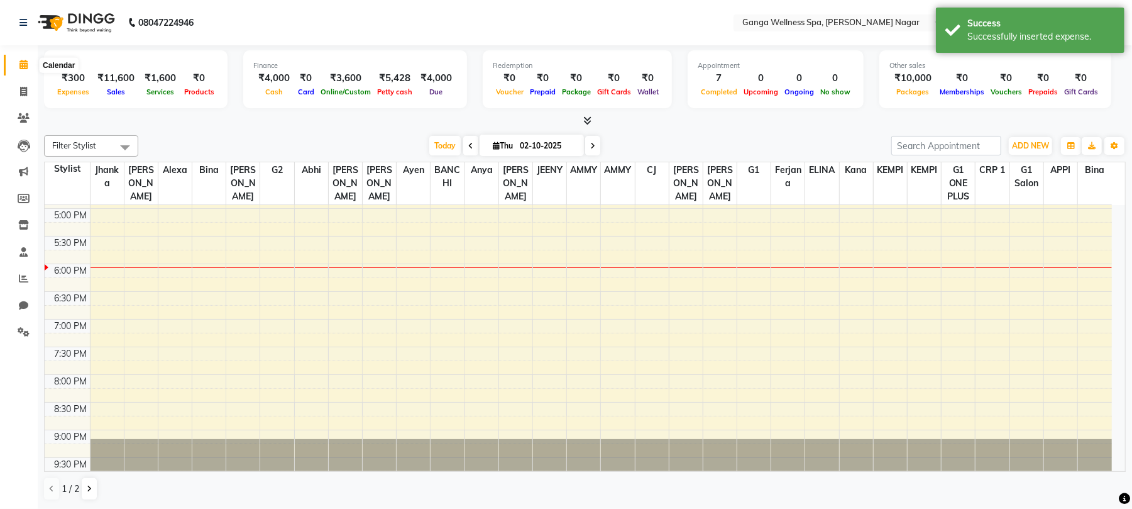
click at [20, 67] on icon at bounding box center [23, 64] width 8 height 9
click at [23, 92] on icon at bounding box center [23, 91] width 7 height 9
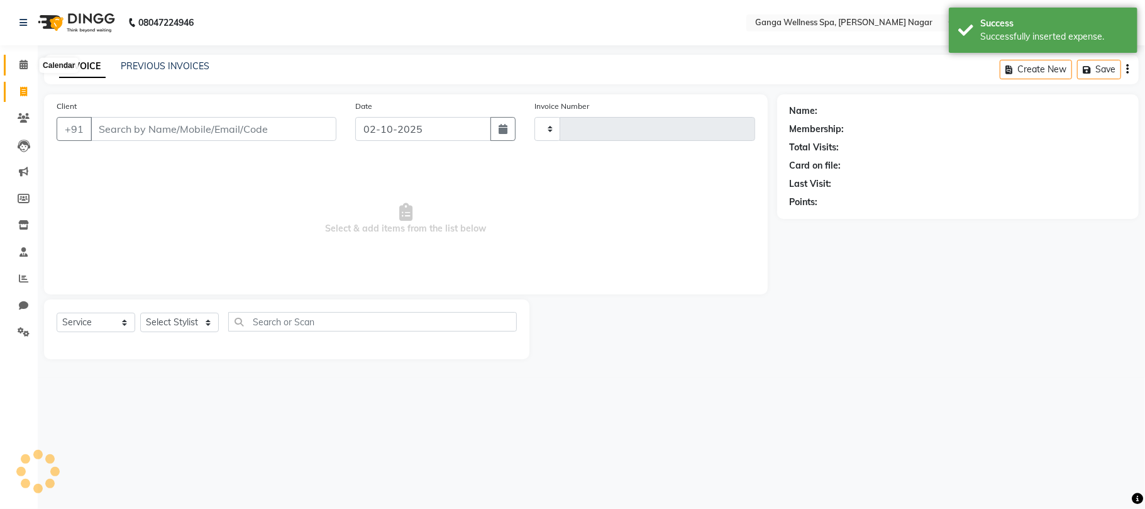
click at [23, 69] on icon at bounding box center [23, 64] width 8 height 9
